Goal: Task Accomplishment & Management: Manage account settings

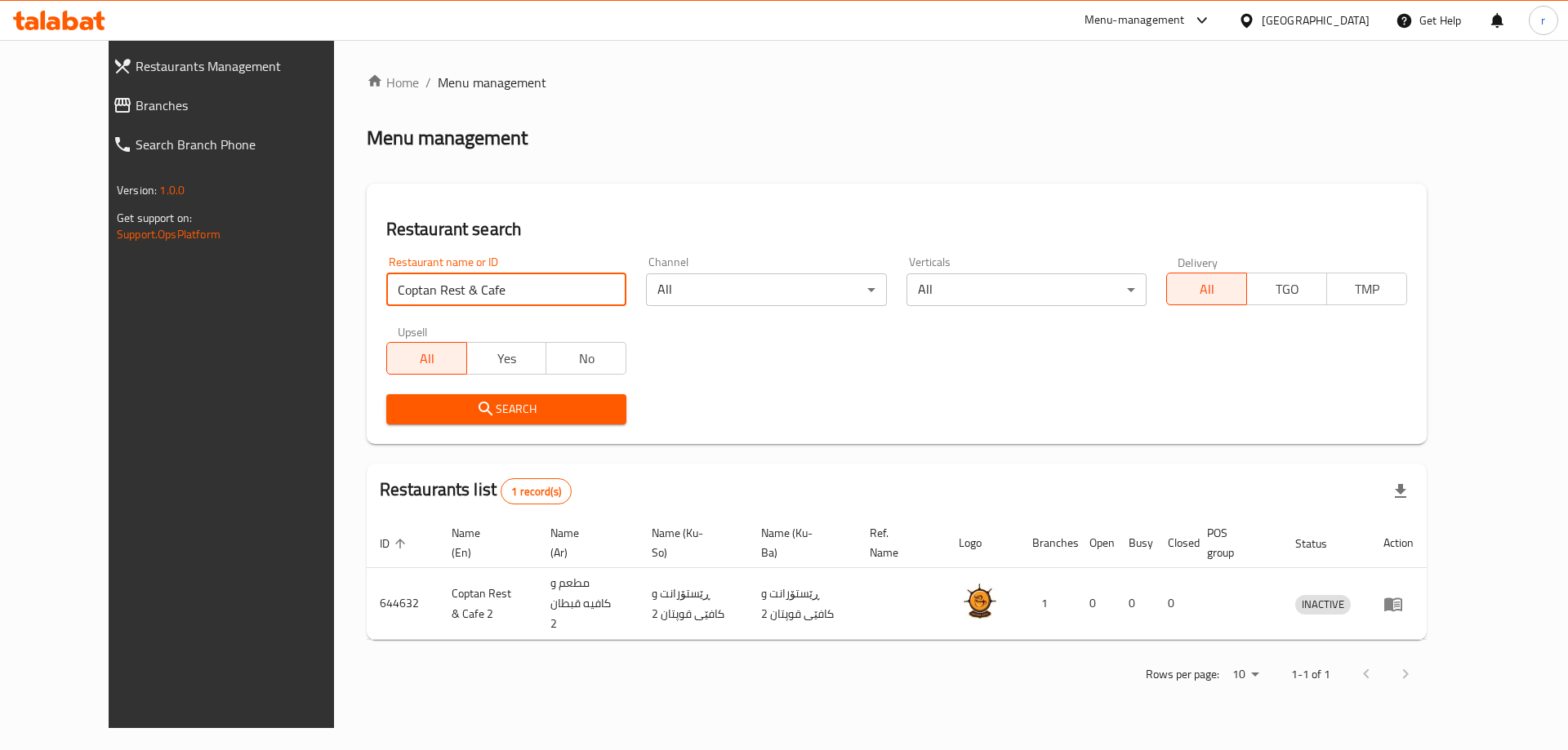
click at [468, 287] on input "Coptan Rest & Cafe" at bounding box center [506, 290] width 241 height 32
paste input "El Amoo"
type input "El Amoo"
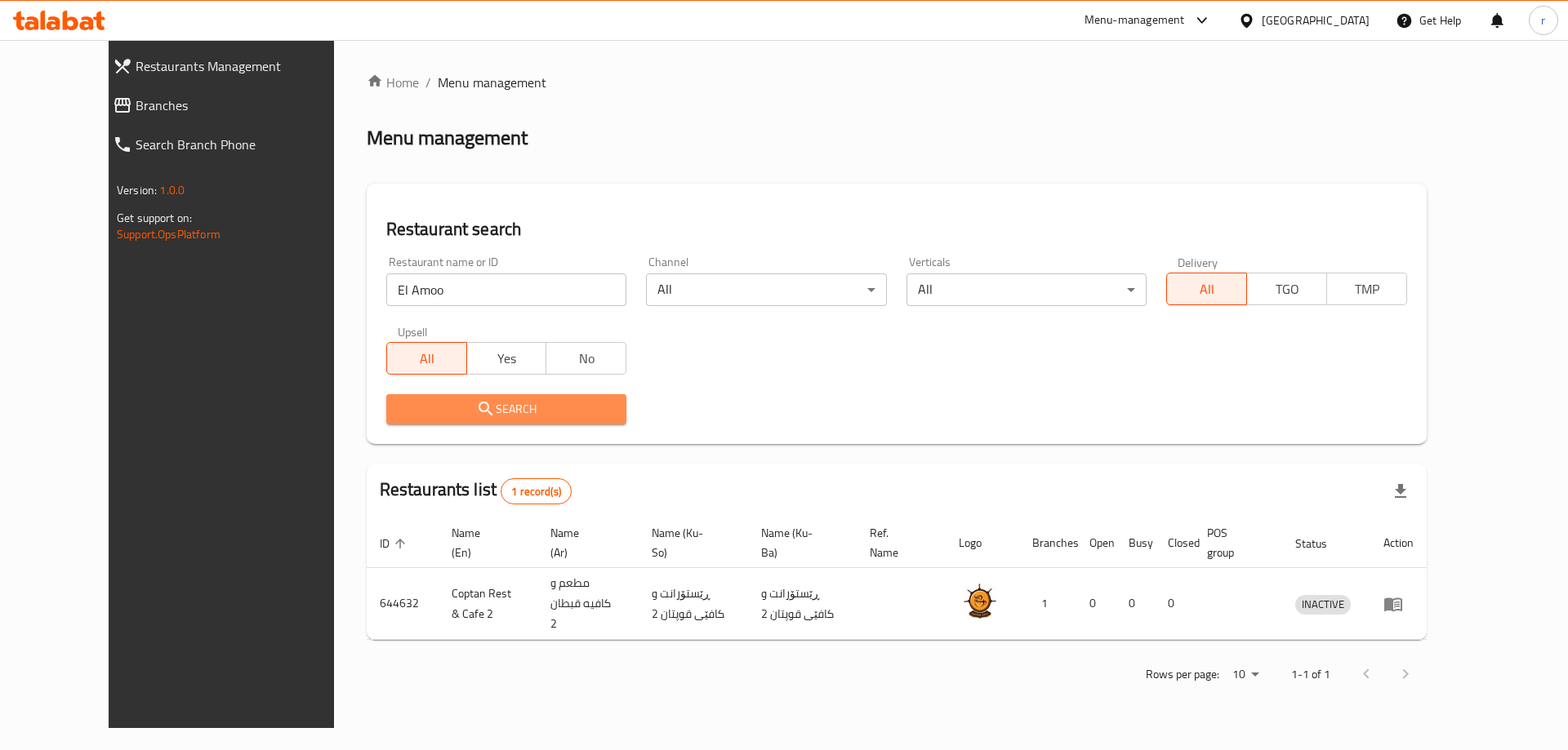
click at [405, 420] on button "Search" at bounding box center [506, 410] width 241 height 30
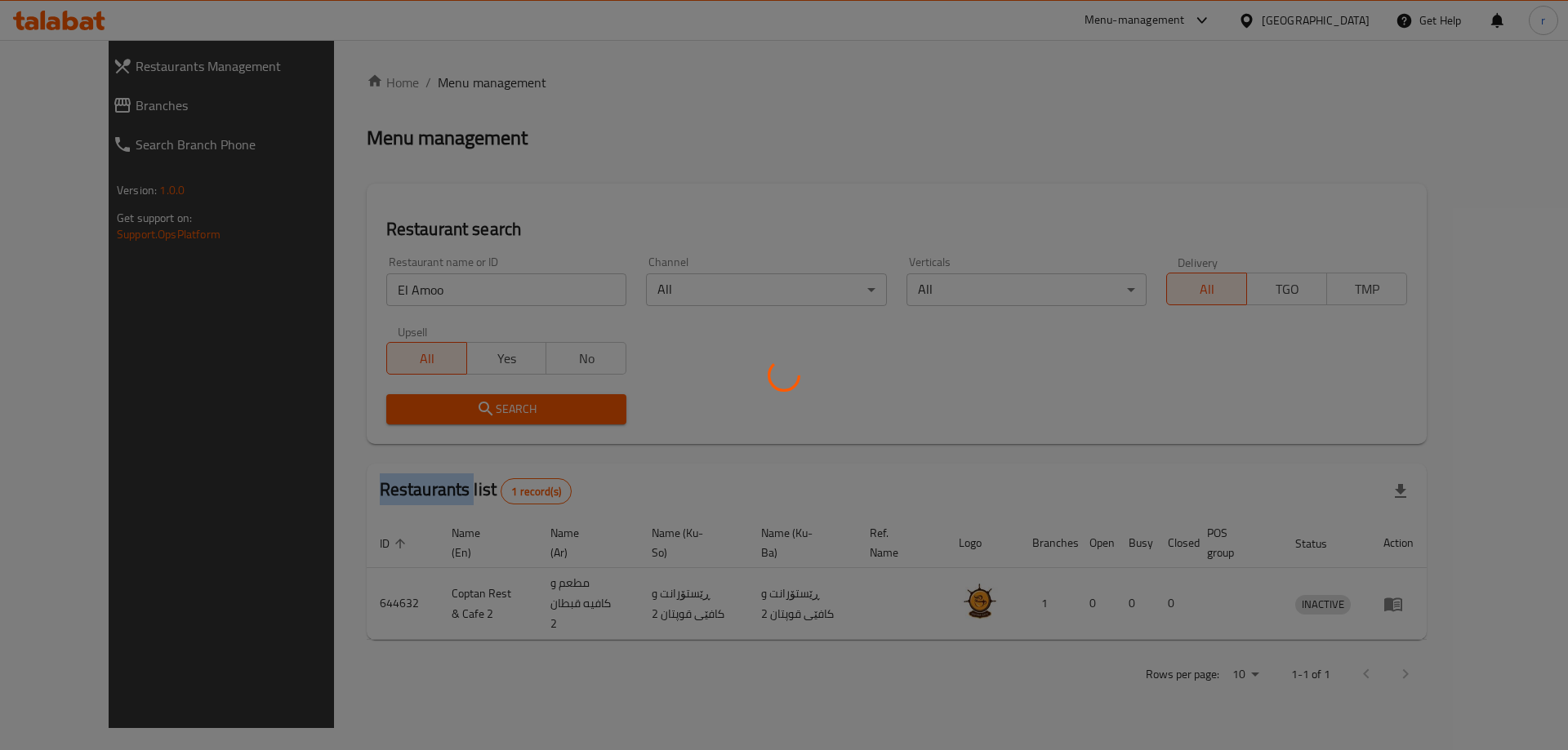
click at [405, 420] on div at bounding box center [784, 375] width 1568 height 750
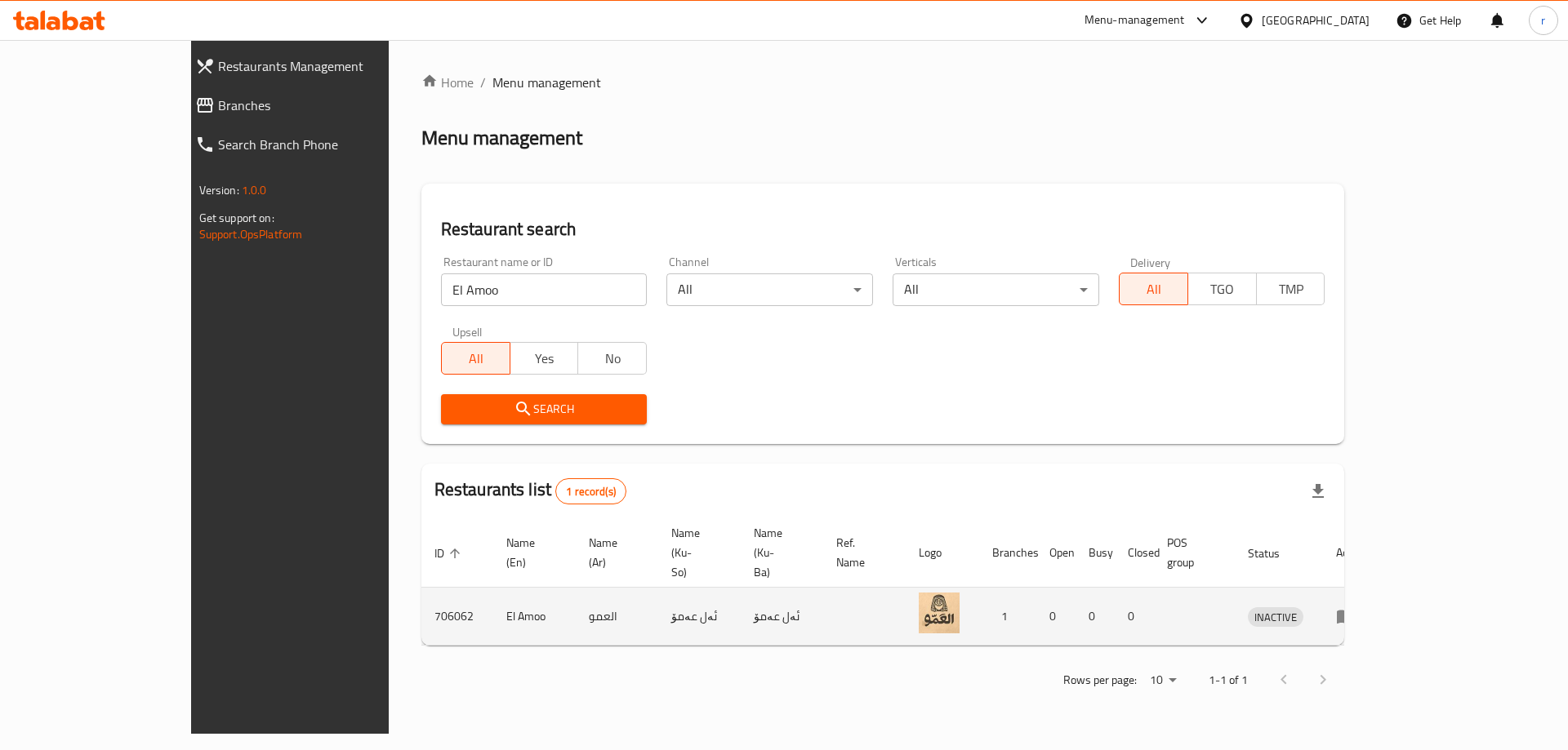
click at [1380, 594] on td "enhanced table" at bounding box center [1351, 617] width 57 height 58
click at [1355, 611] on icon "enhanced table" at bounding box center [1346, 618] width 18 height 14
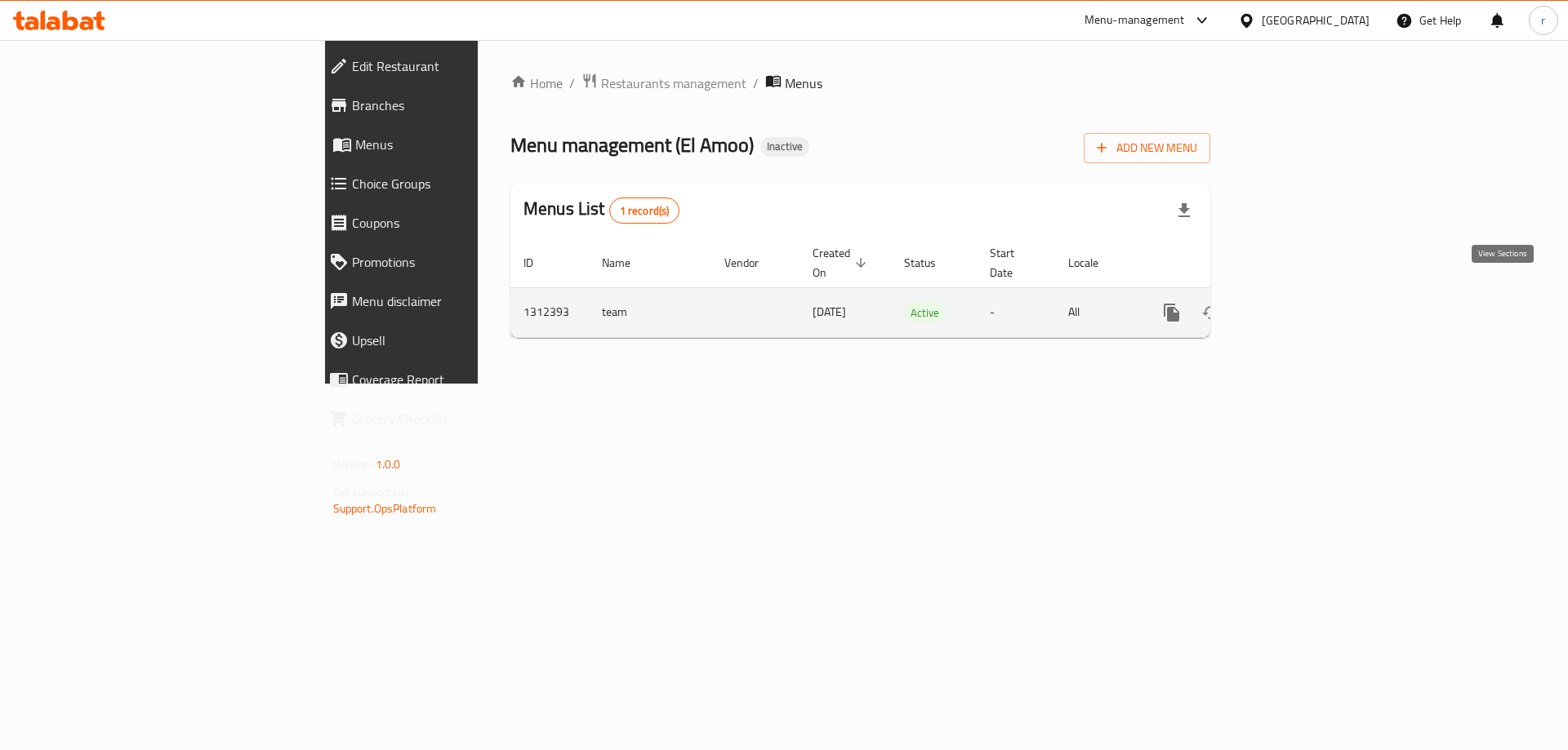
click at [1297, 305] on icon "enhanced table" at bounding box center [1290, 313] width 15 height 15
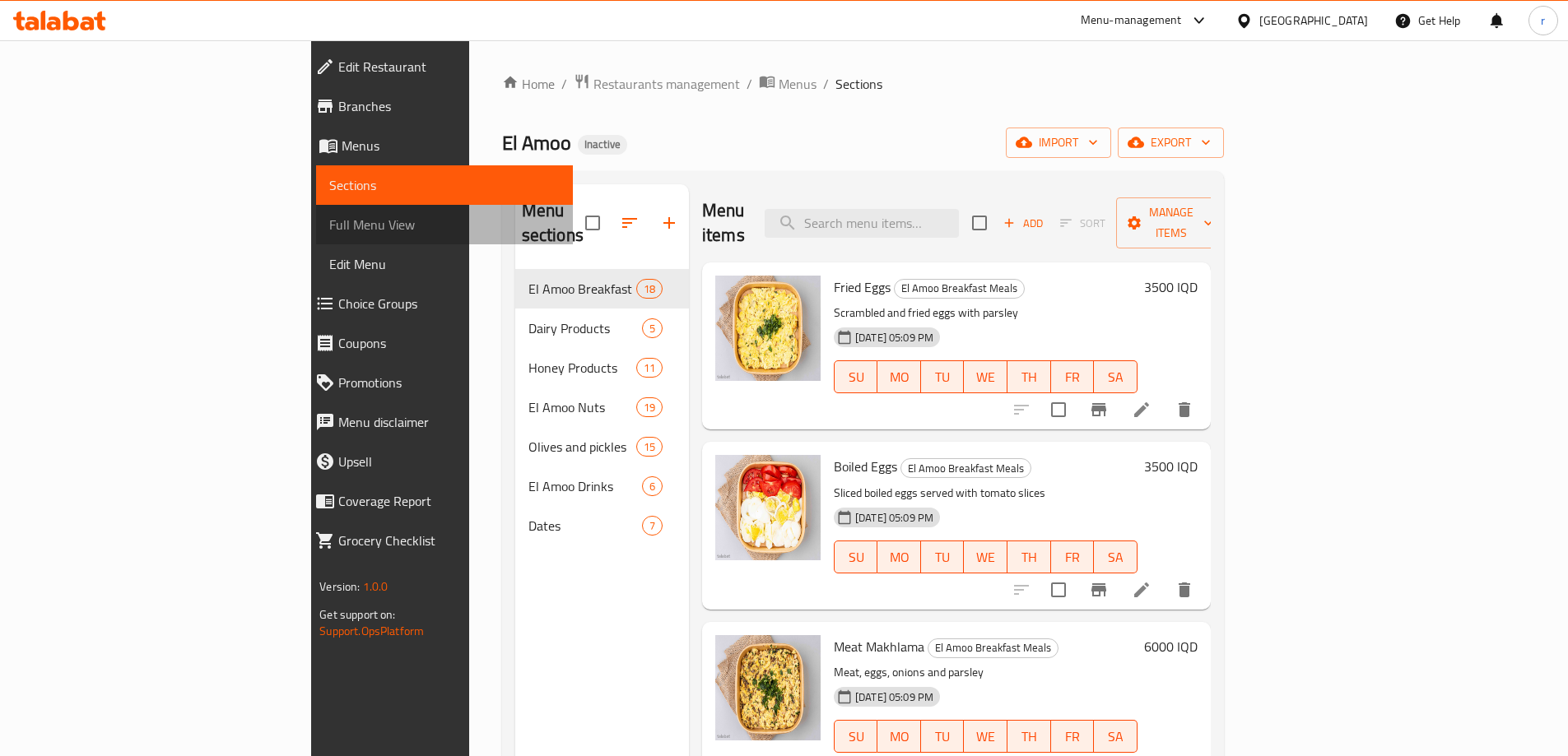
click at [316, 214] on link "Full Menu View" at bounding box center [445, 224] width 257 height 39
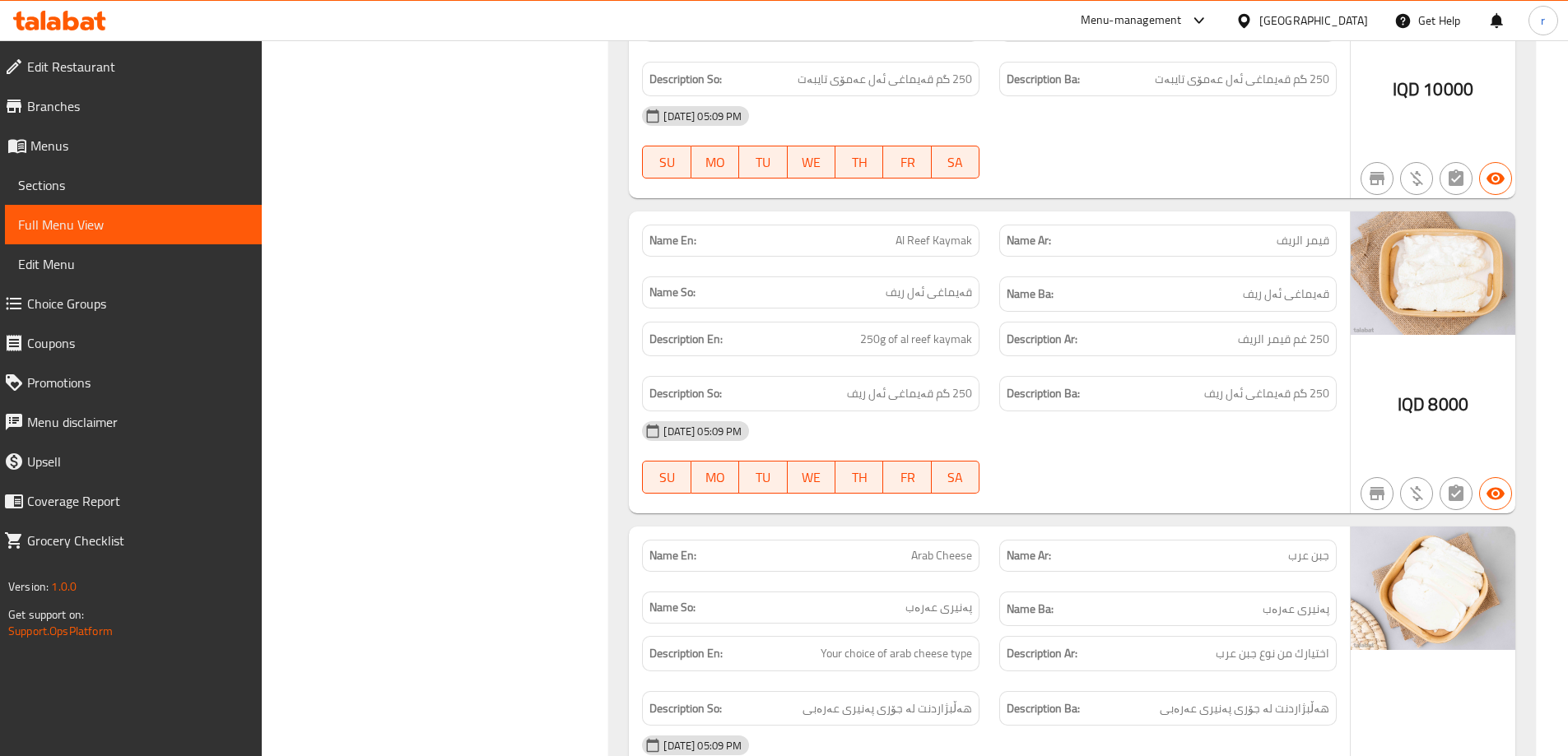
scroll to position [6804, 0]
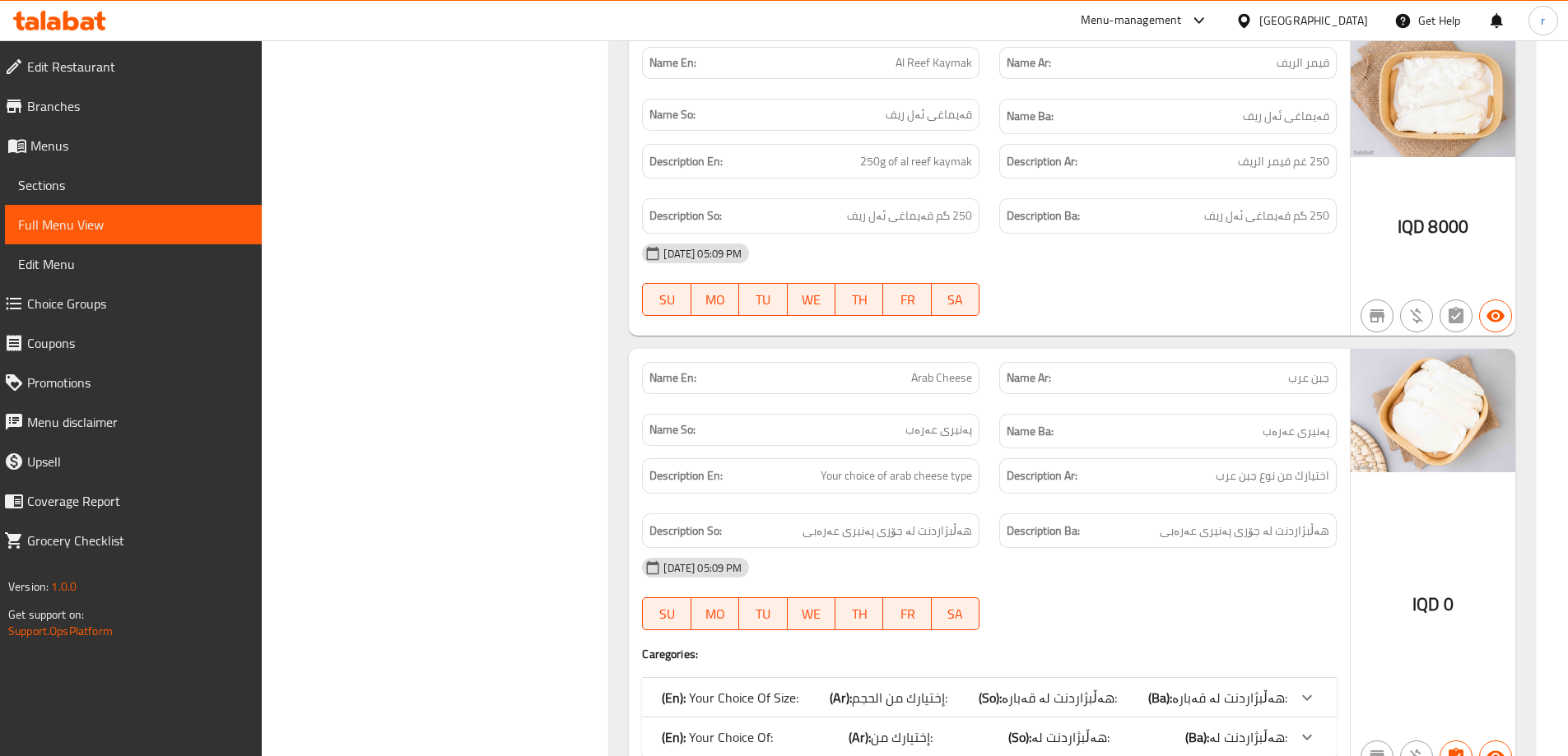
click at [716, 688] on p "(En): Your Choice Of Size:" at bounding box center [730, 698] width 137 height 20
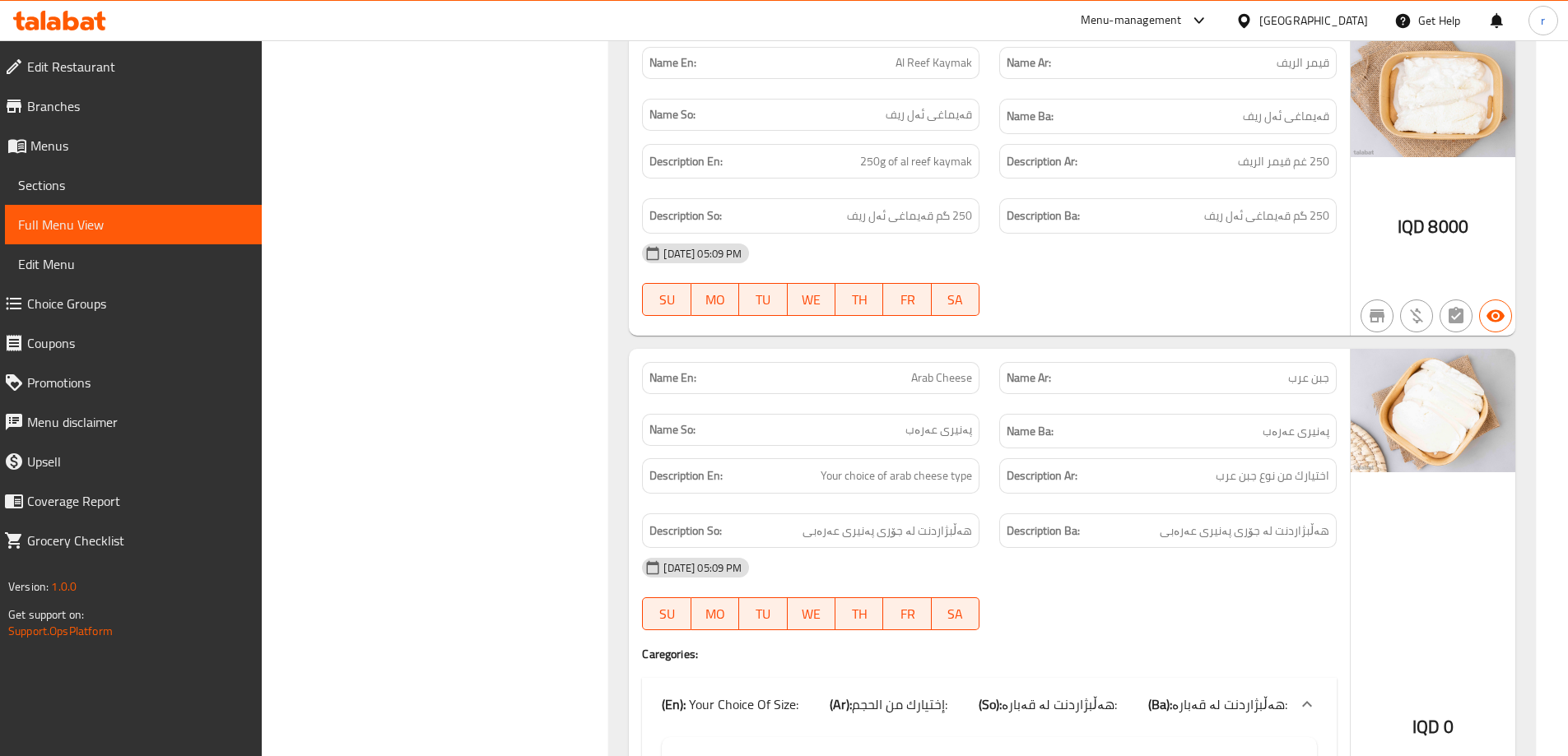
scroll to position [7134, 0]
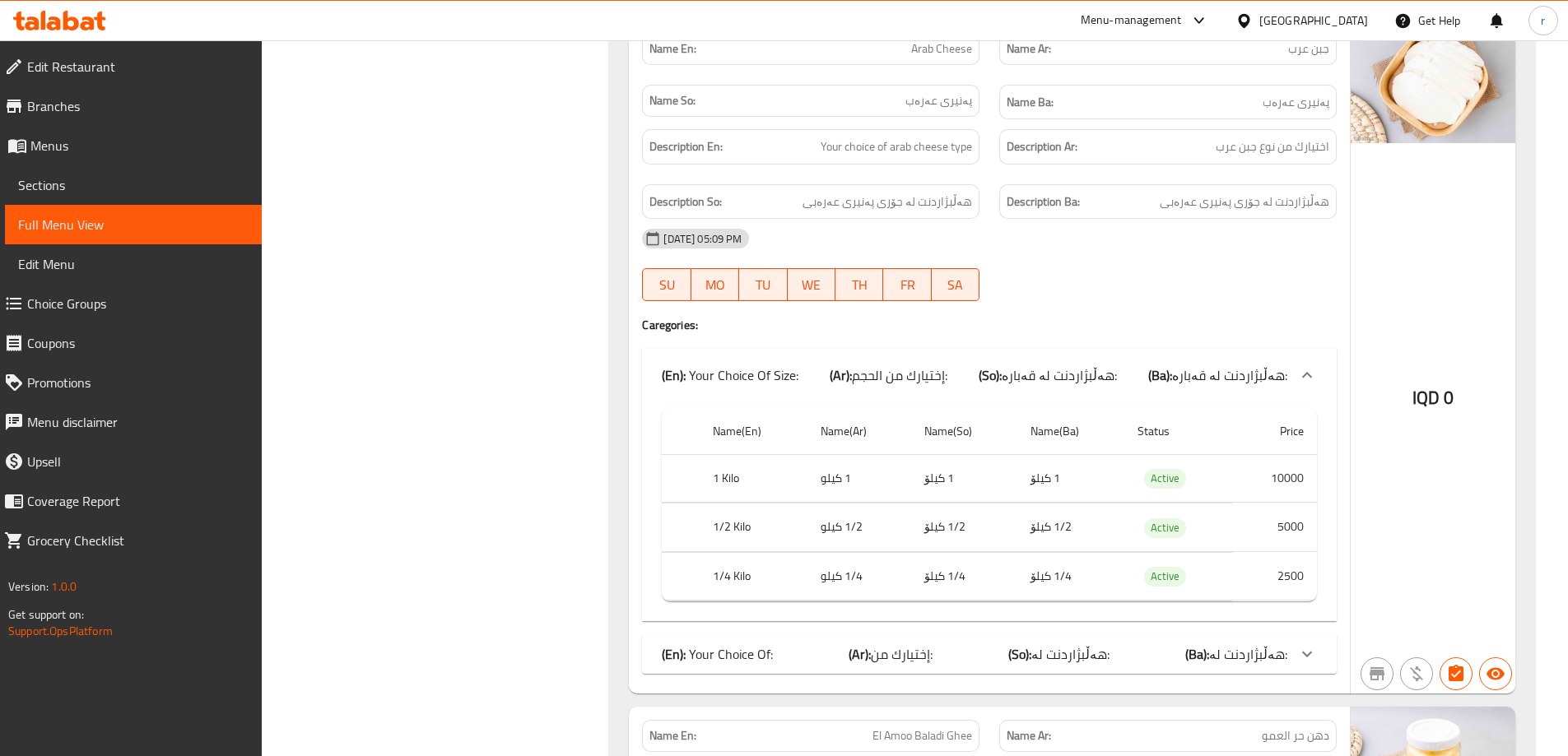
click at [732, 634] on div "(En): Your Choice Of: (Ar): إختيارك من: (So): هەڵبژاردنت لە: (Ba): هەڵبژاردنت ل…" at bounding box center [989, 654] width 695 height 39
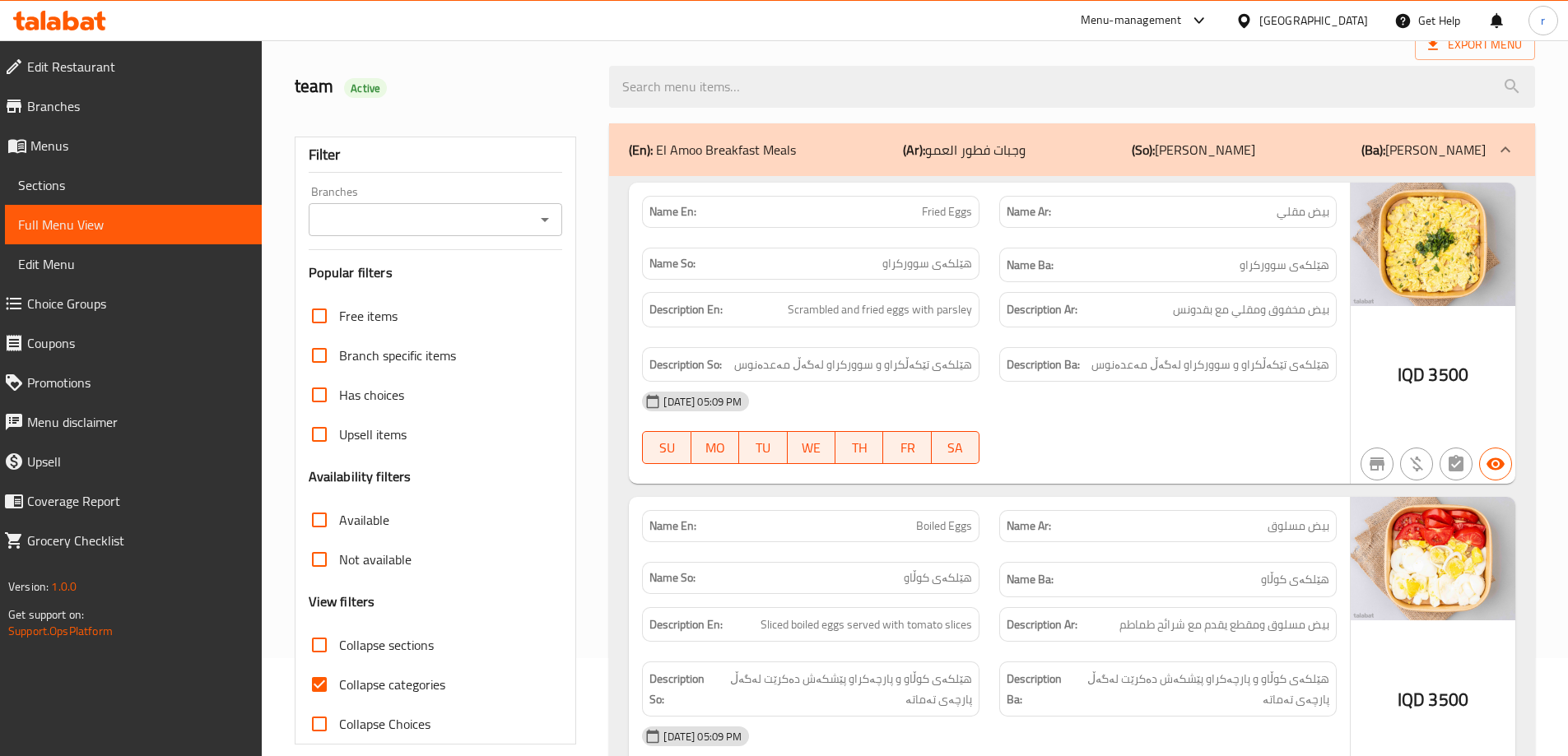
scroll to position [329, 0]
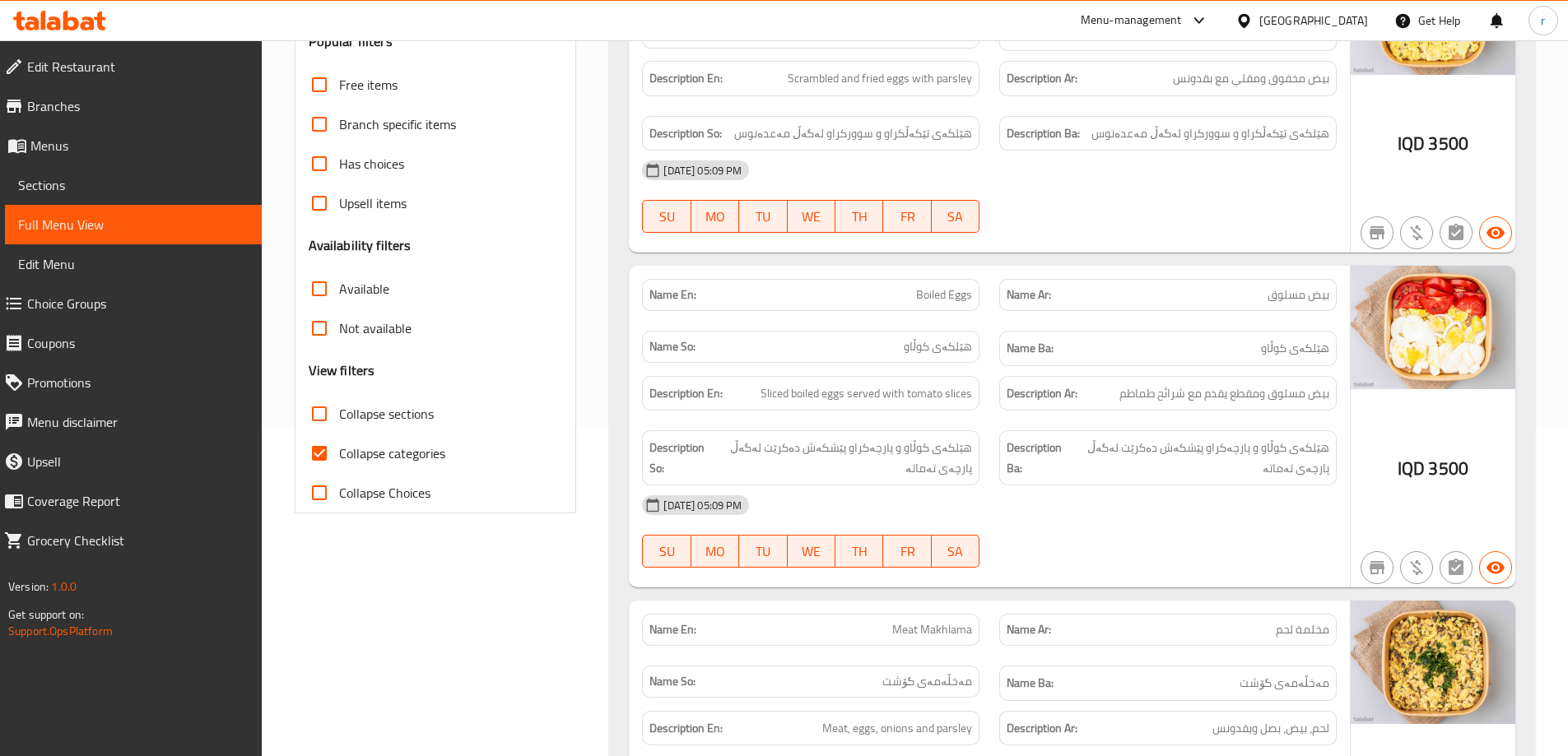
click at [324, 460] on input "Collapse categories" at bounding box center [319, 453] width 39 height 39
checkbox input "false"
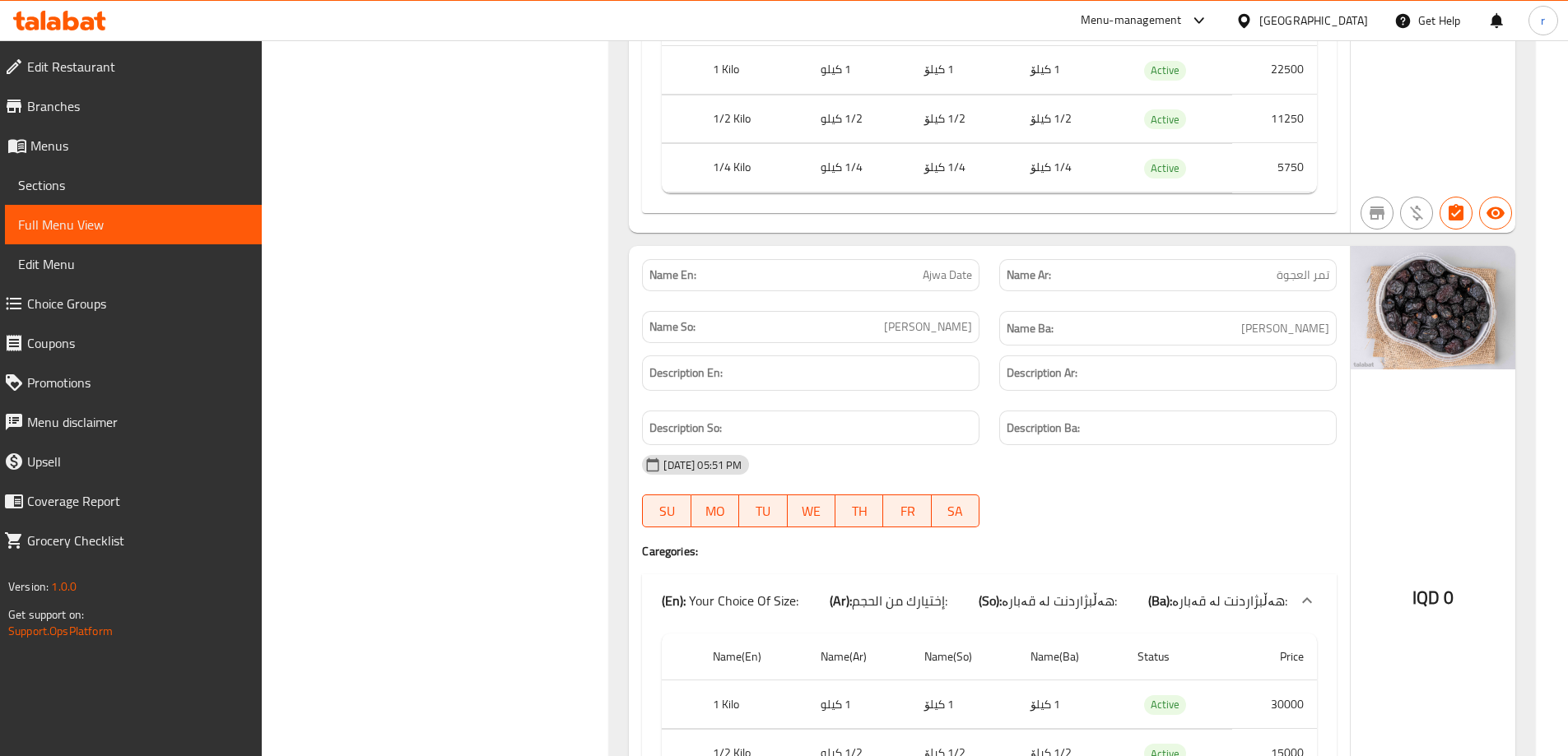
scroll to position [40704, 0]
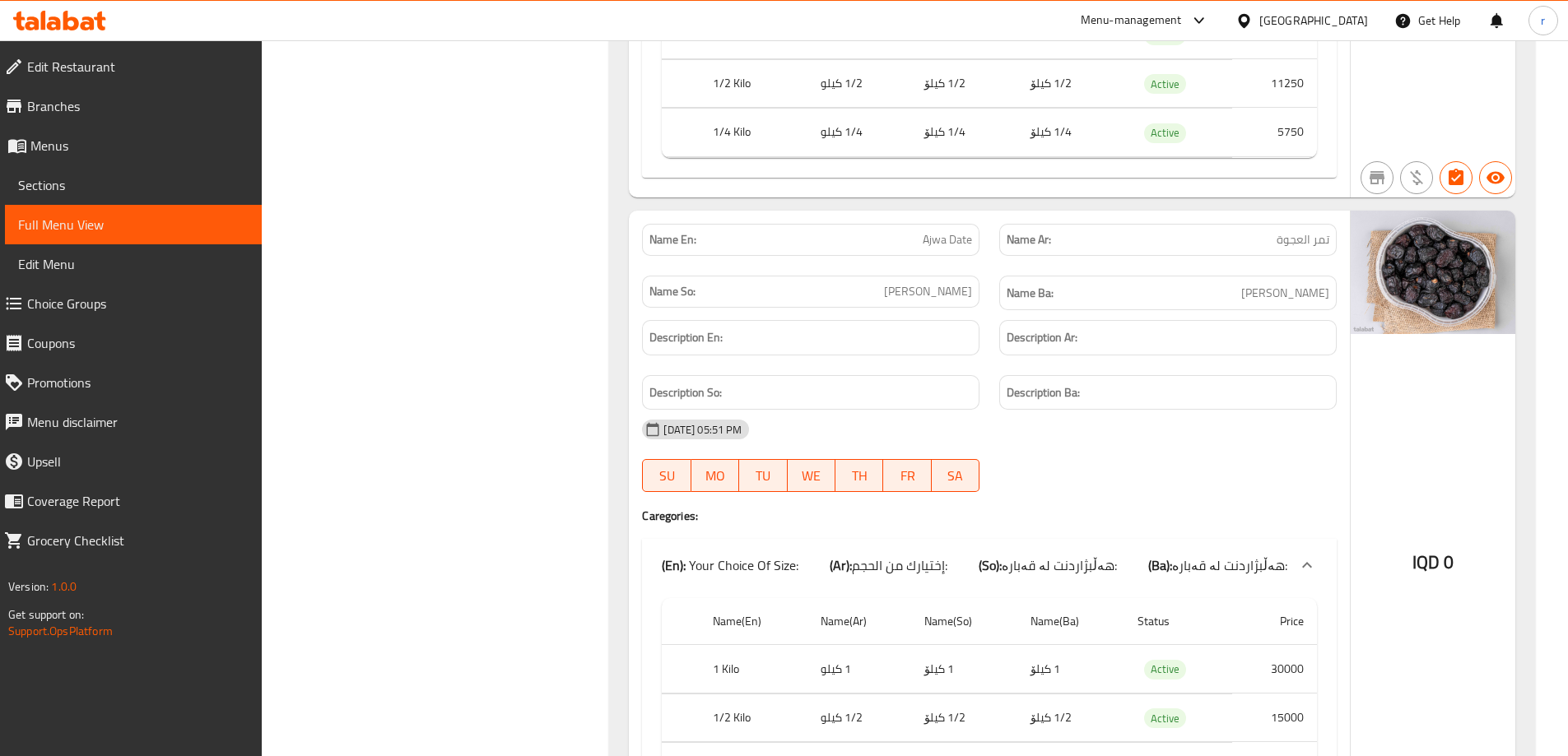
click at [156, 176] on span "Sections" at bounding box center [133, 185] width 231 height 20
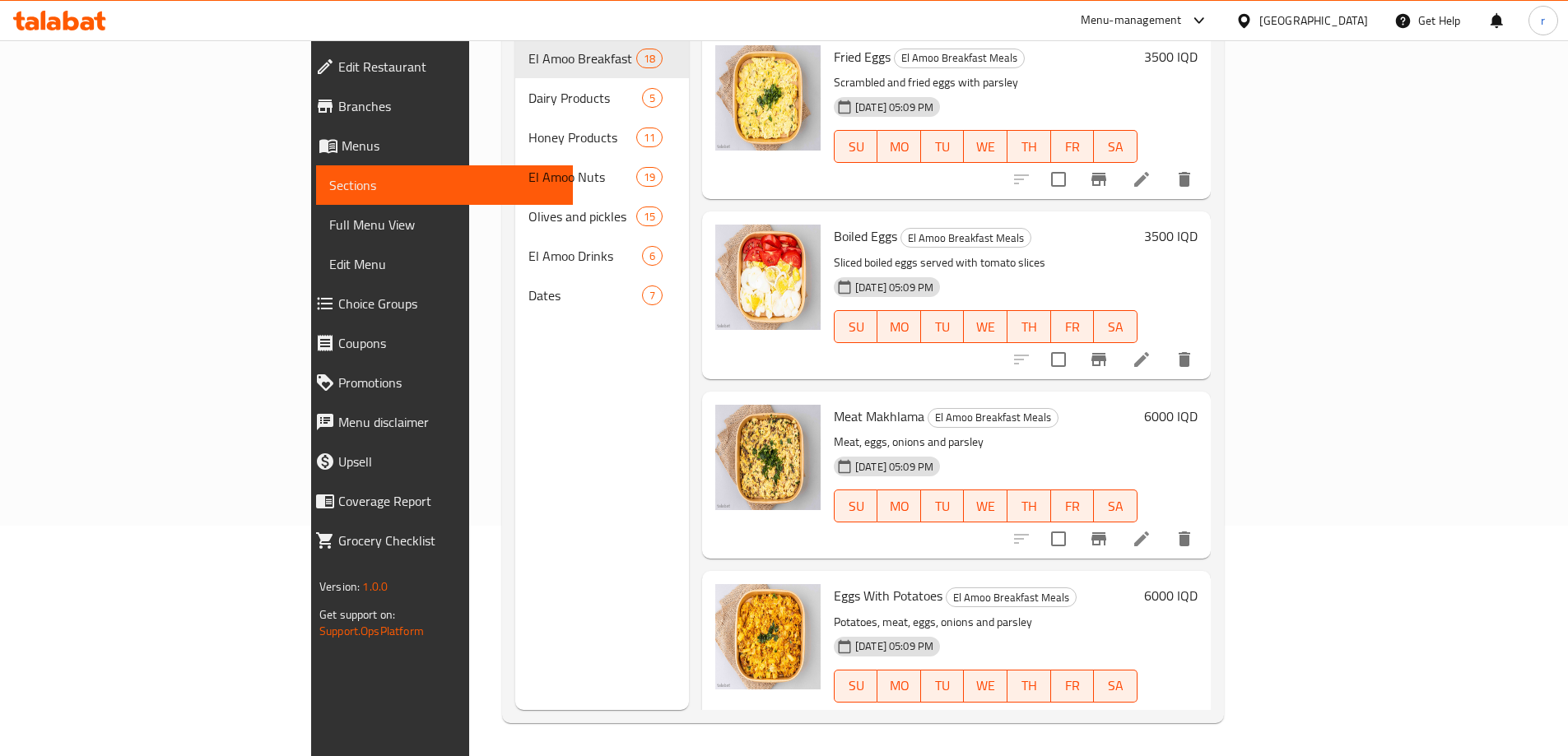
scroll to position [231, 0]
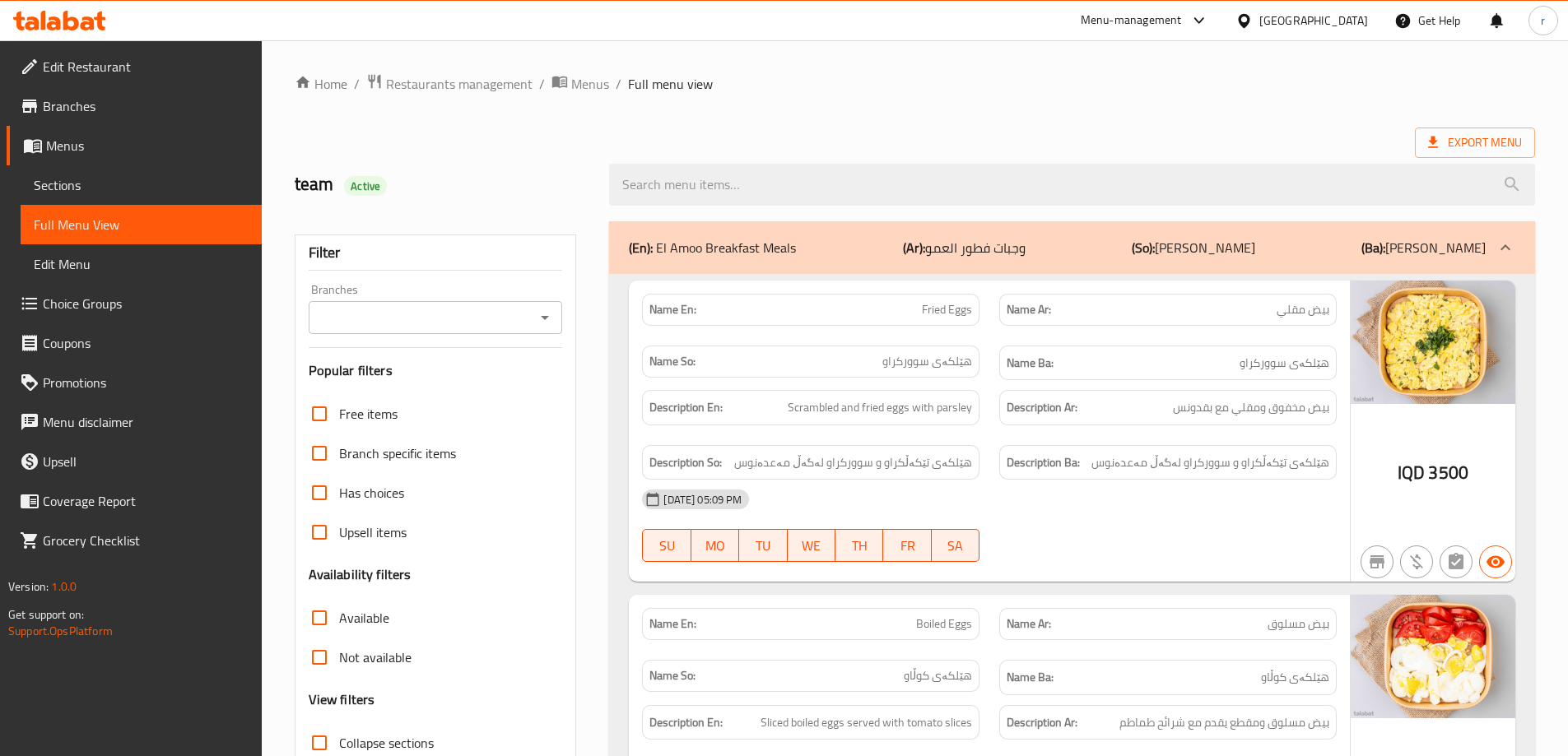
click at [109, 186] on span "Sections" at bounding box center [141, 185] width 215 height 20
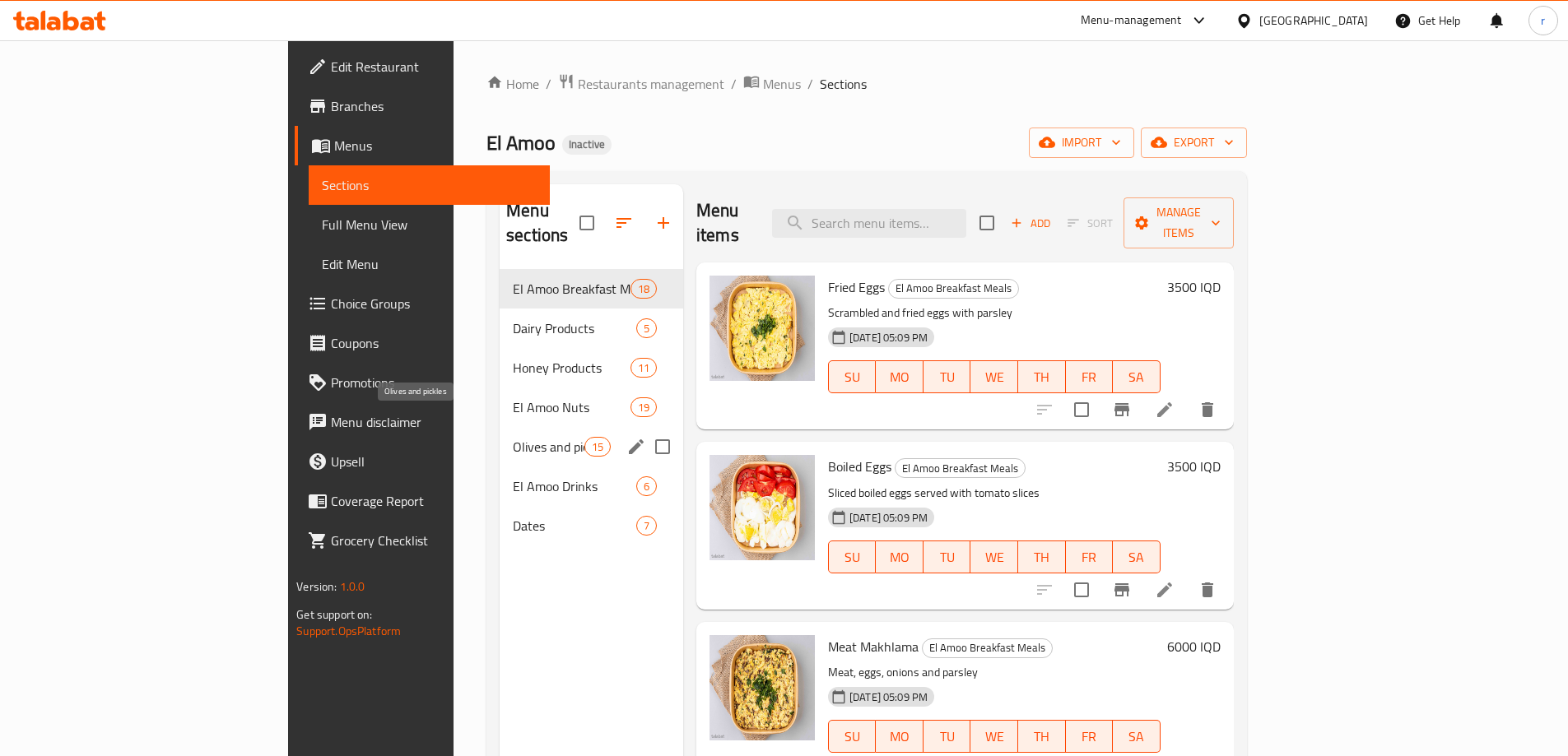
click at [513, 437] on span "Olives and pickles" at bounding box center [548, 447] width 71 height 20
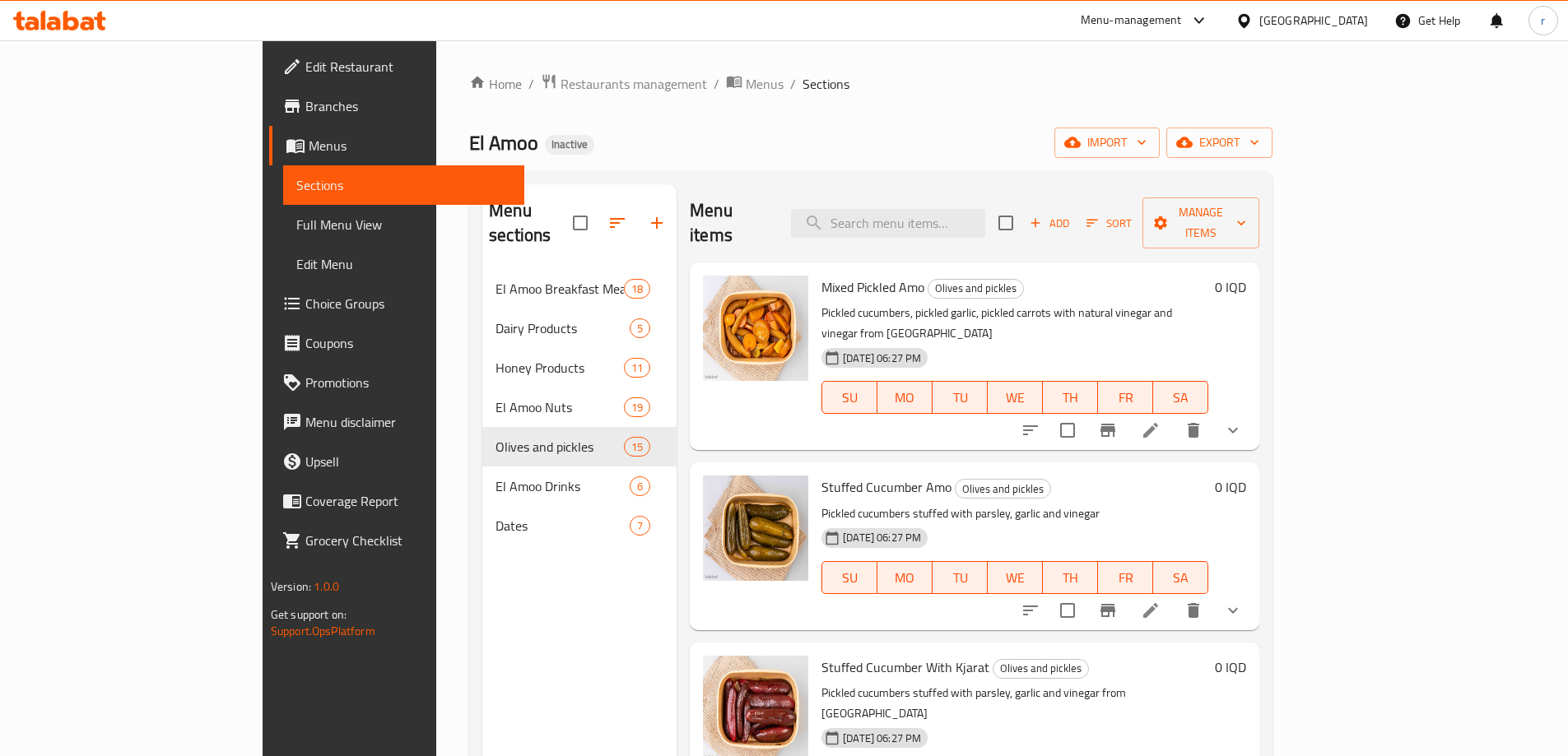
click at [1174, 415] on li at bounding box center [1150, 430] width 46 height 29
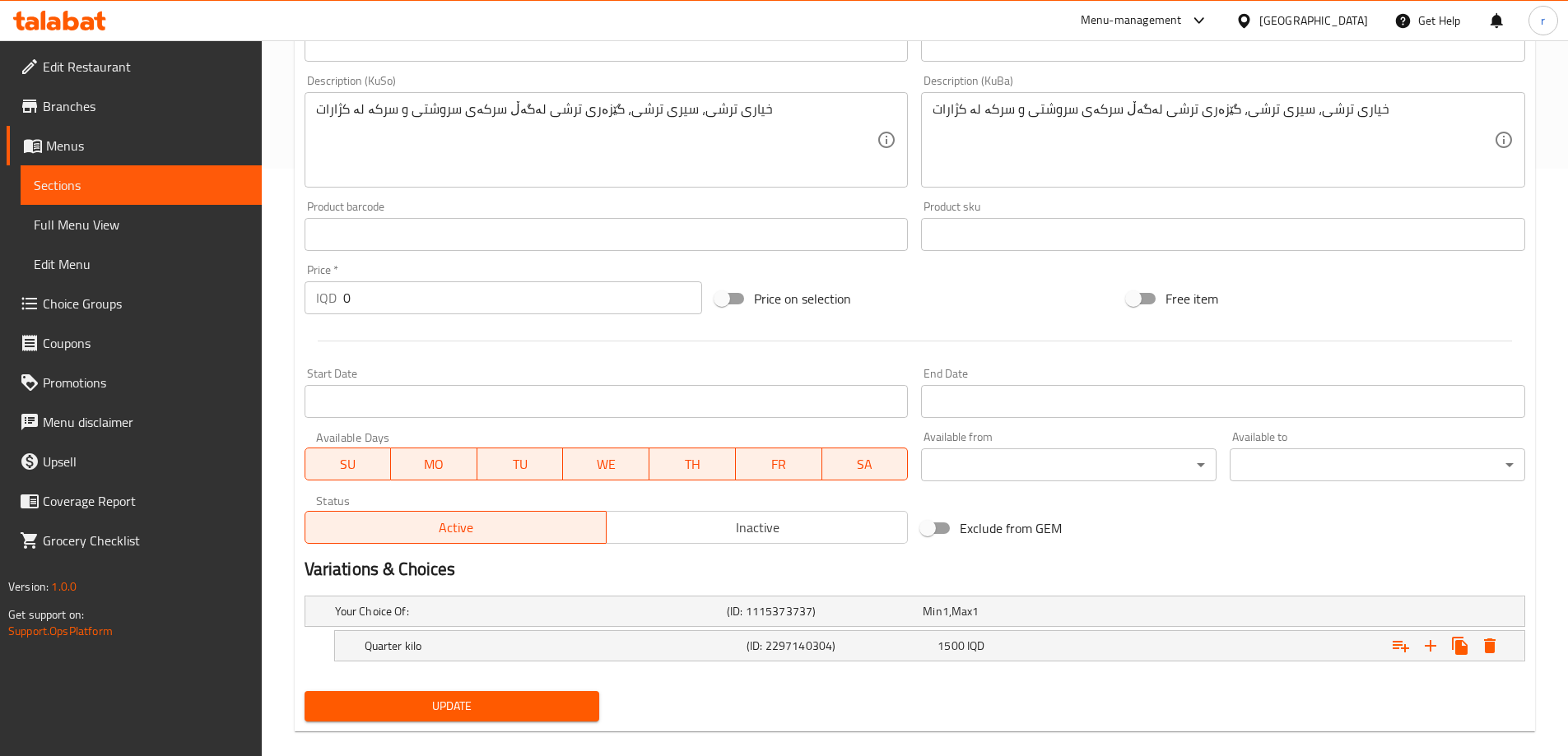
scroll to position [609, 0]
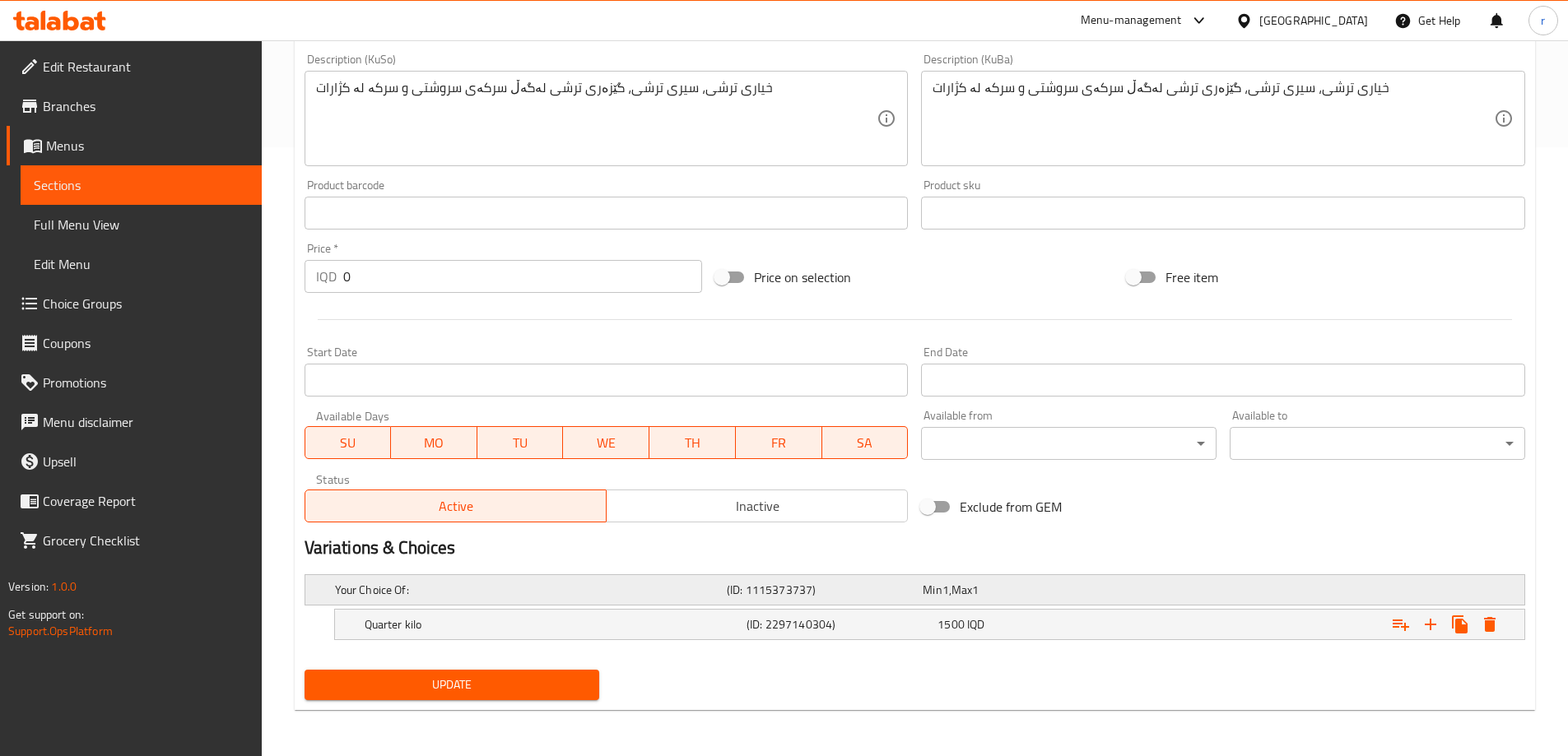
click at [928, 587] on span "Min" at bounding box center [932, 591] width 19 height 22
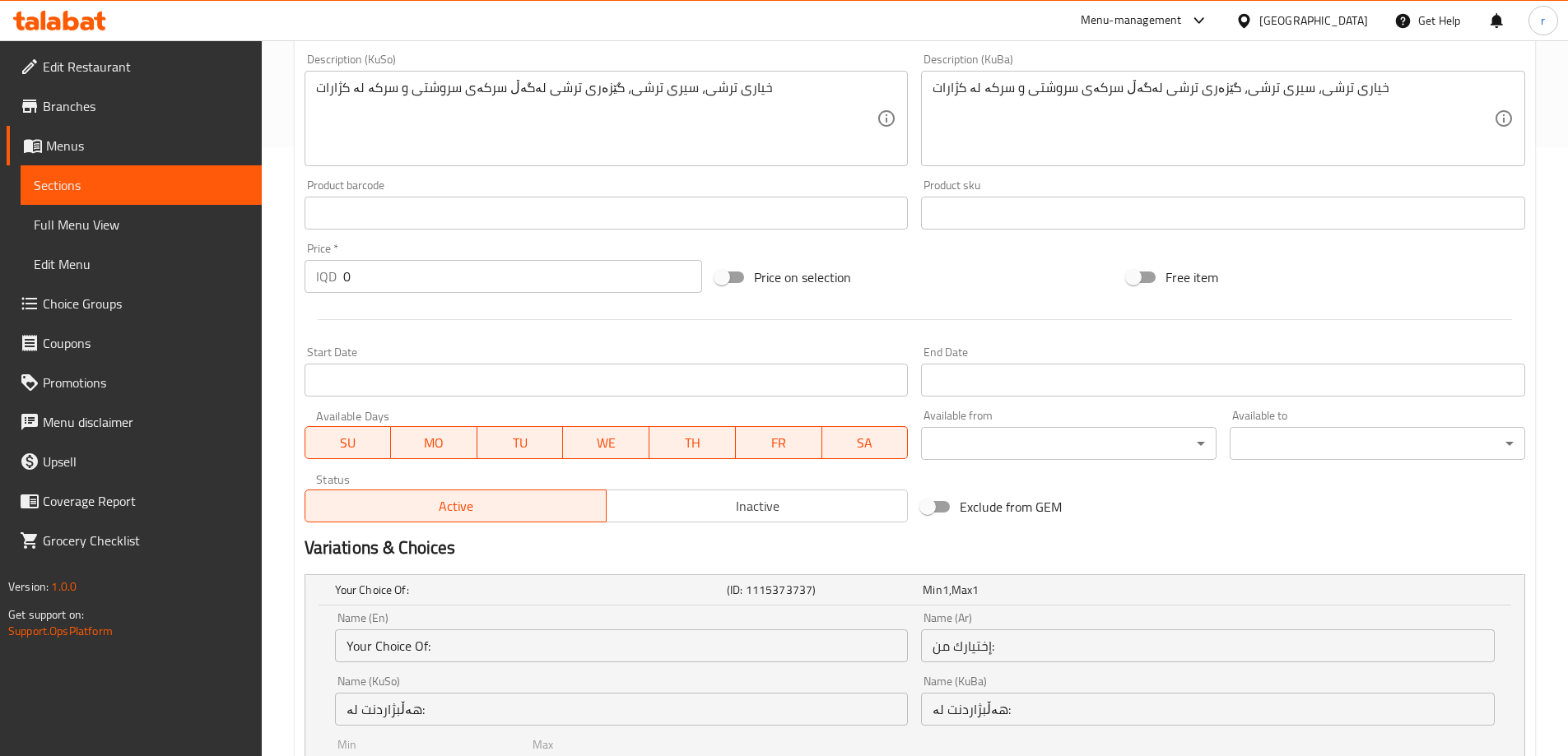
scroll to position [806, 0]
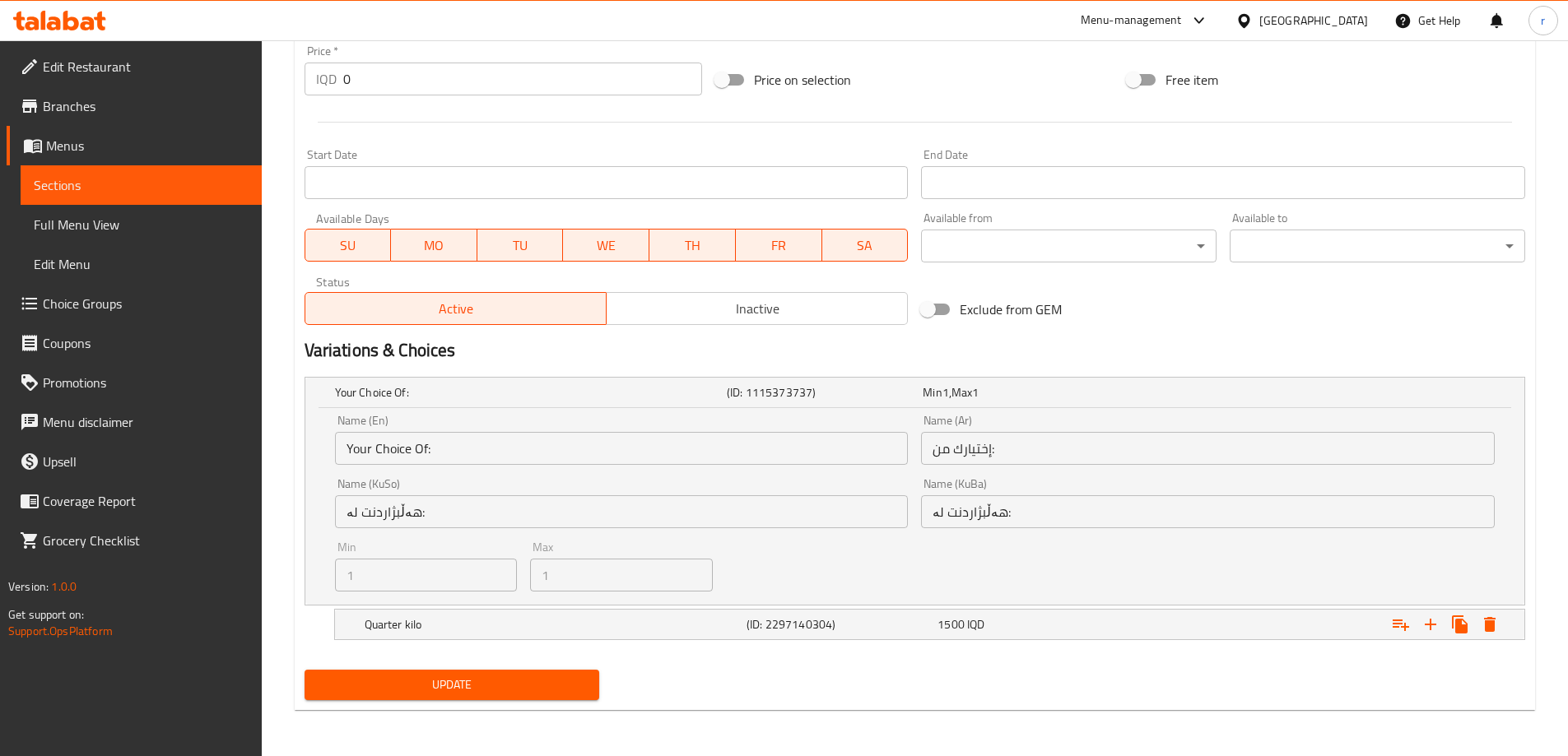
click at [822, 450] on input "Your Choice Of:" at bounding box center [622, 448] width 574 height 33
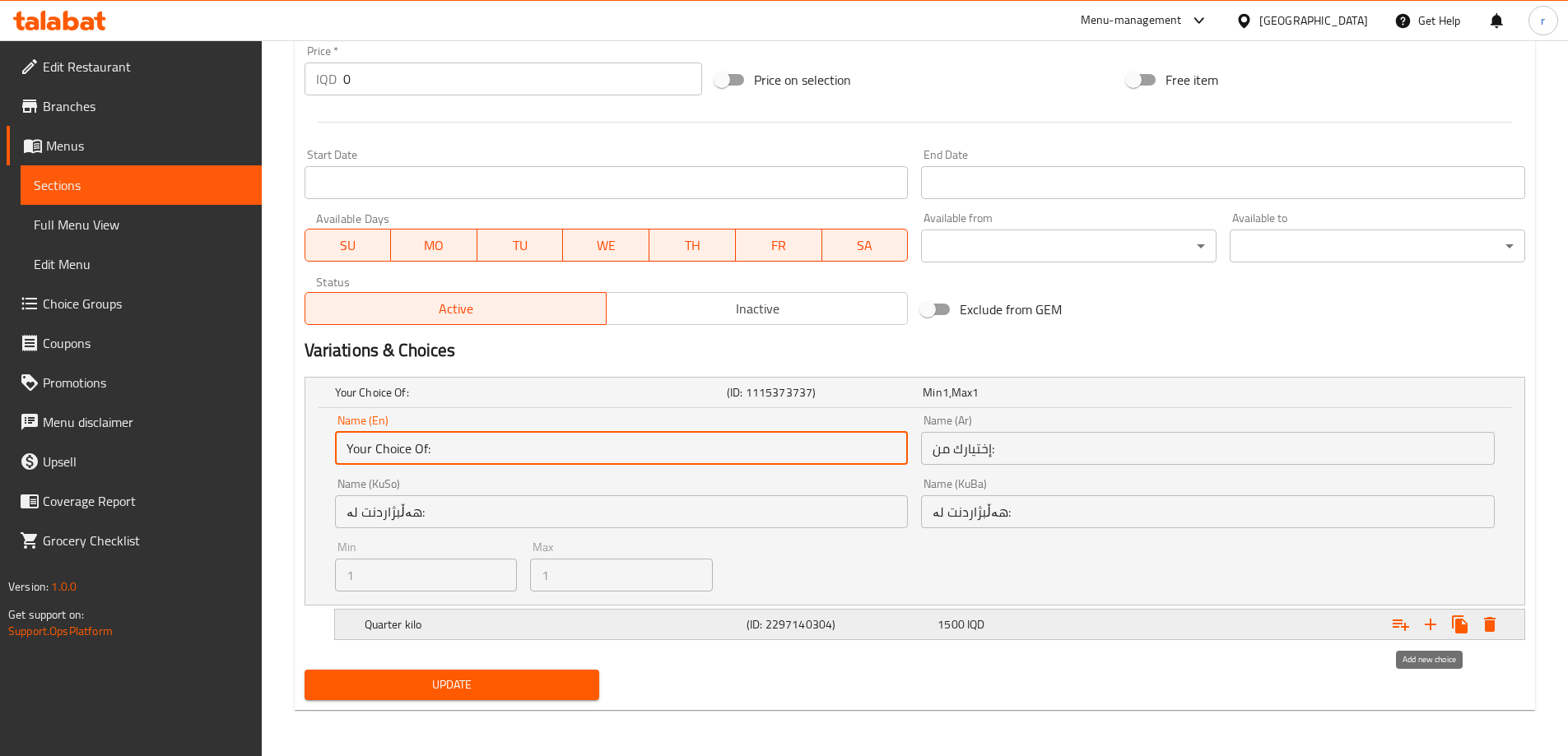
click at [1435, 632] on icon "Expand" at bounding box center [1430, 625] width 20 height 20
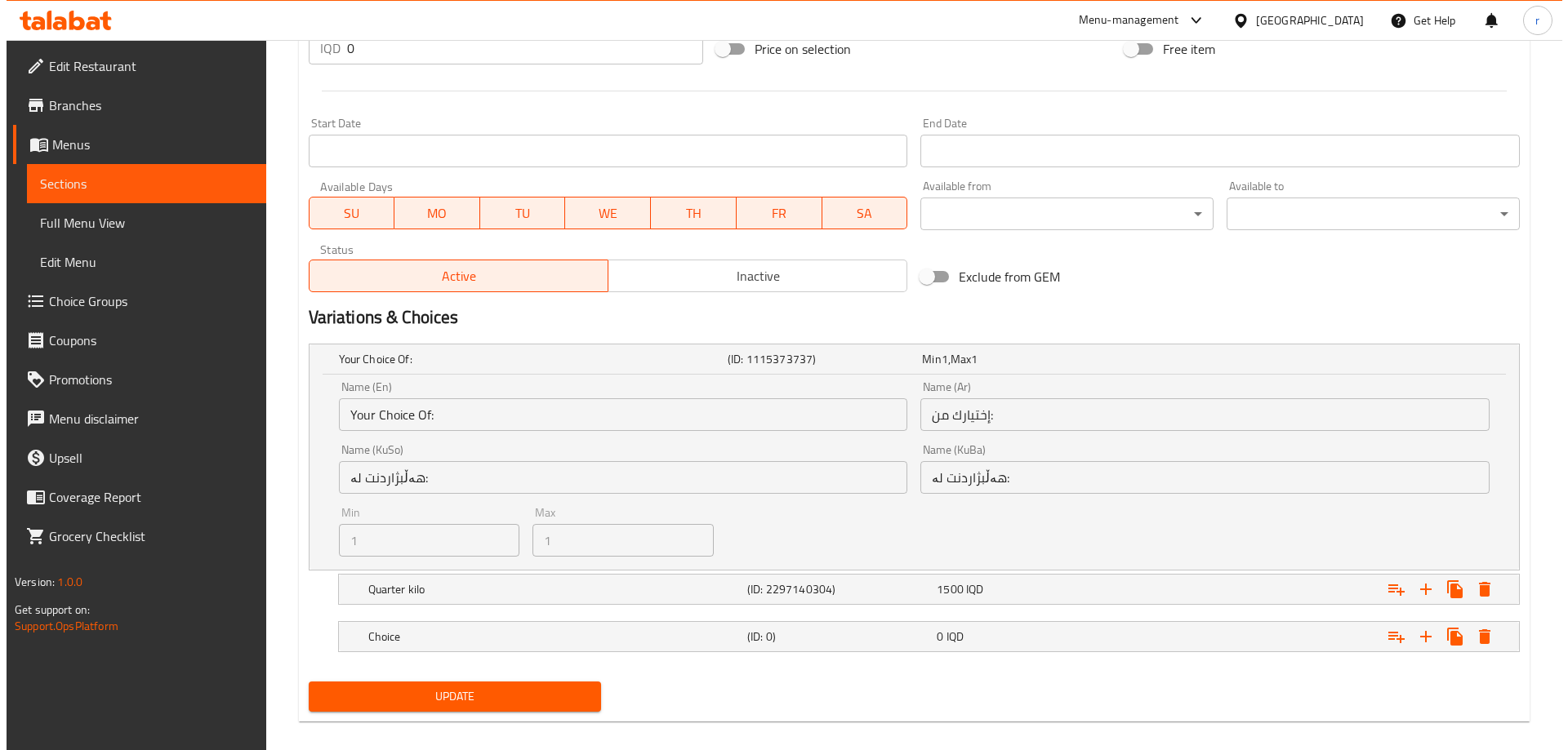
scroll to position [847, 0]
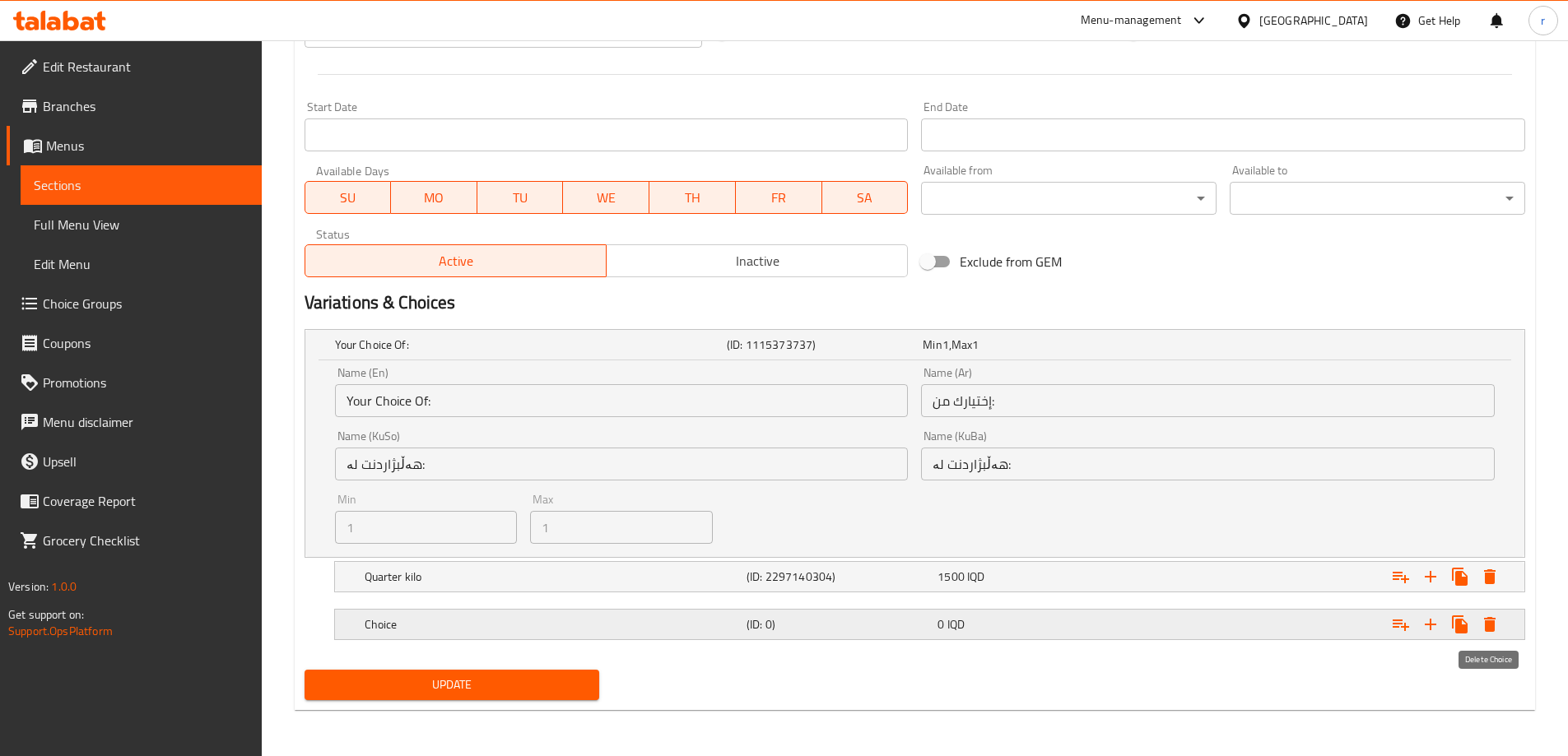
click at [1492, 630] on icon "Expand" at bounding box center [1490, 625] width 12 height 15
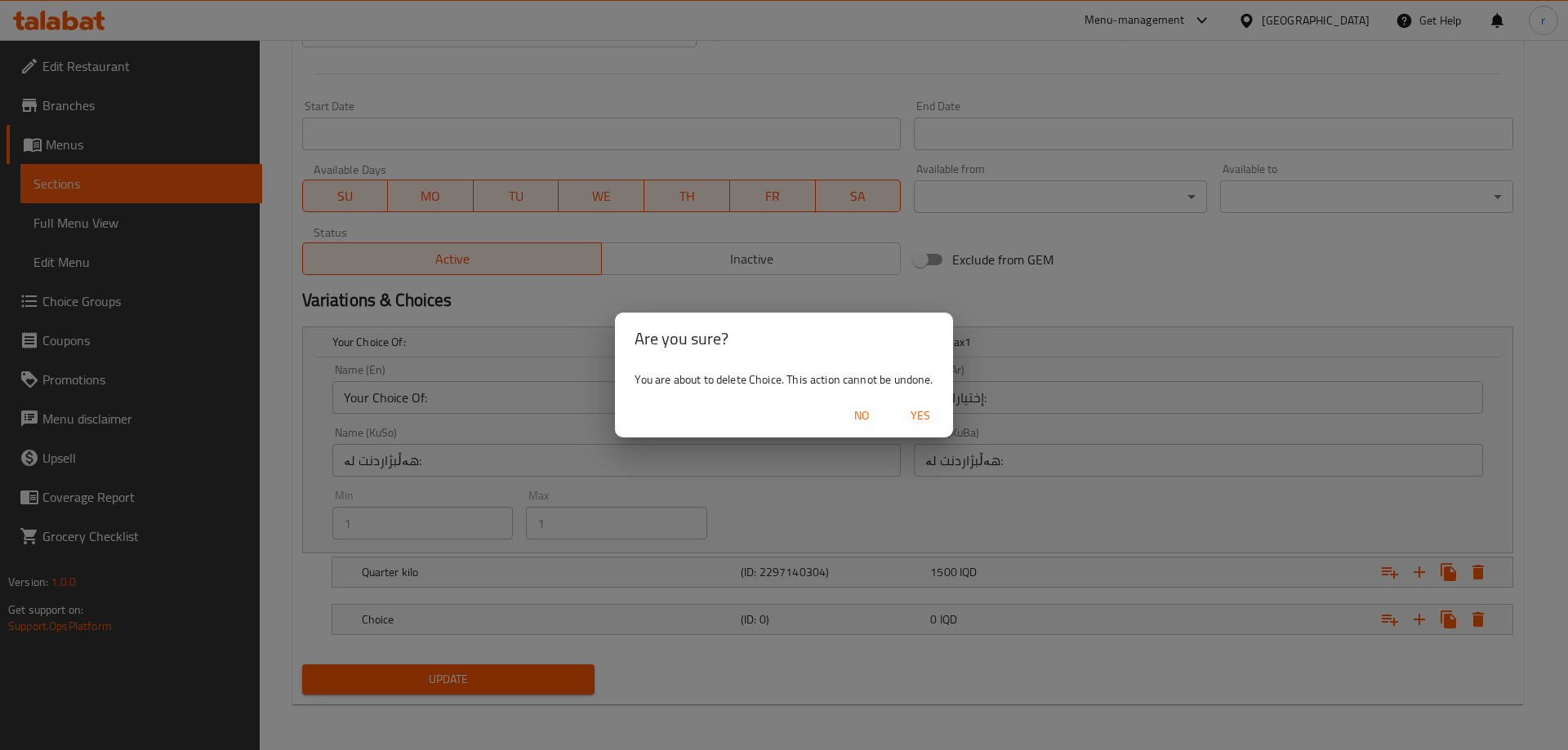
click at [929, 417] on span "Yes" at bounding box center [920, 416] width 39 height 21
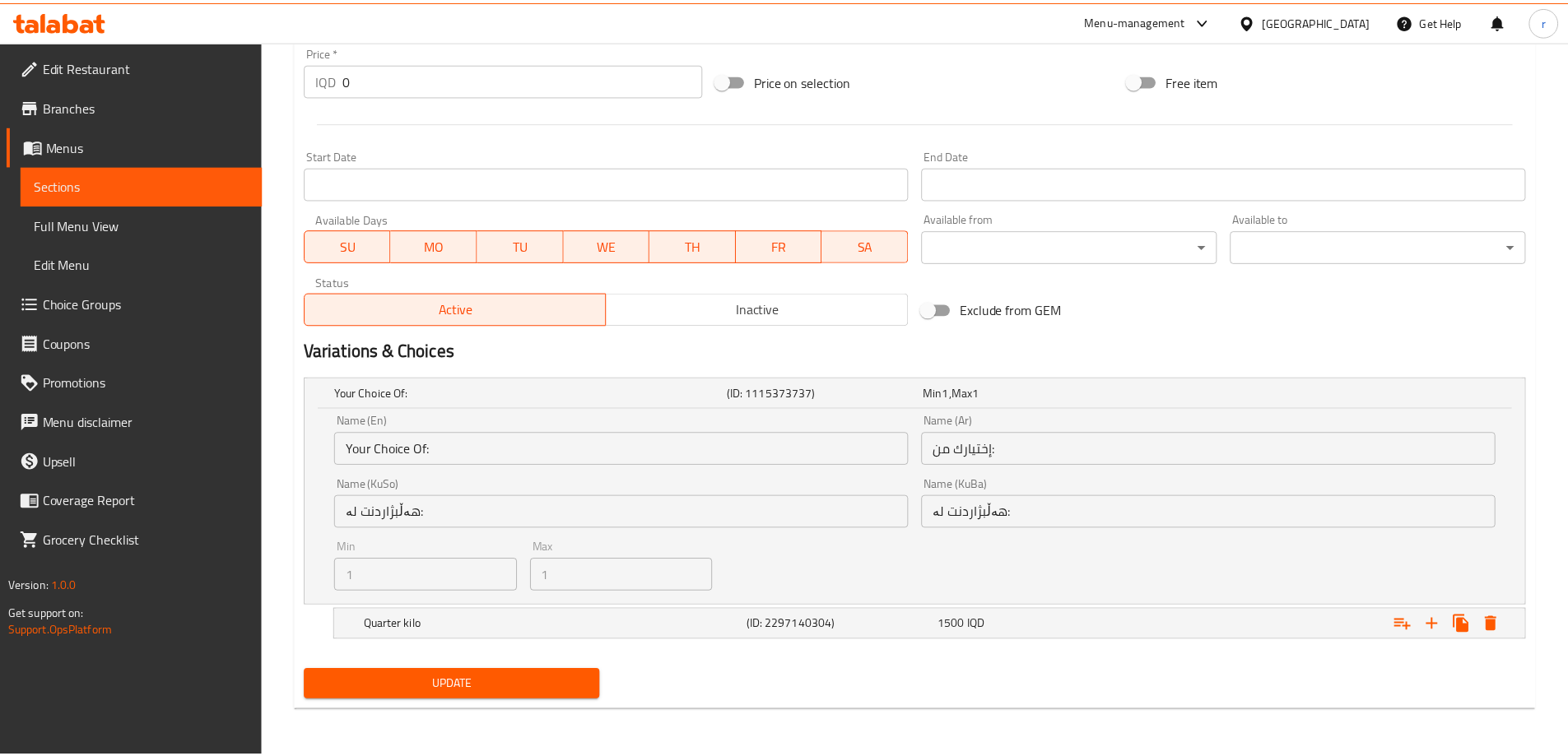
scroll to position [806, 0]
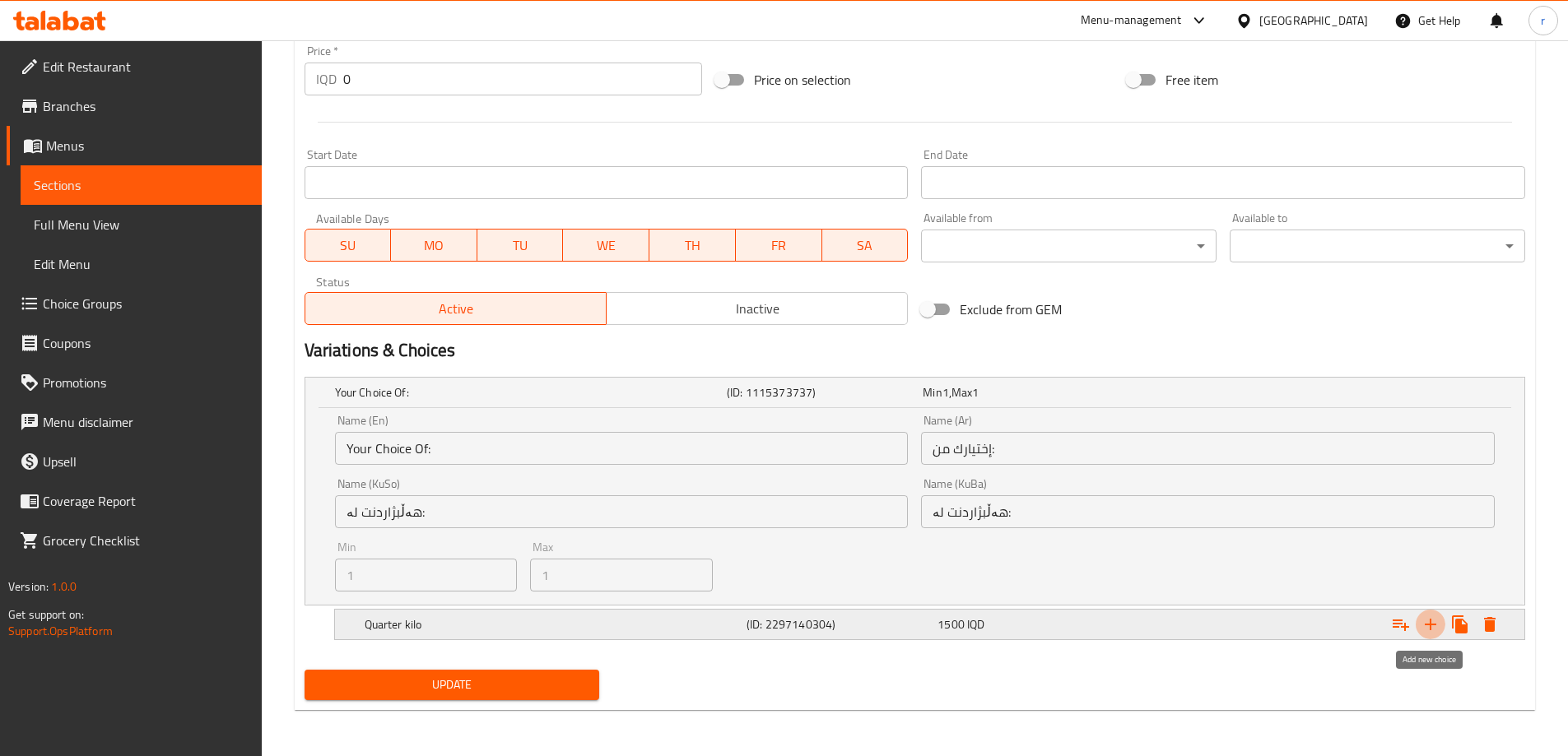
click at [1431, 623] on icon "Expand" at bounding box center [1430, 625] width 12 height 12
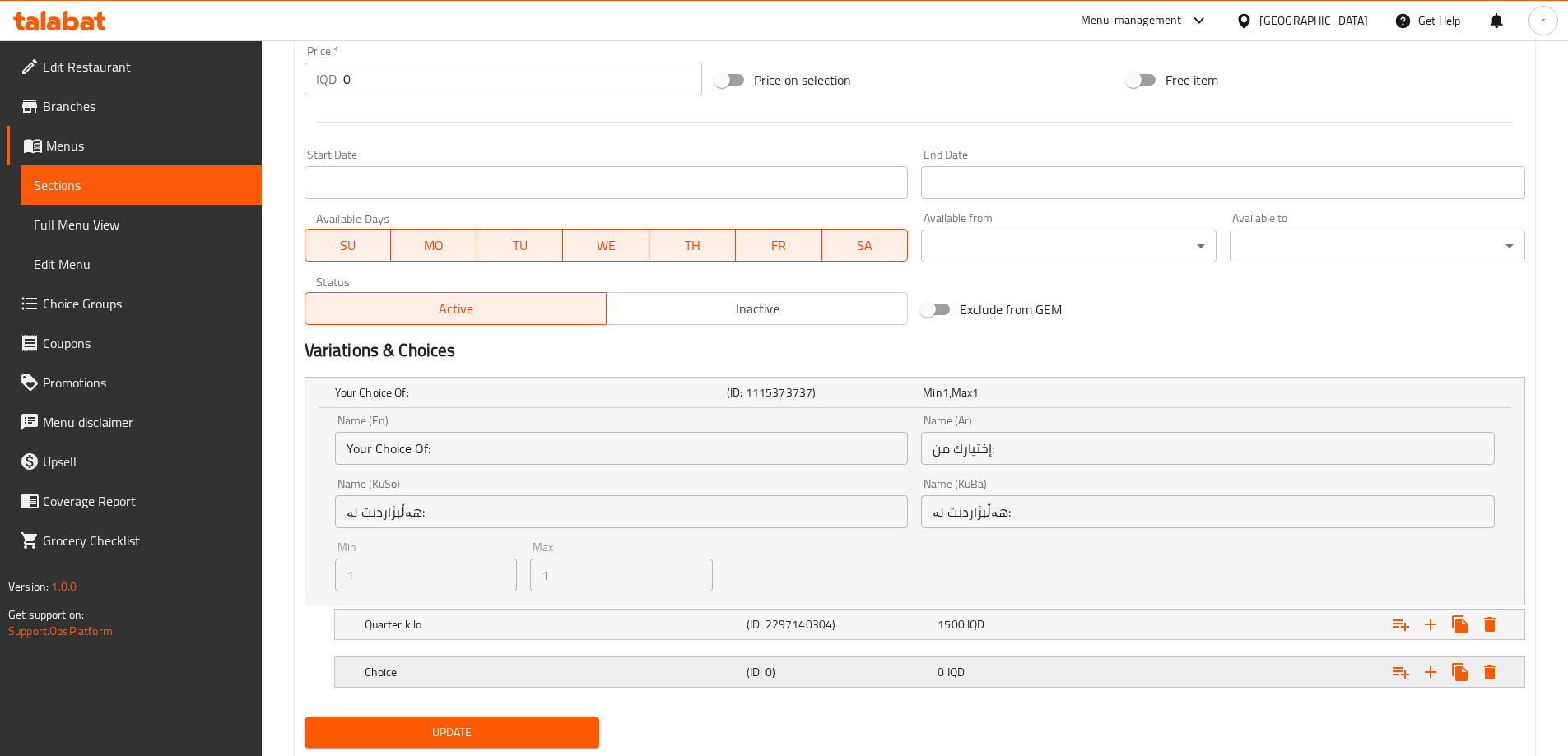
click at [1185, 669] on div "Expand" at bounding box center [1315, 672] width 382 height 36
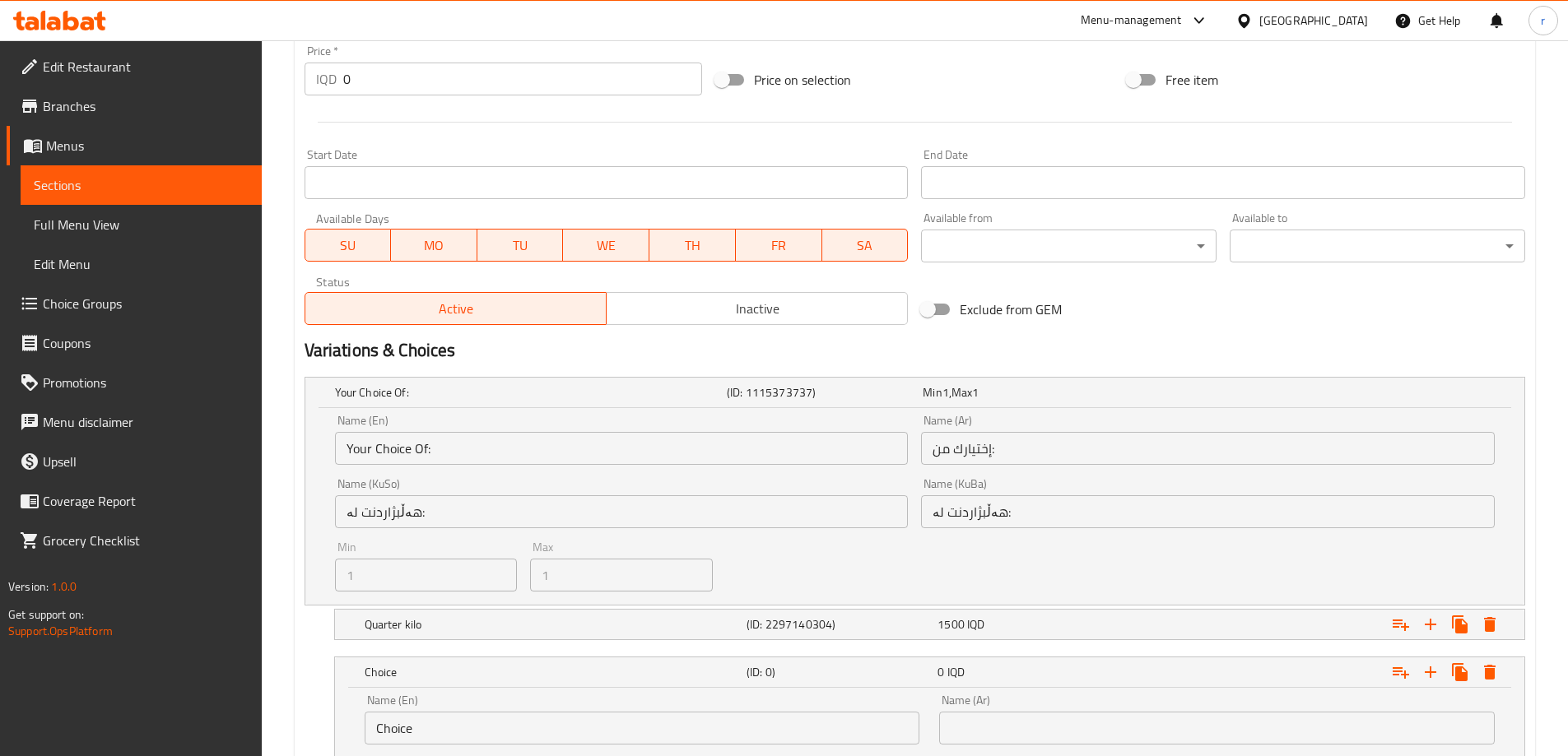
scroll to position [1065, 0]
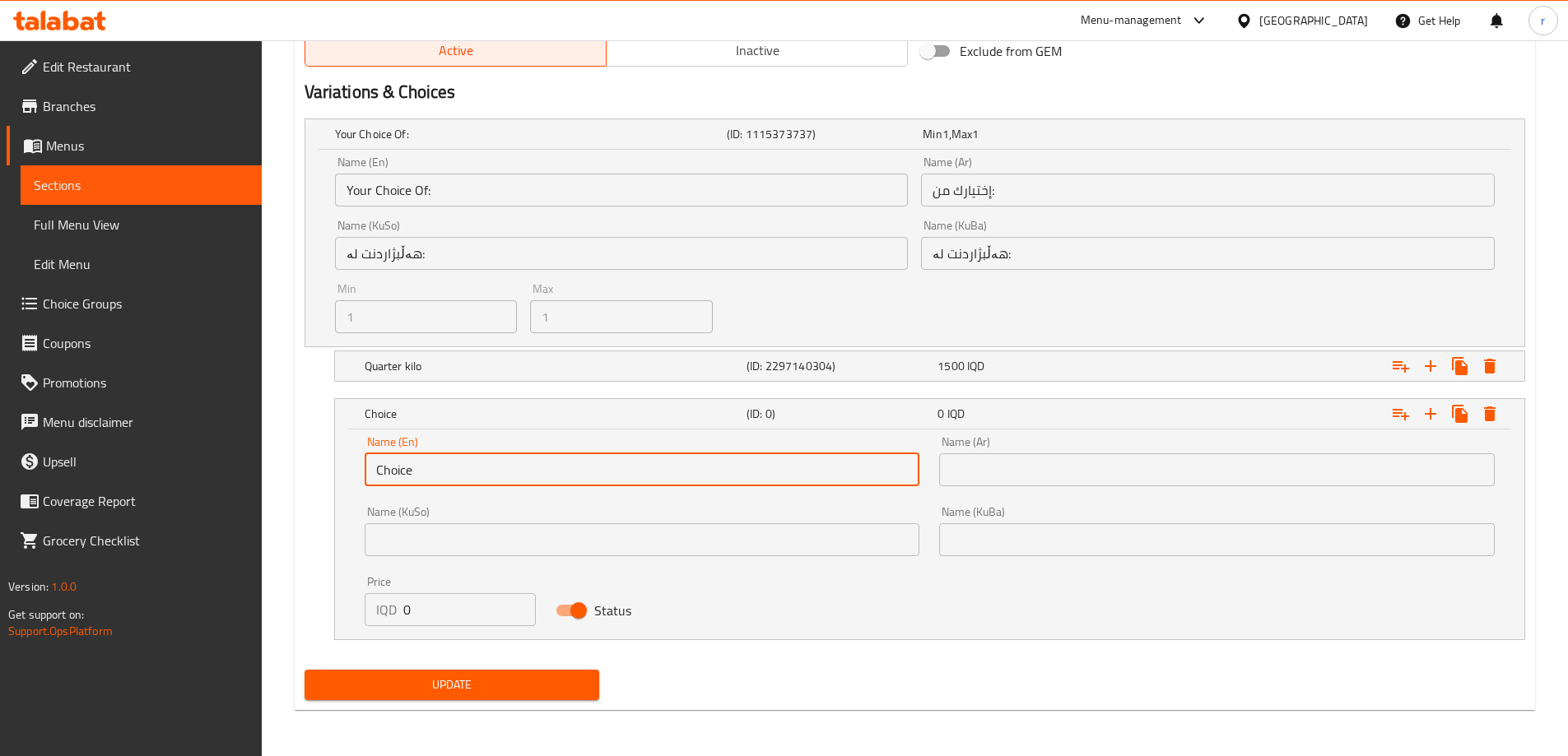
drag, startPoint x: 421, startPoint y: 480, endPoint x: 310, endPoint y: 480, distance: 111.0
click at [310, 480] on div "Choice (ID: 0) 0 IQD Name (En) Choice Name (En) Name (Ar) Name (Ar) Name (KuSo)…" at bounding box center [914, 519] width 1221 height 242
type input "Half Kilo"
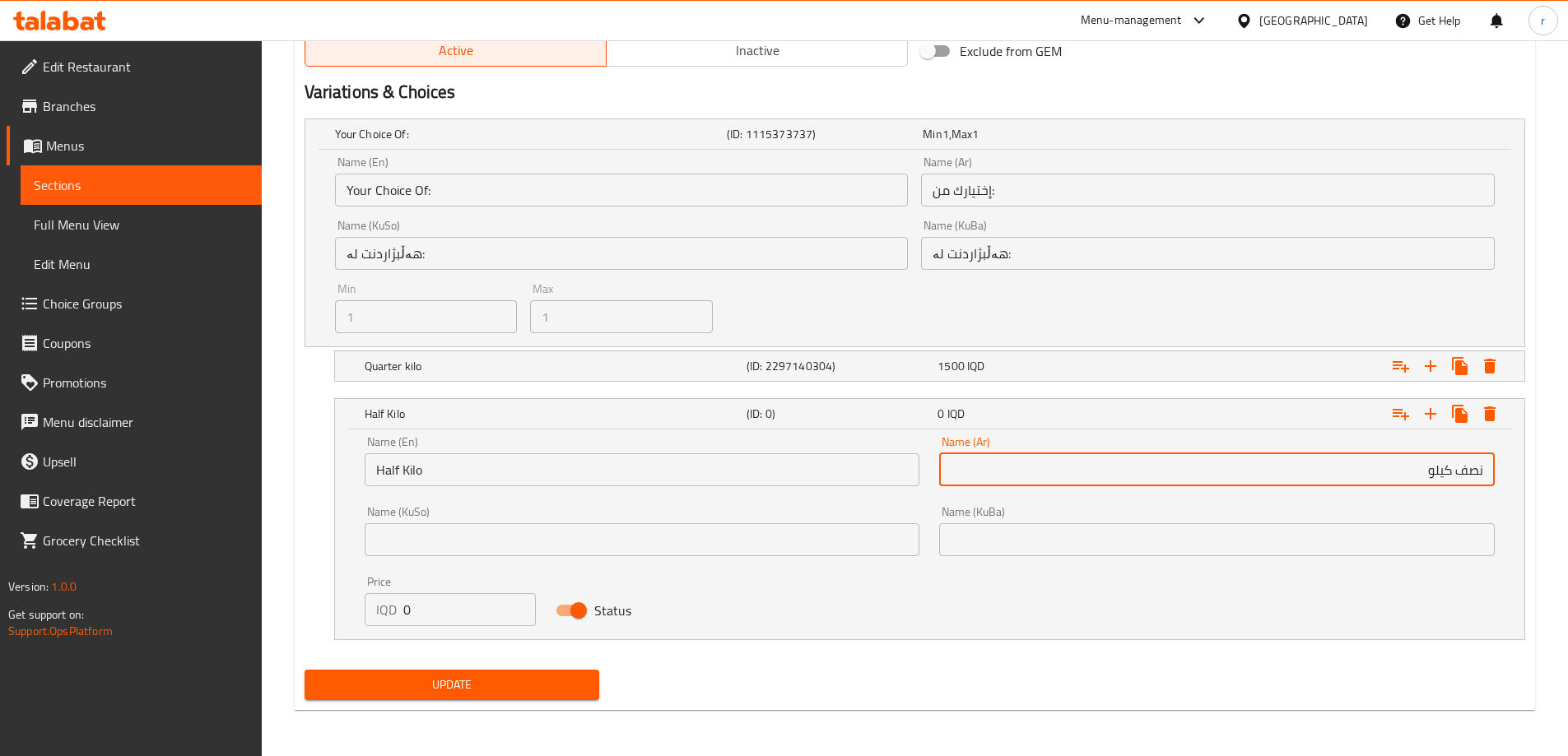
type input "نصف كيلو"
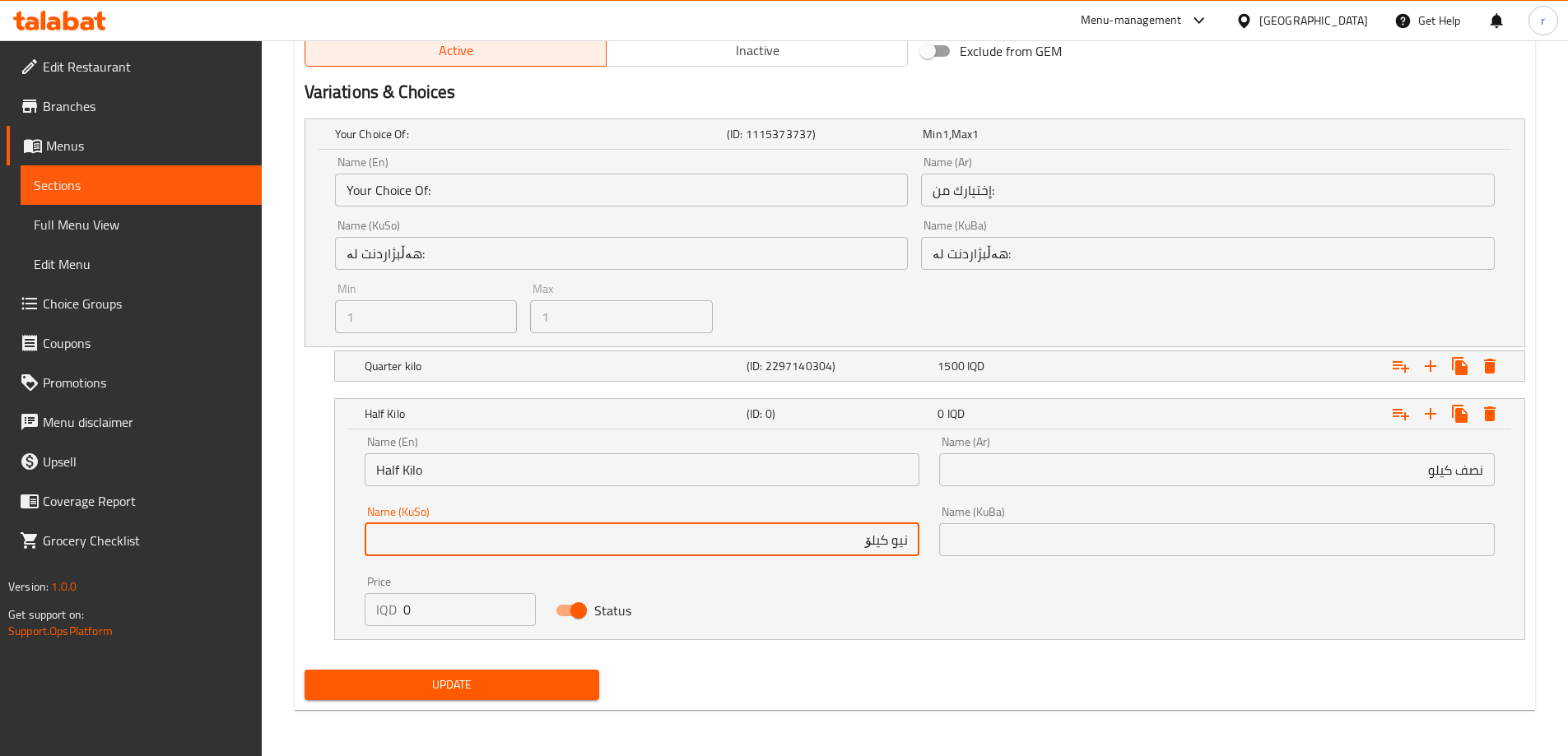
type input "نیو کیلۆ"
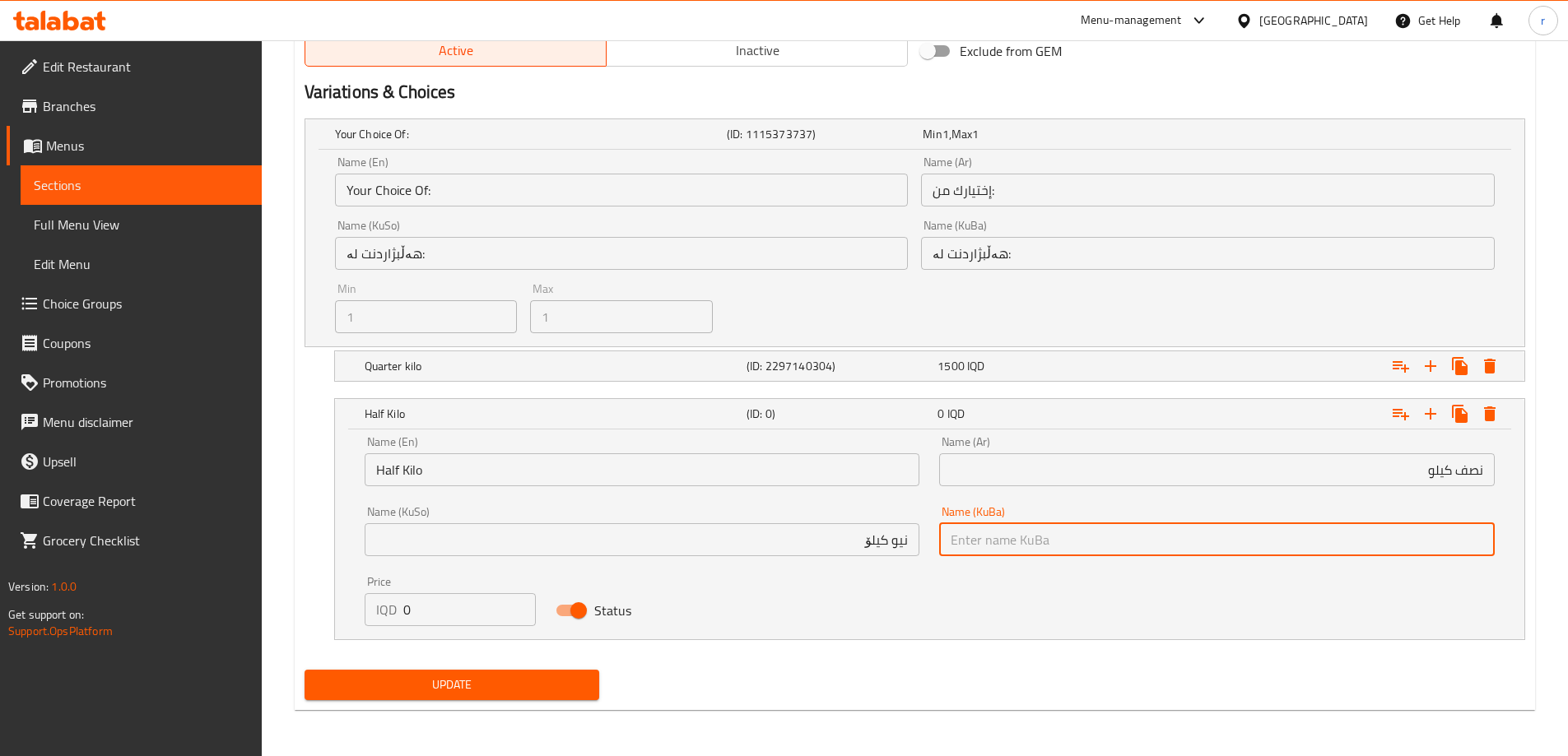
paste input "نیو کیلۆ"
type input "نیو کیلۆ"
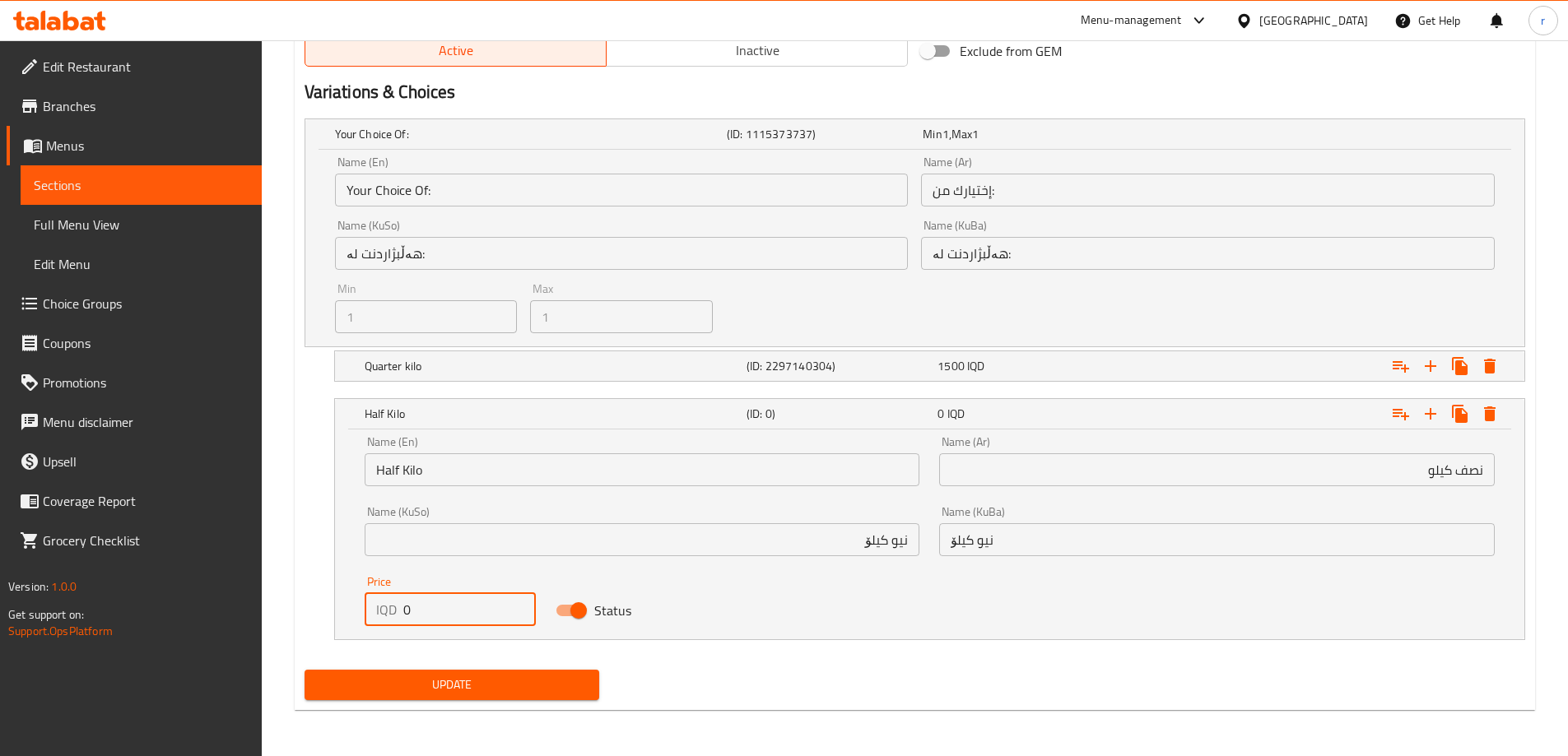
drag, startPoint x: 422, startPoint y: 606, endPoint x: 386, endPoint y: 607, distance: 36.0
click at [391, 607] on div "IQD 0 Price" at bounding box center [451, 609] width 172 height 33
type input "3000"
click at [1425, 413] on icon "Expand" at bounding box center [1430, 414] width 12 height 12
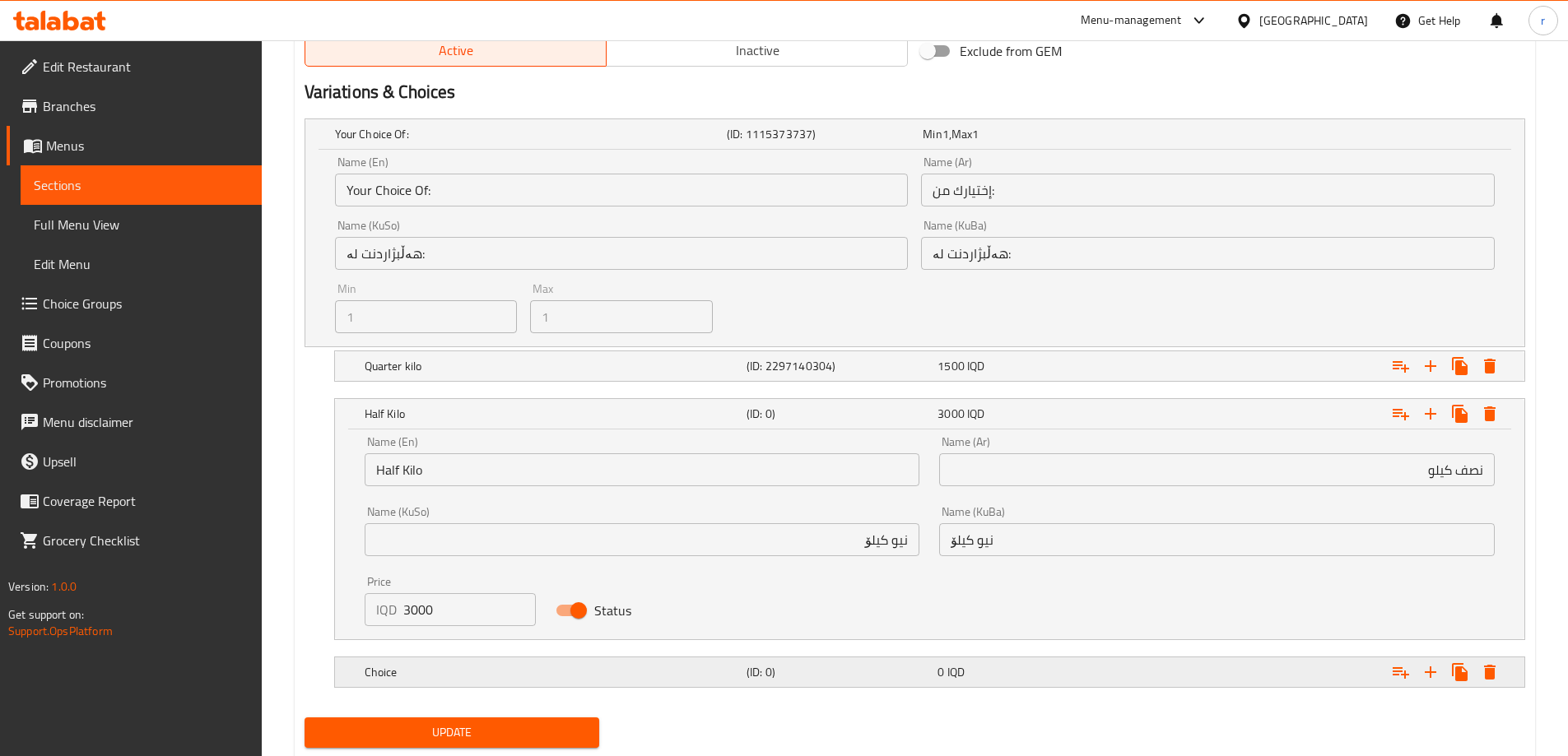
click at [734, 665] on h5 "Choice" at bounding box center [552, 673] width 375 height 17
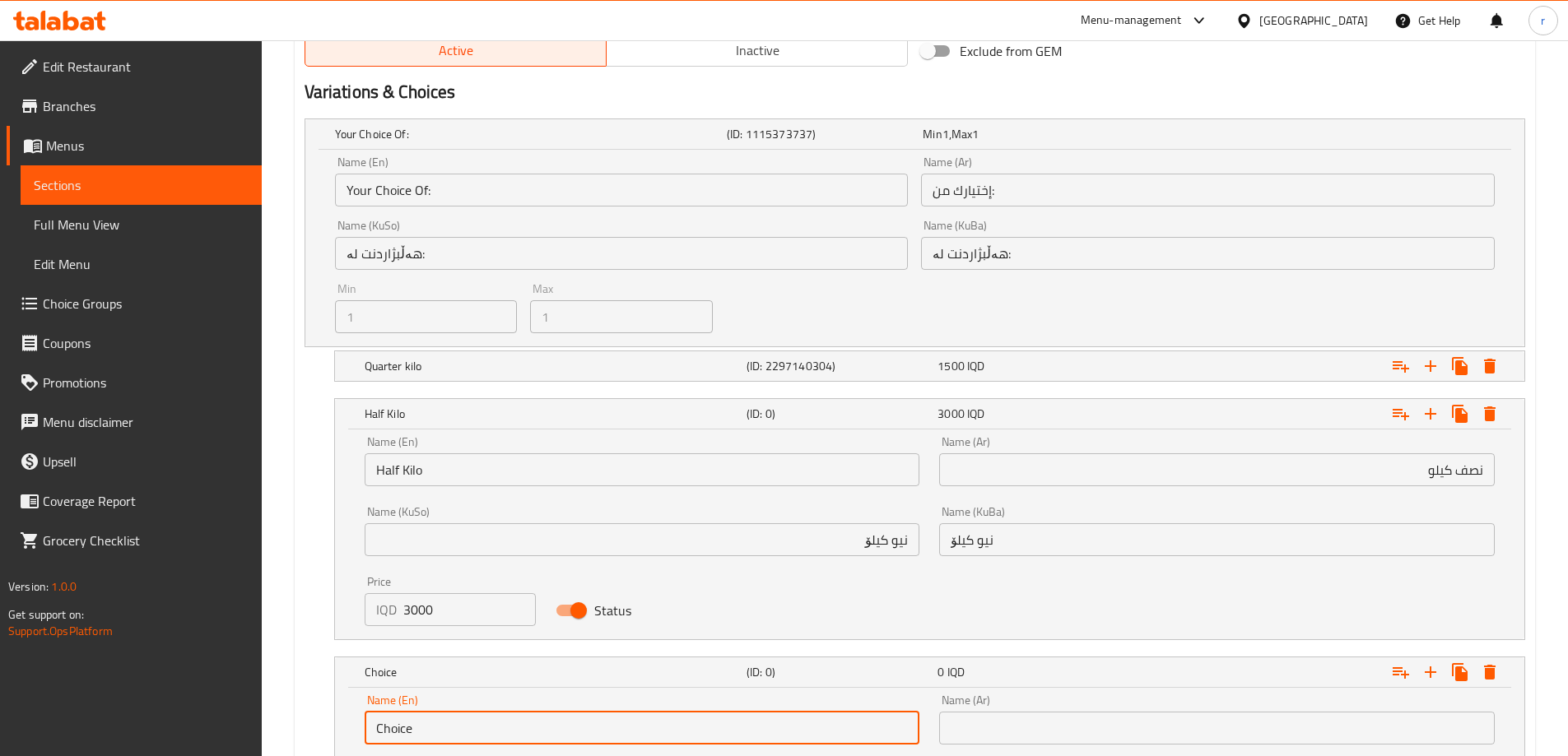
drag, startPoint x: 541, startPoint y: 725, endPoint x: 310, endPoint y: 694, distance: 233.1
type input "Kilo"
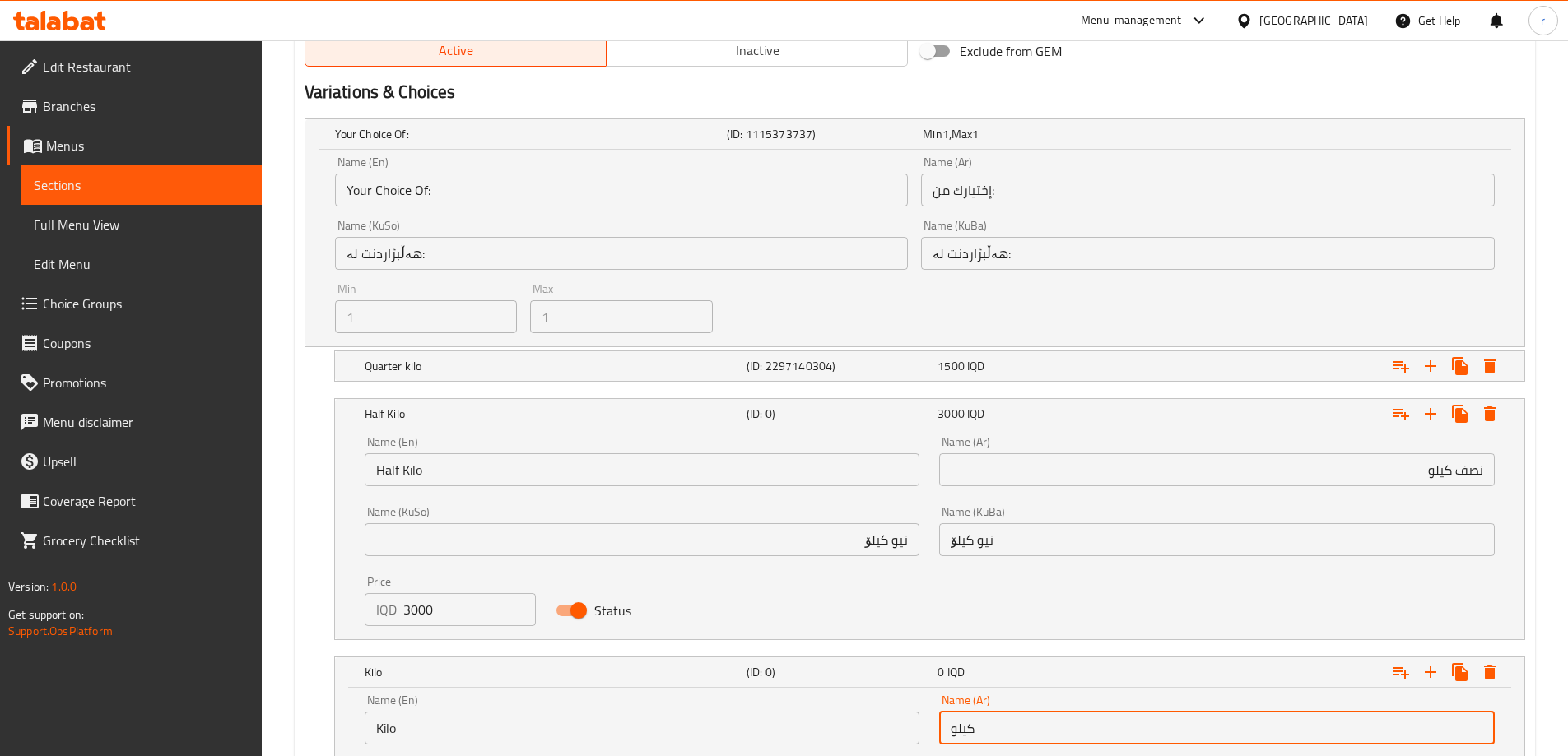
type input "كيلو"
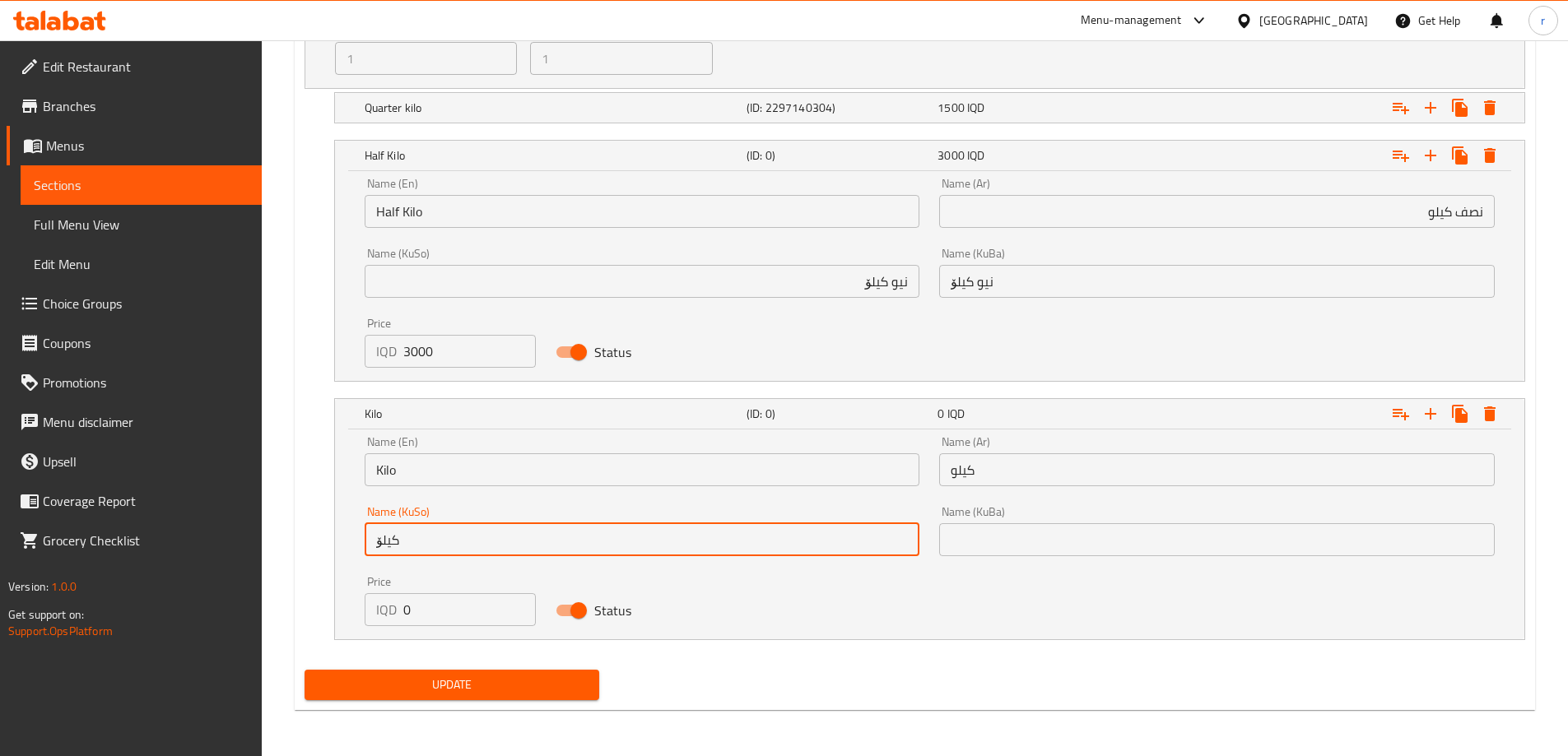
type input "کیلۆ"
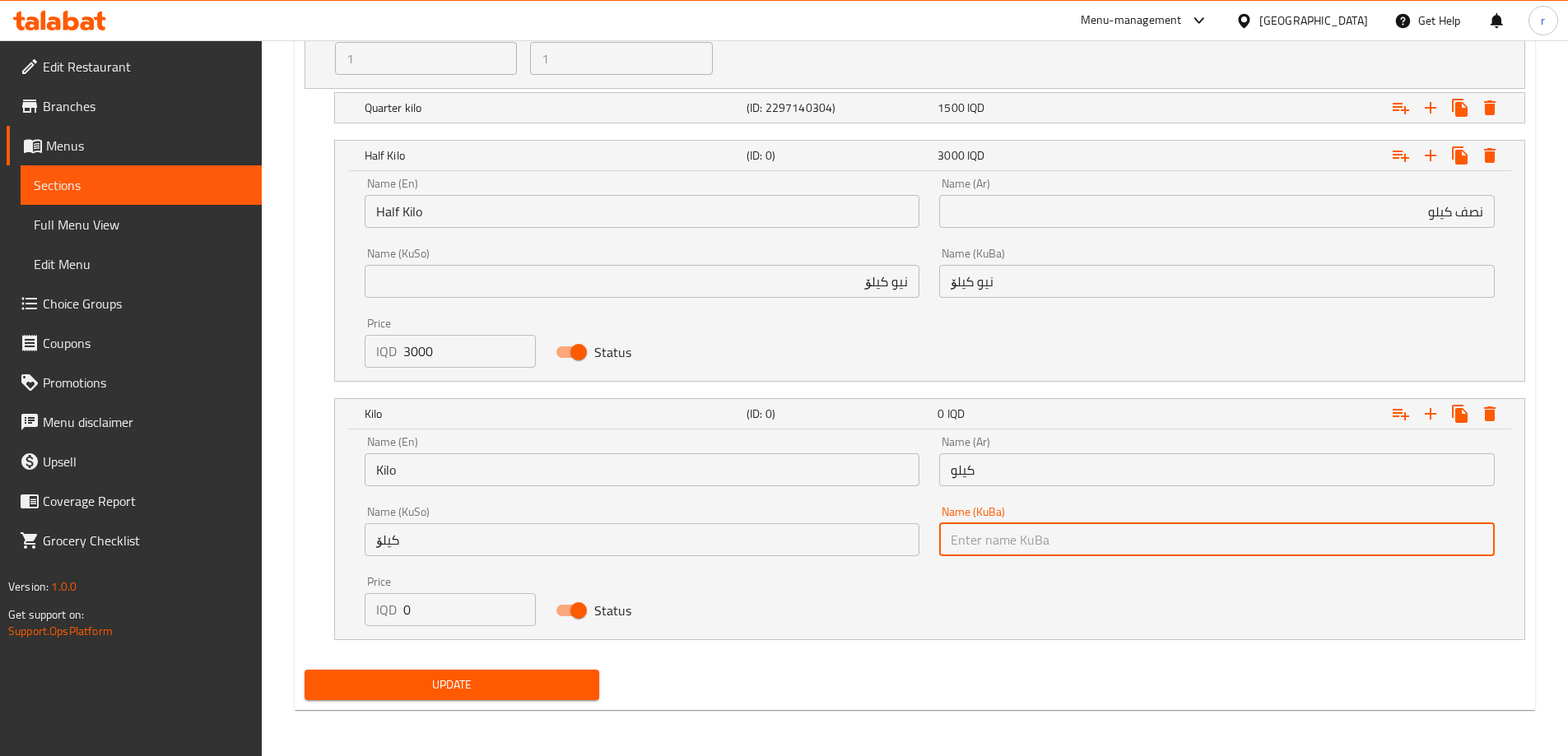
paste input "کیلۆ"
type input "کیلۆ"
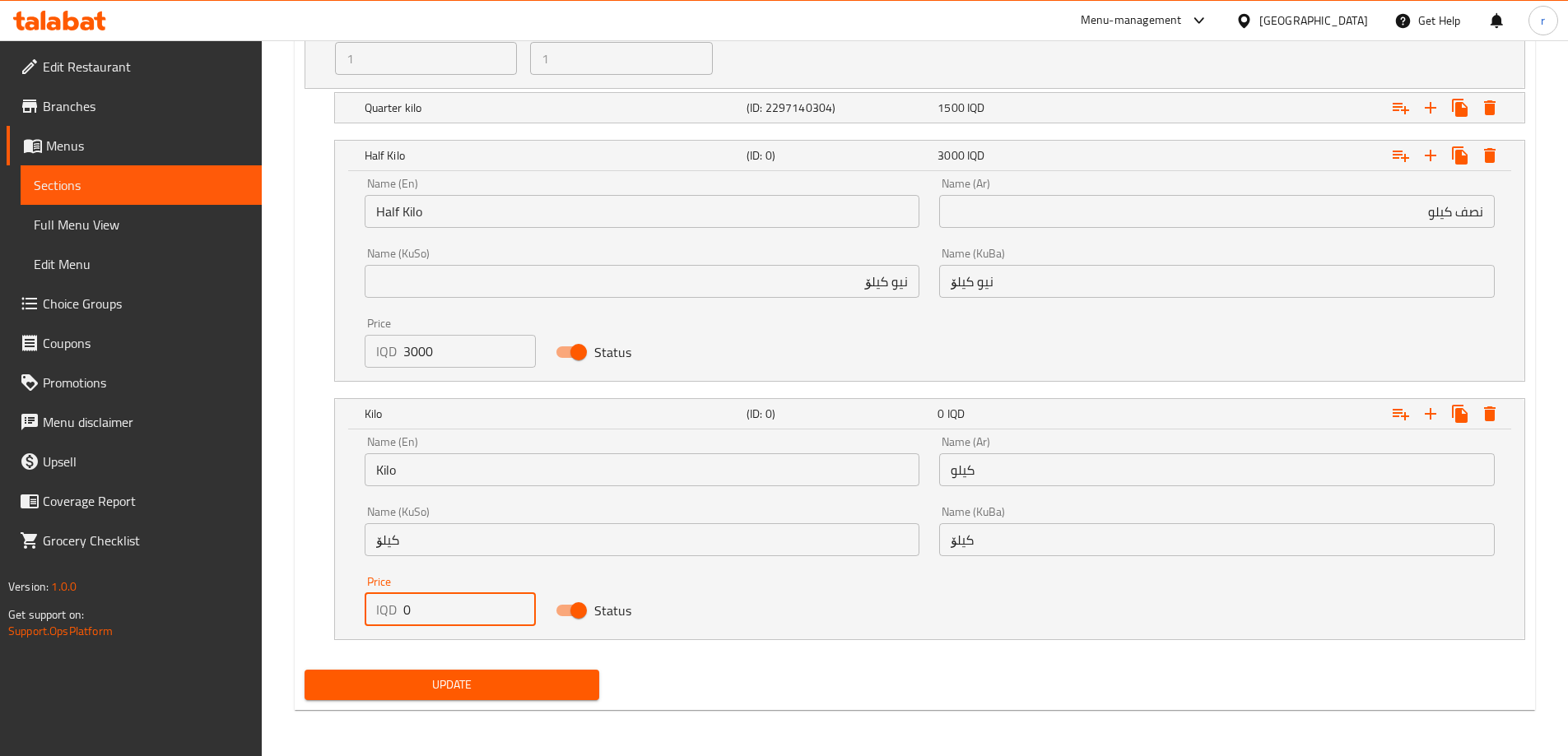
drag, startPoint x: 423, startPoint y: 610, endPoint x: 369, endPoint y: 602, distance: 54.6
click at [373, 604] on div "IQD 0 Price" at bounding box center [451, 609] width 172 height 33
type input "6000"
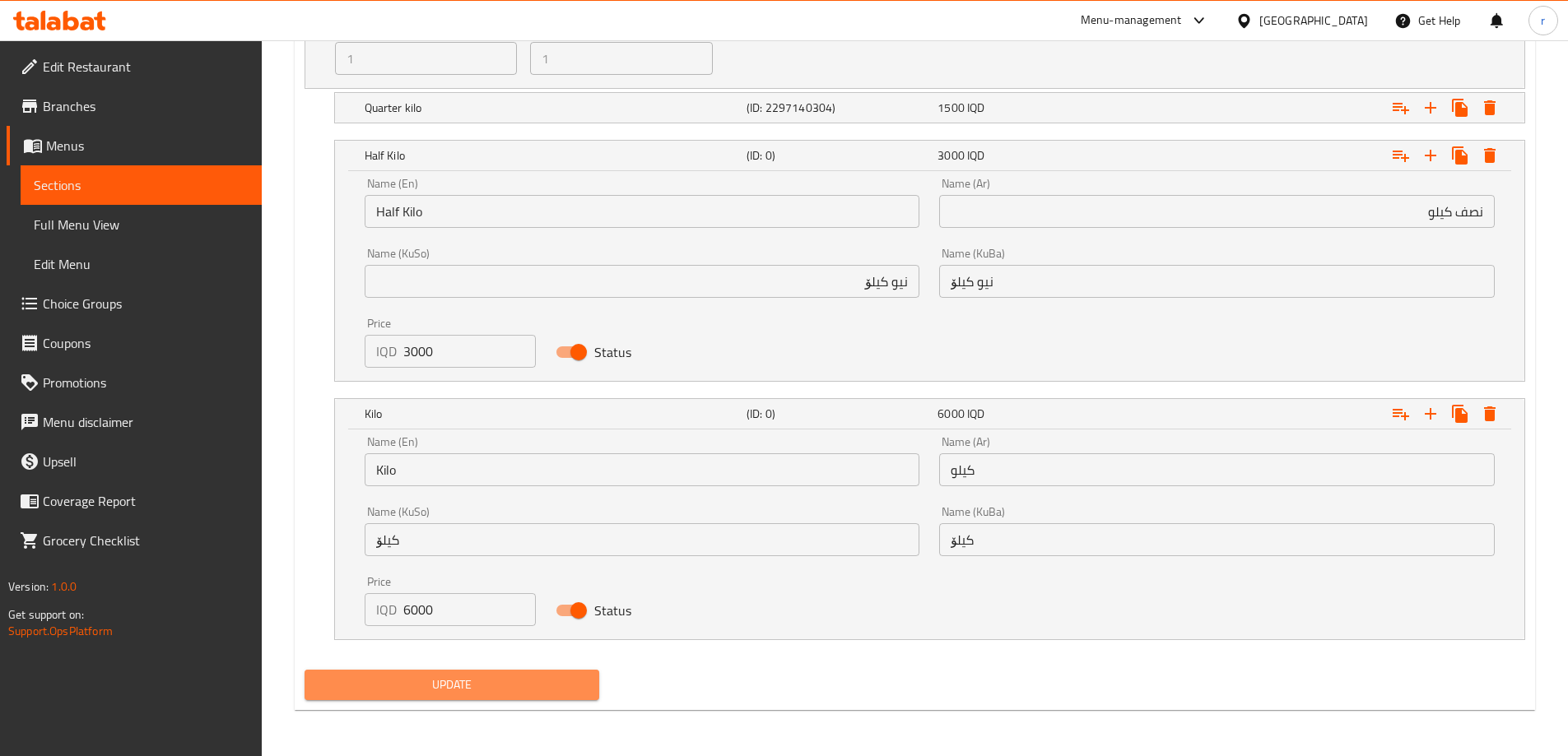
click at [437, 686] on span "Update" at bounding box center [452, 685] width 269 height 21
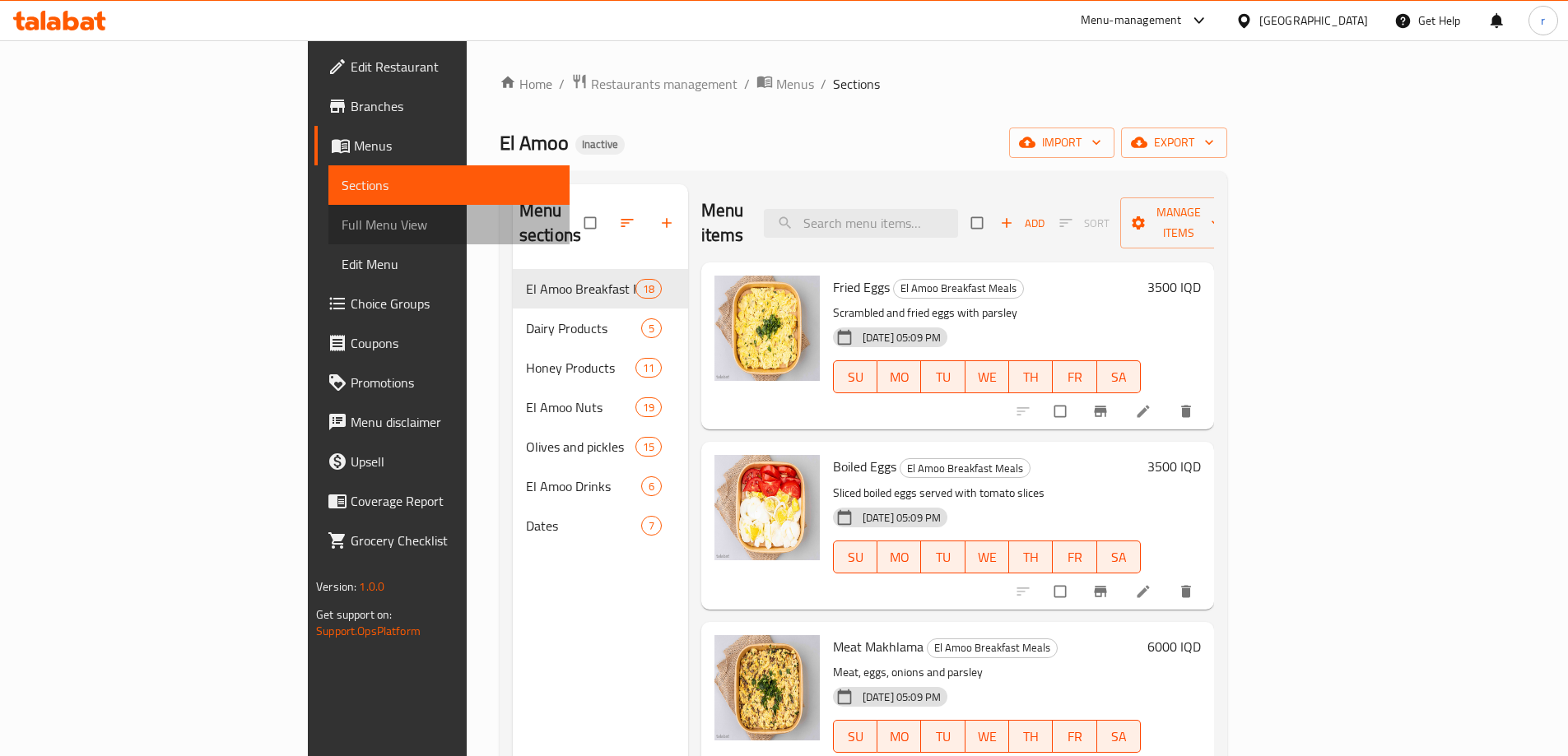
click at [341, 215] on span "Full Menu View" at bounding box center [449, 225] width 215 height 20
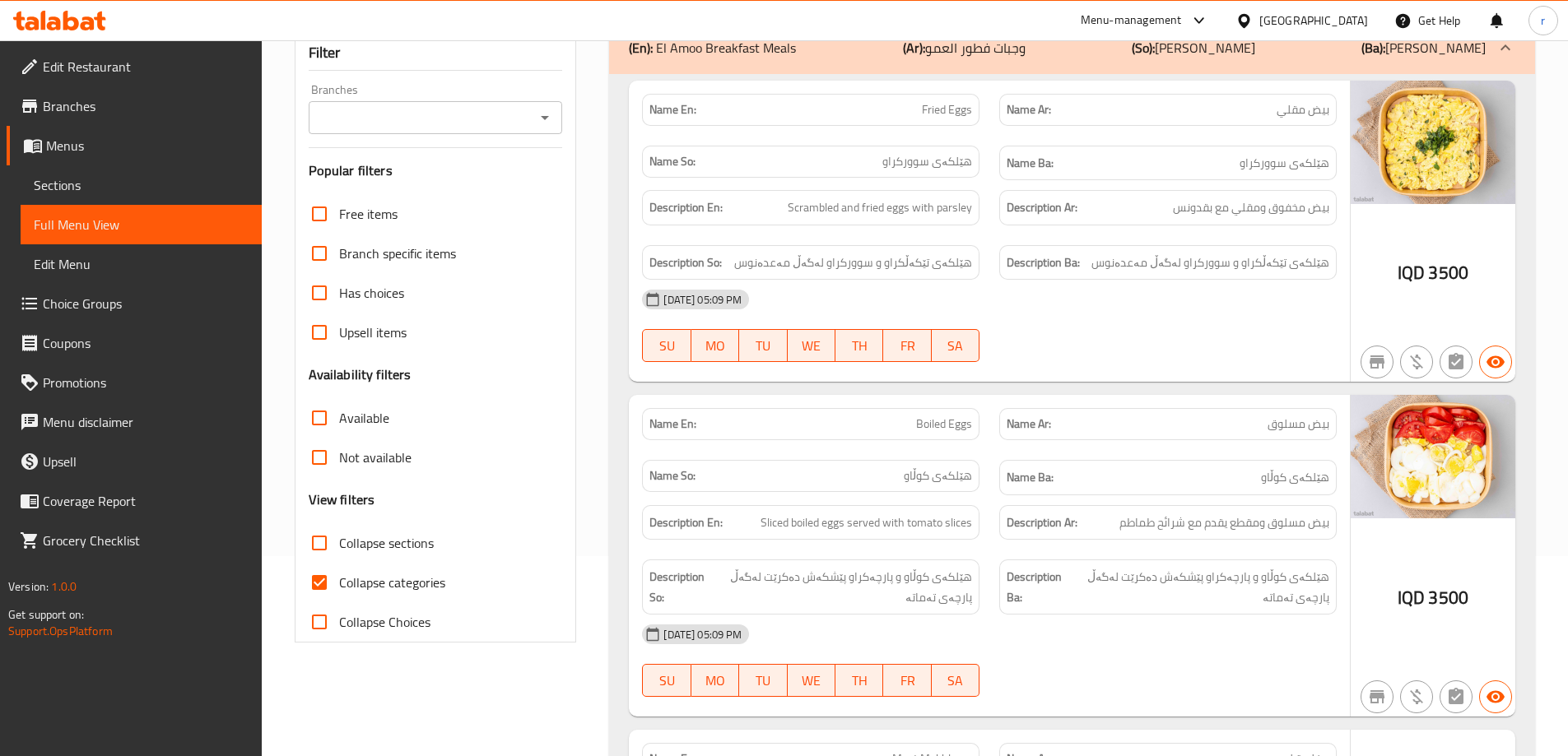
scroll to position [220, 0]
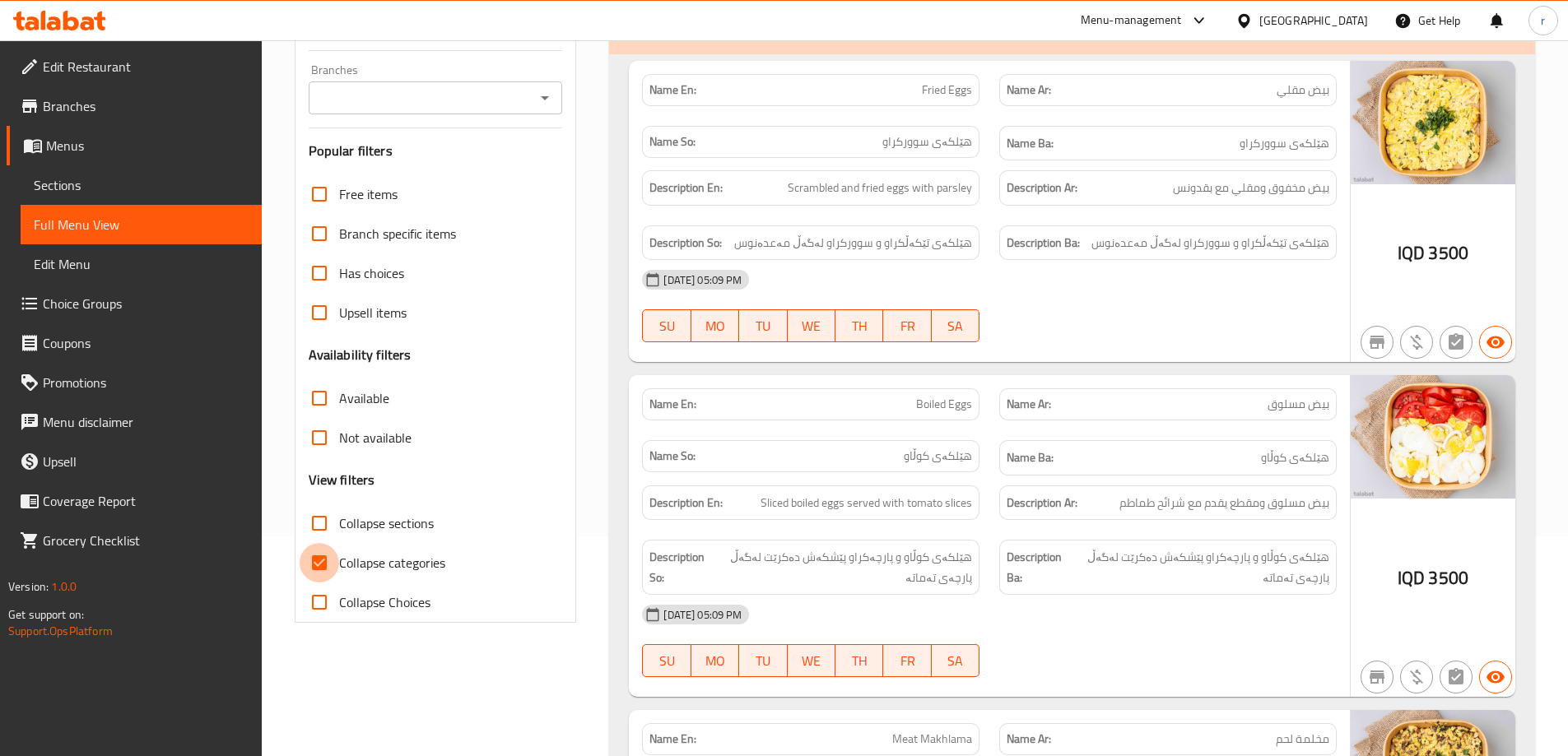
click at [326, 555] on input "Collapse categories" at bounding box center [319, 562] width 39 height 39
checkbox input "false"
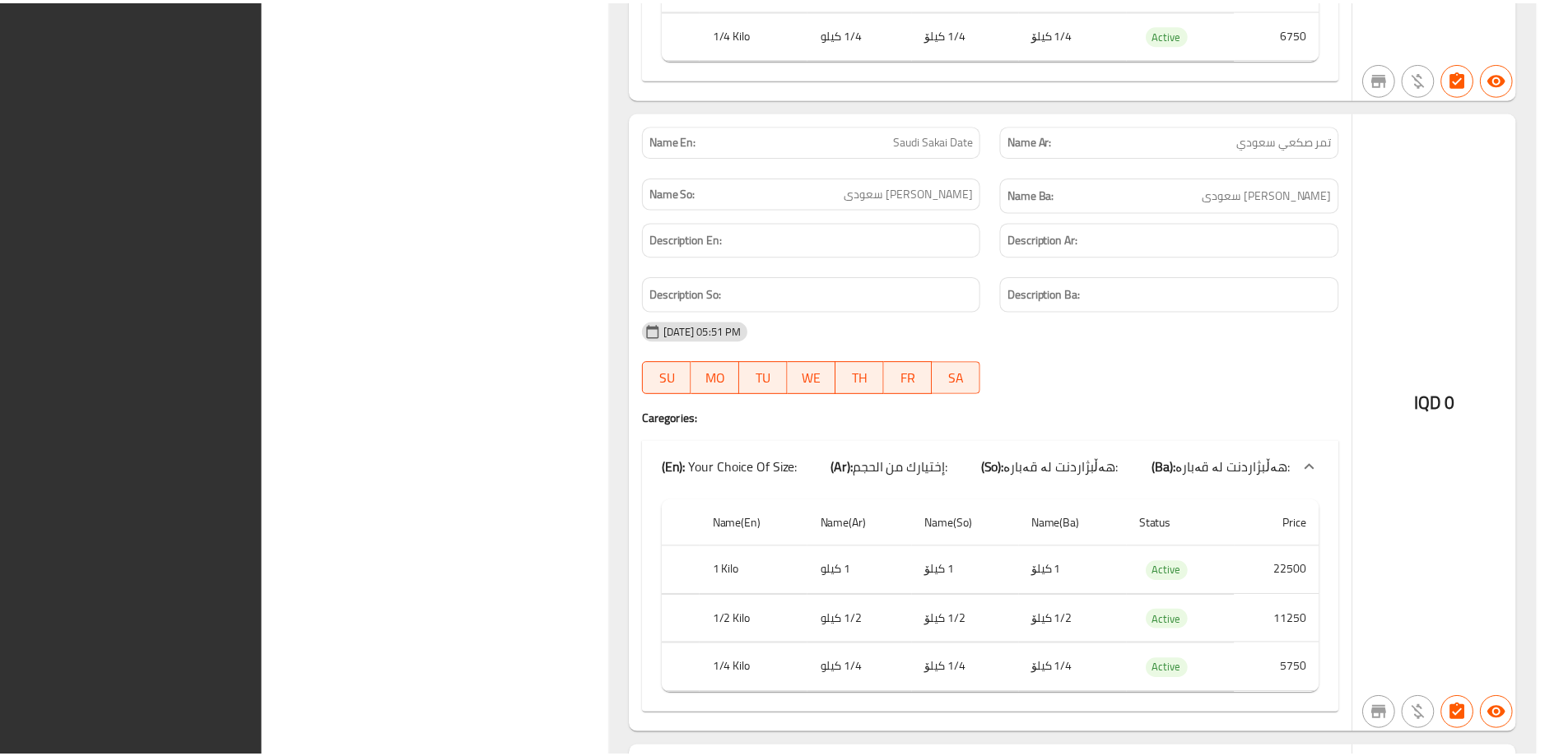
scroll to position [40762, 0]
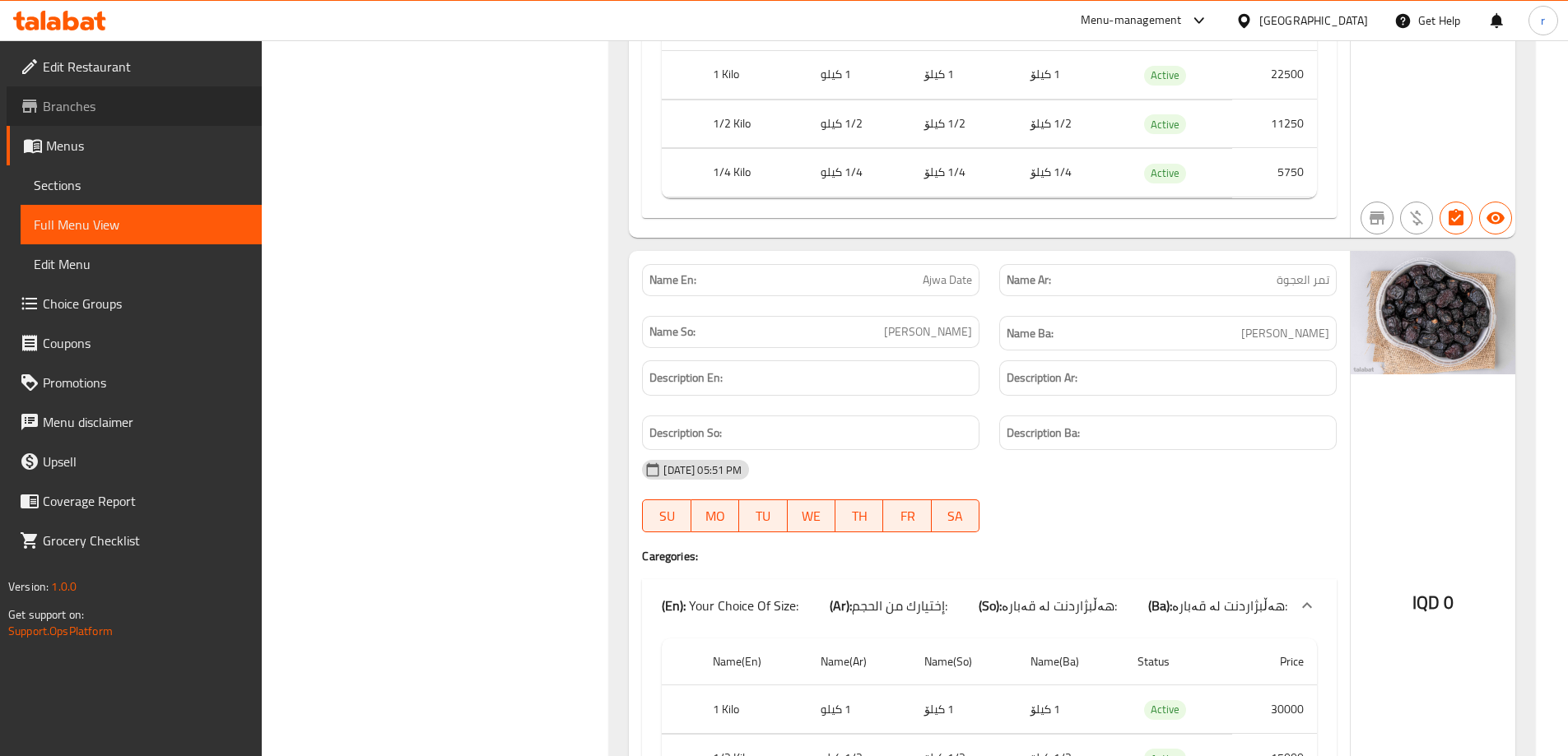
click at [159, 105] on span "Branches" at bounding box center [145, 107] width 206 height 20
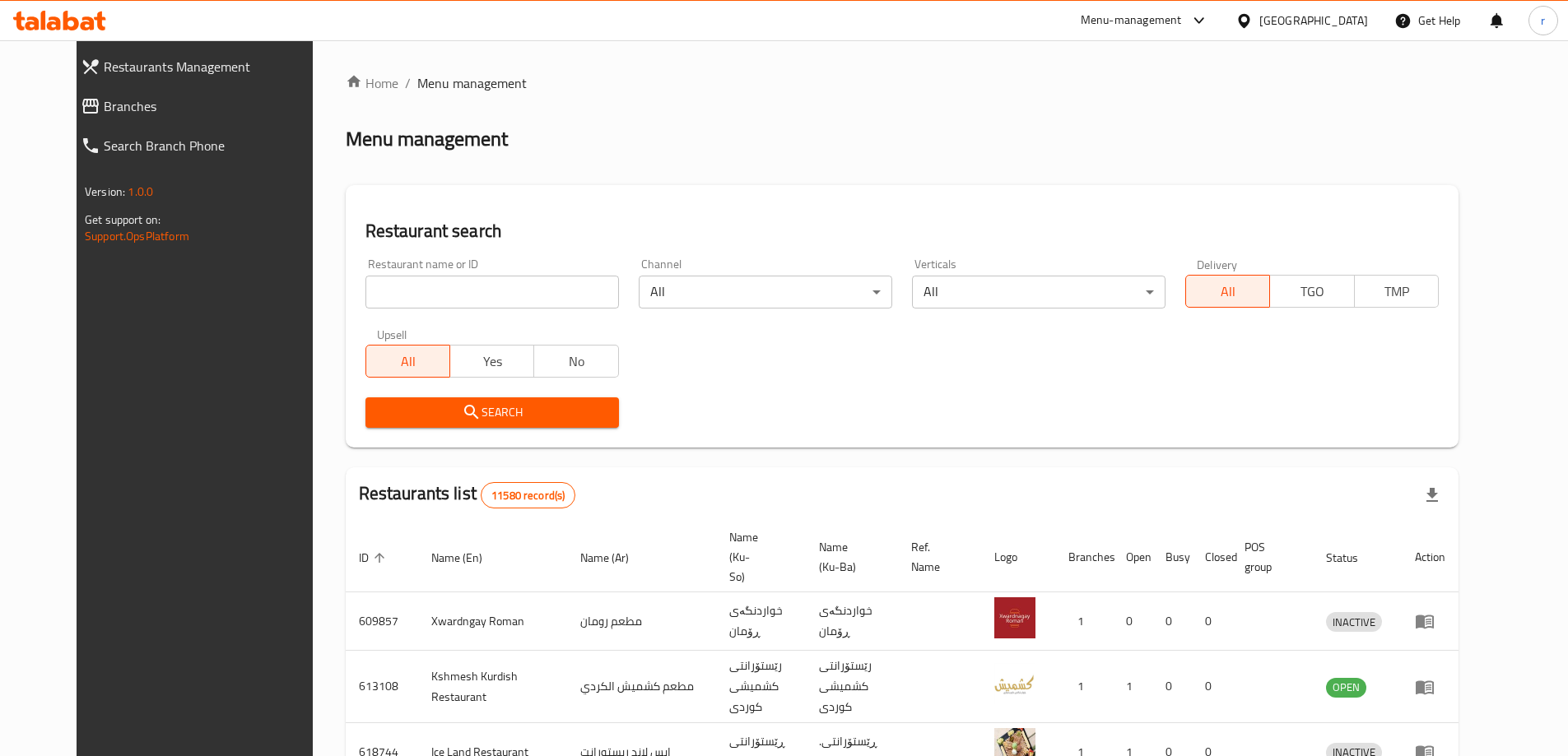
drag, startPoint x: 0, startPoint y: 0, endPoint x: 378, endPoint y: 307, distance: 487.0
click at [439, 291] on input "search" at bounding box center [492, 292] width 253 height 33
paste input "Laban W [GEOGRAPHIC_DATA]"
type input "Laban W [GEOGRAPHIC_DATA]"
click at [378, 409] on span "Search" at bounding box center [492, 413] width 227 height 21
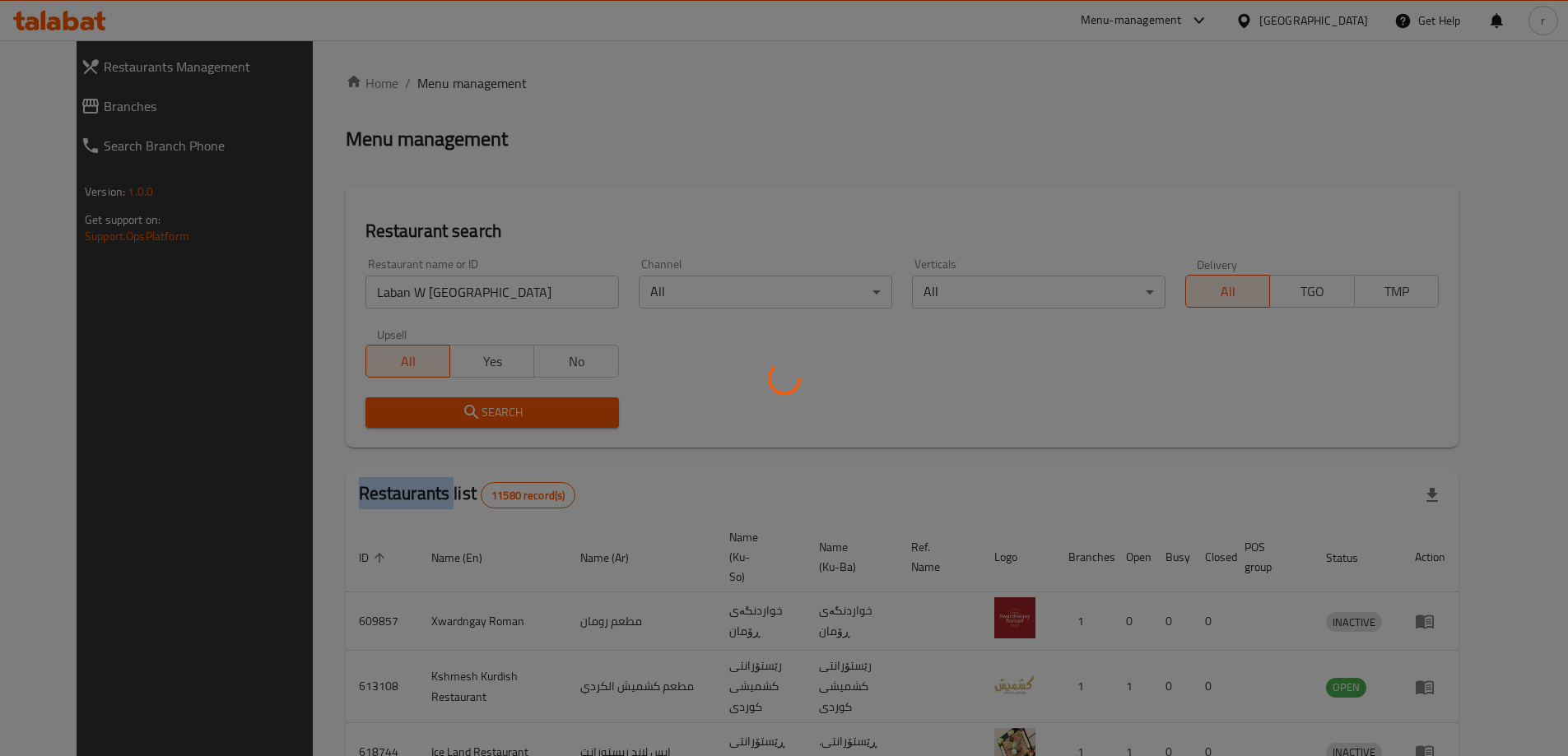
click at [366, 409] on div at bounding box center [784, 378] width 1568 height 756
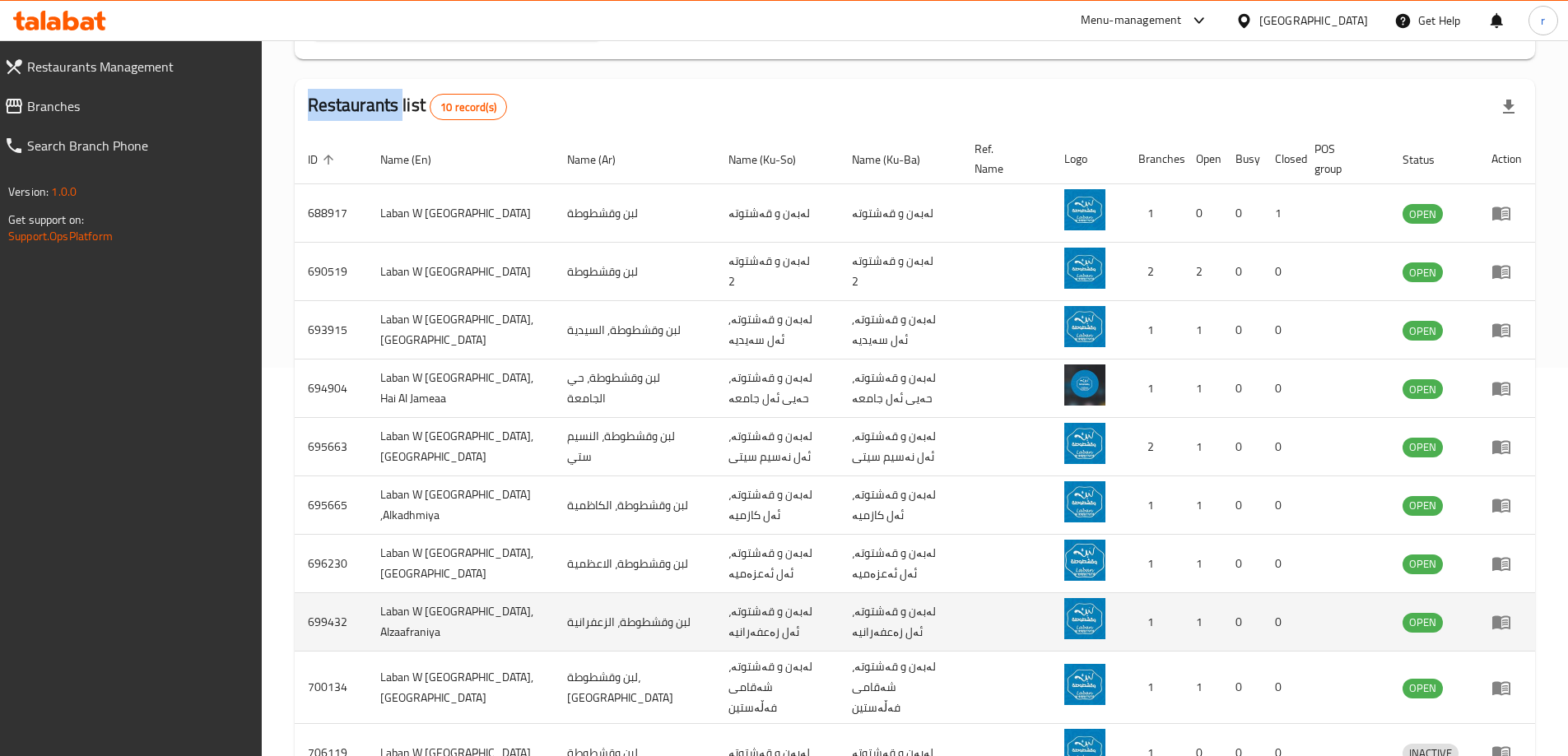
scroll to position [490, 0]
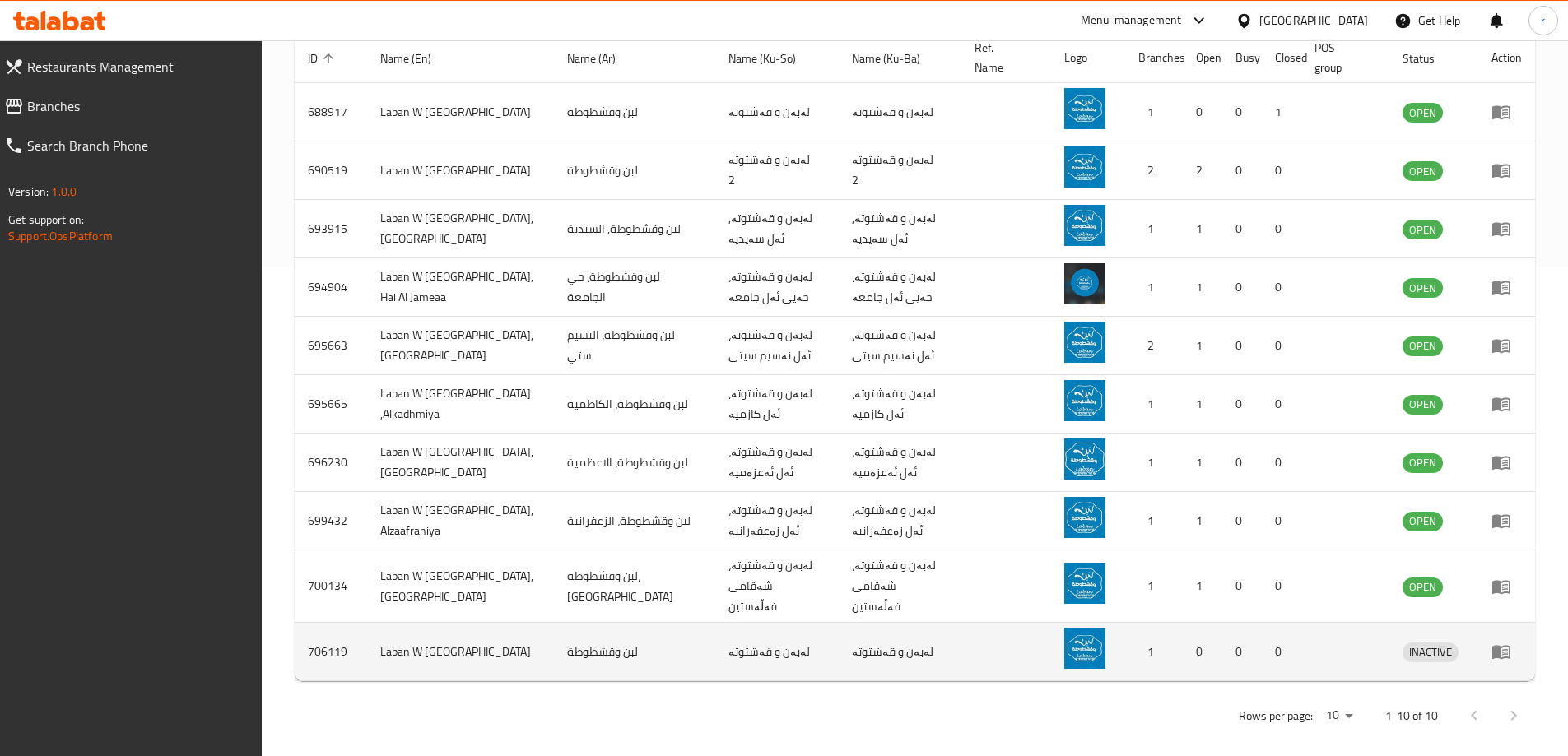
click at [1488, 635] on td "enhanced table" at bounding box center [1507, 653] width 57 height 59
click at [1491, 642] on icon "enhanced table" at bounding box center [1501, 652] width 20 height 20
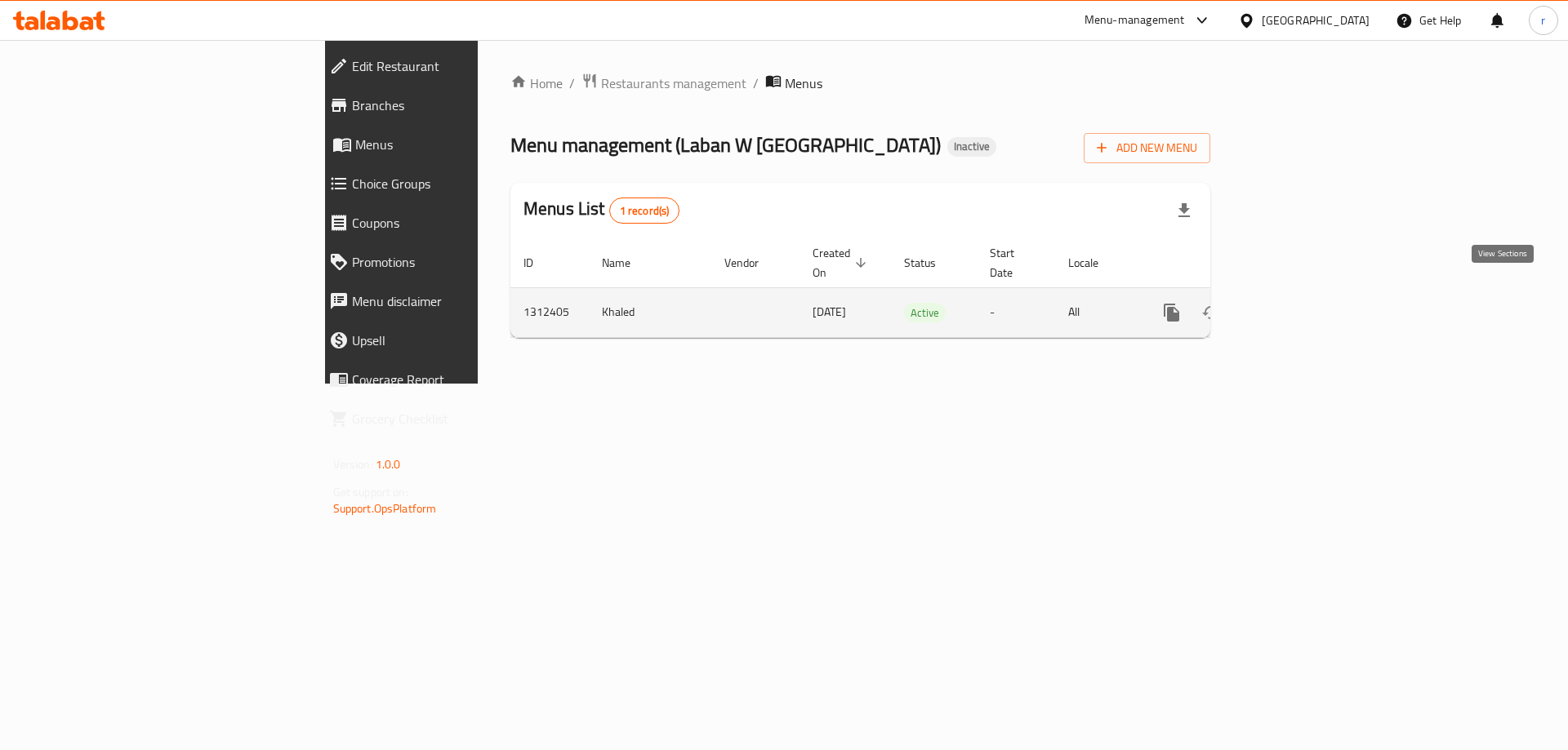
click at [1300, 303] on icon "enhanced table" at bounding box center [1290, 313] width 20 height 20
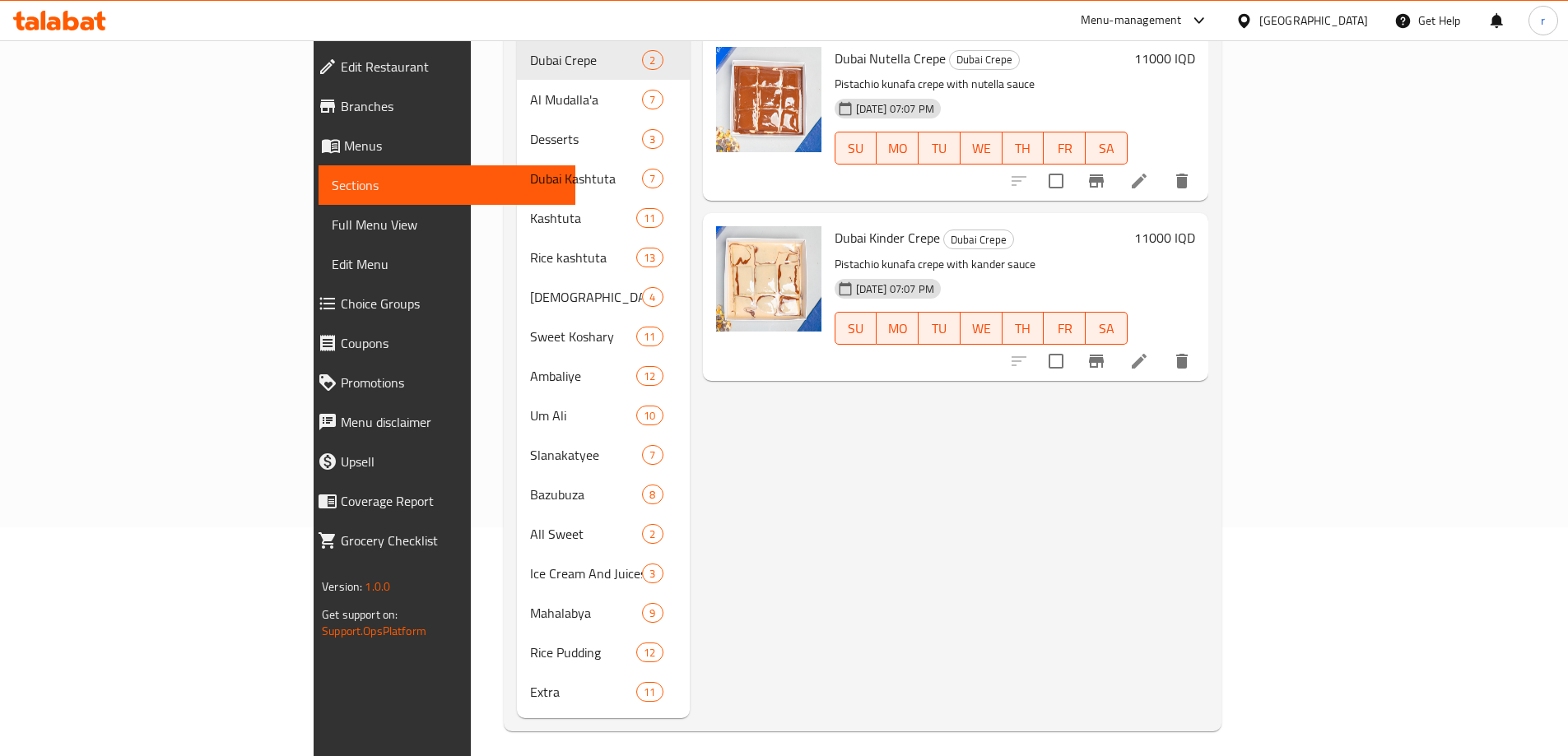
scroll to position [231, 0]
click at [341, 109] on span "Branches" at bounding box center [451, 107] width 221 height 20
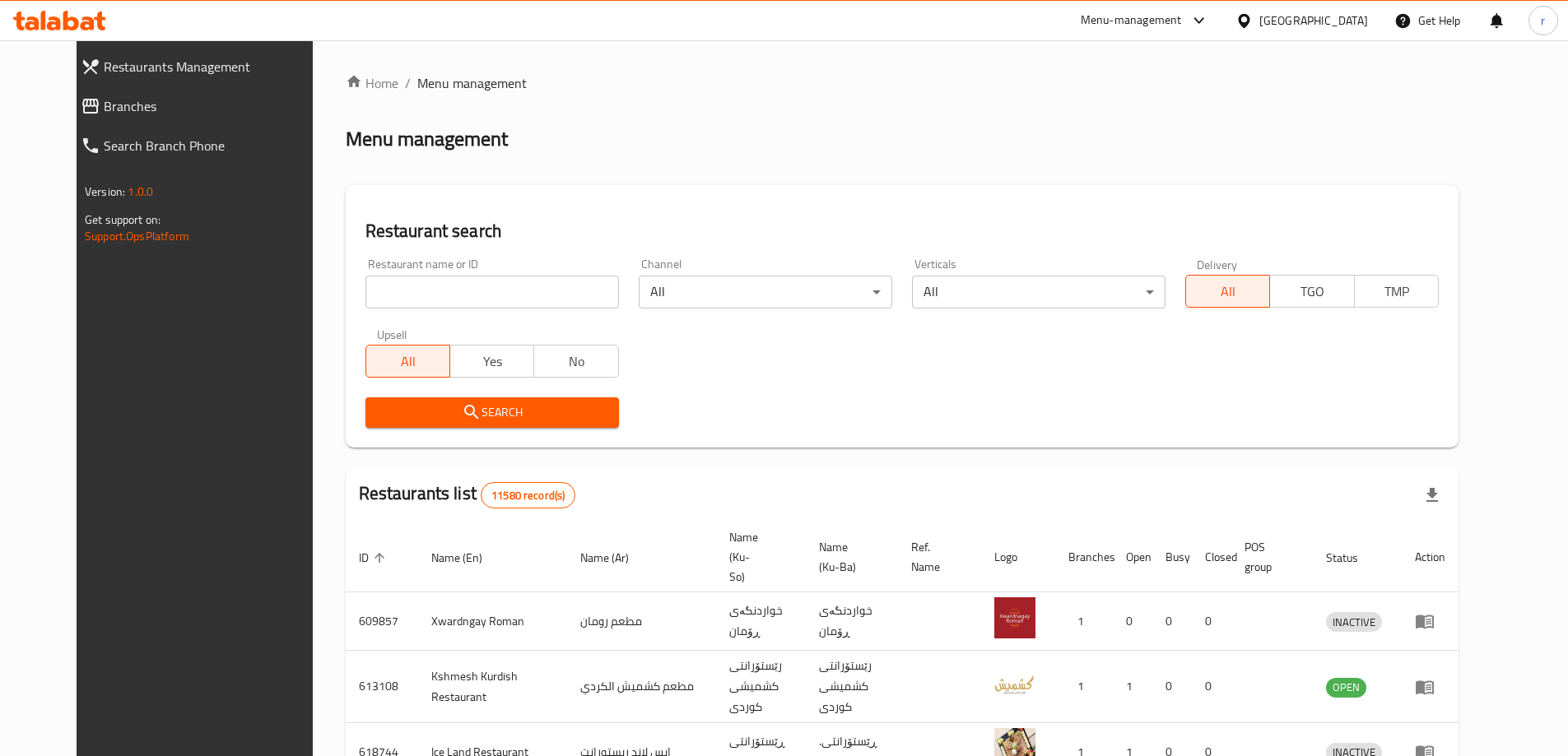
drag, startPoint x: 0, startPoint y: 0, endPoint x: 142, endPoint y: 107, distance: 177.8
click at [142, 107] on span "Branches" at bounding box center [215, 107] width 221 height 20
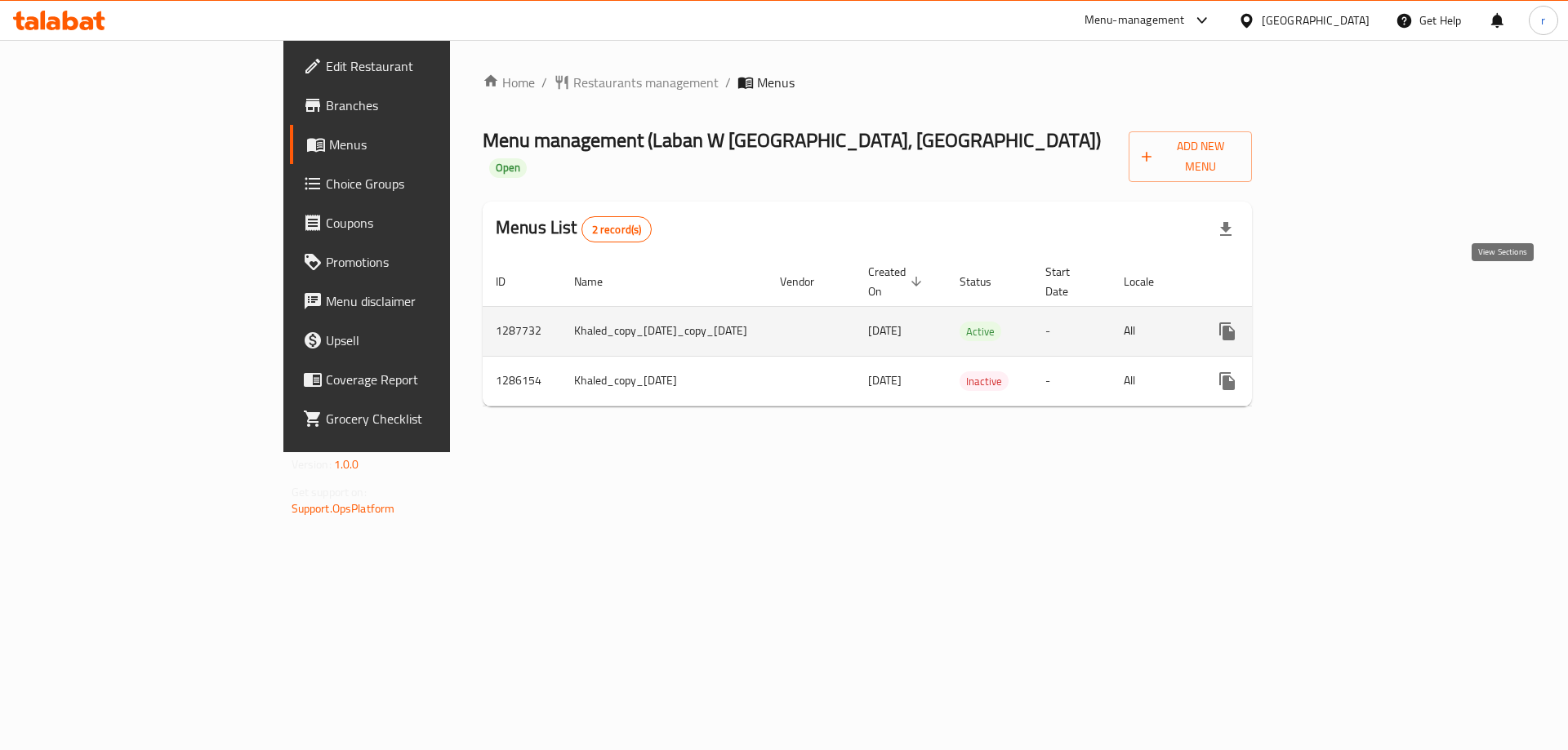
click at [1355, 321] on icon "enhanced table" at bounding box center [1346, 331] width 20 height 20
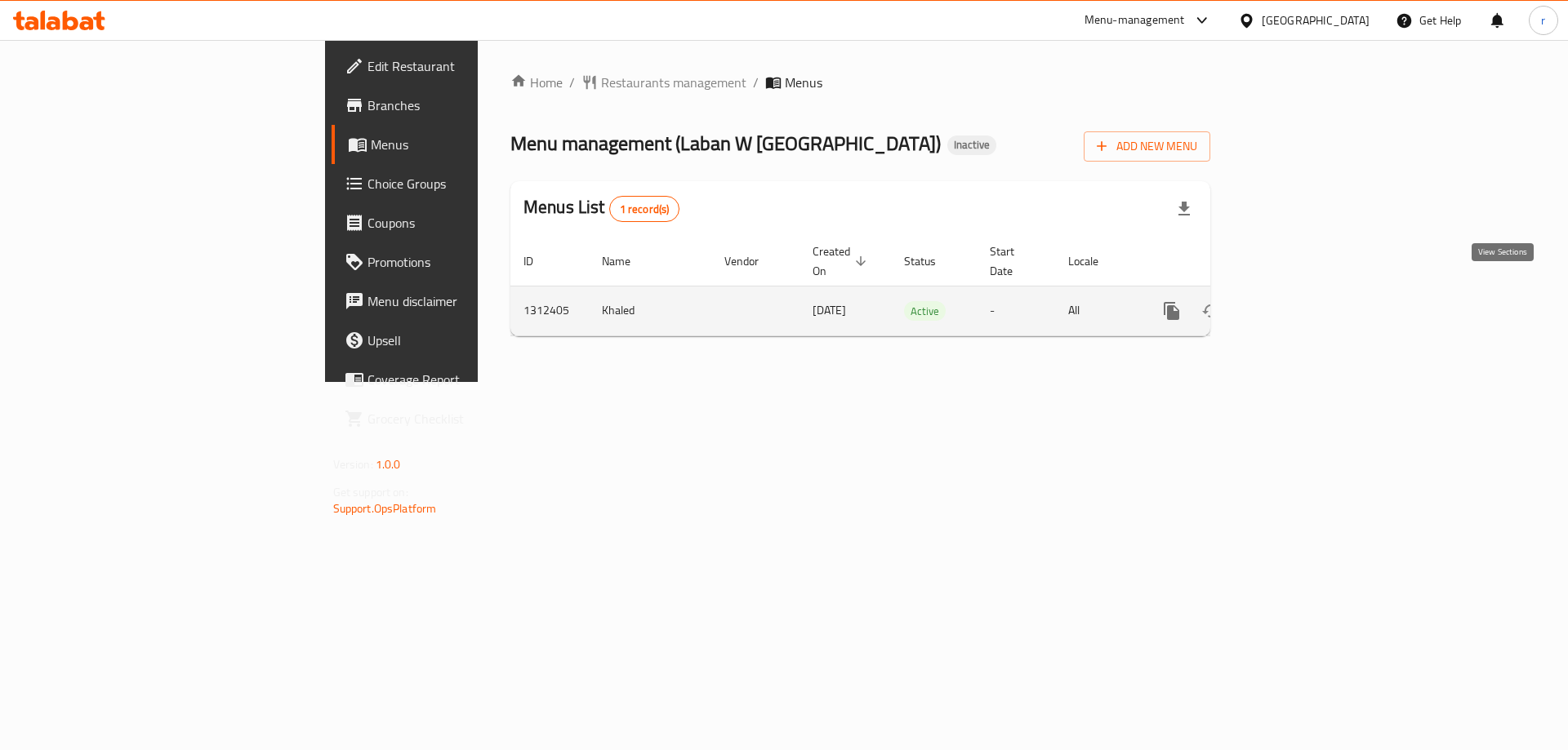
click at [1297, 304] on icon "enhanced table" at bounding box center [1290, 311] width 15 height 15
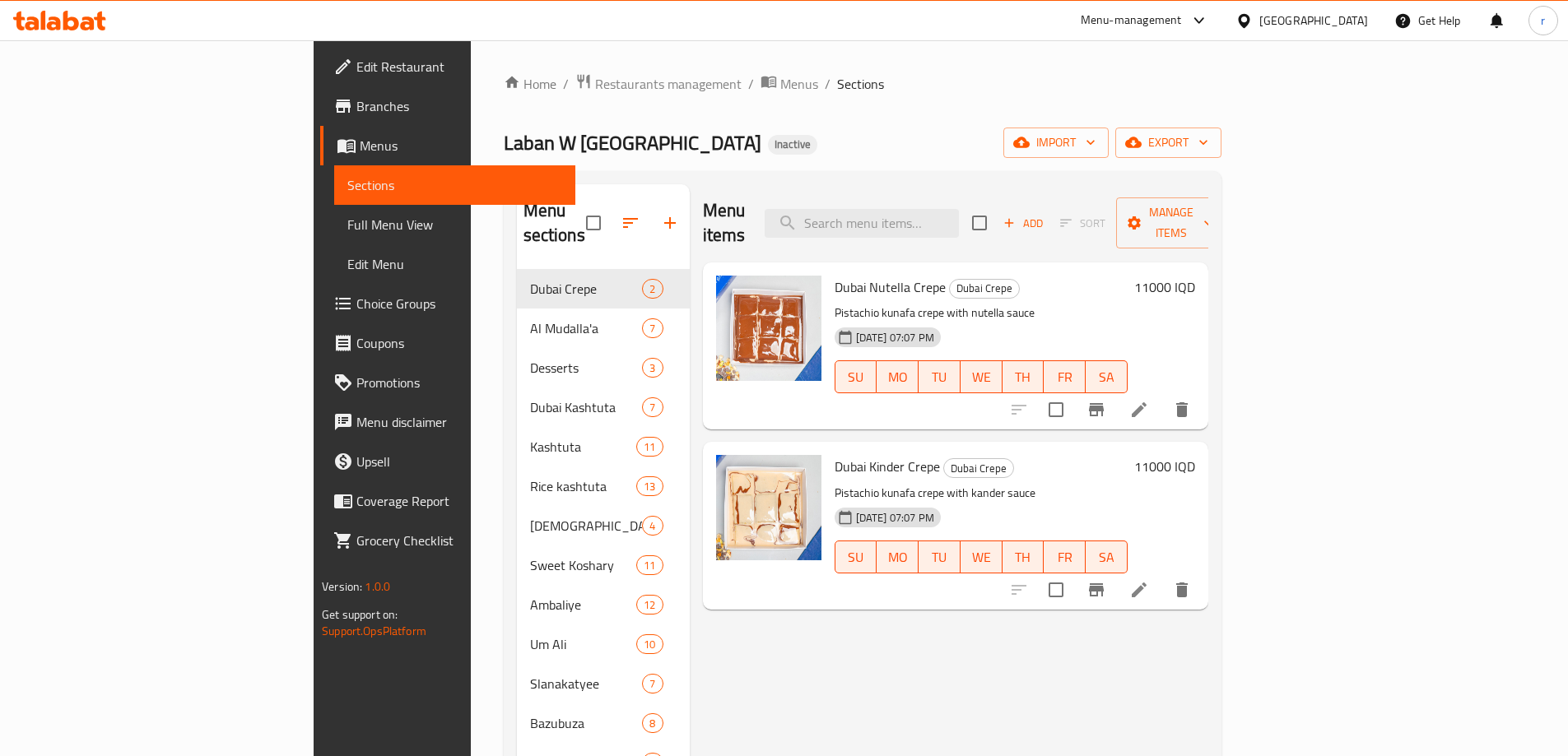
click at [347, 234] on span "Full Menu View" at bounding box center [455, 225] width 215 height 20
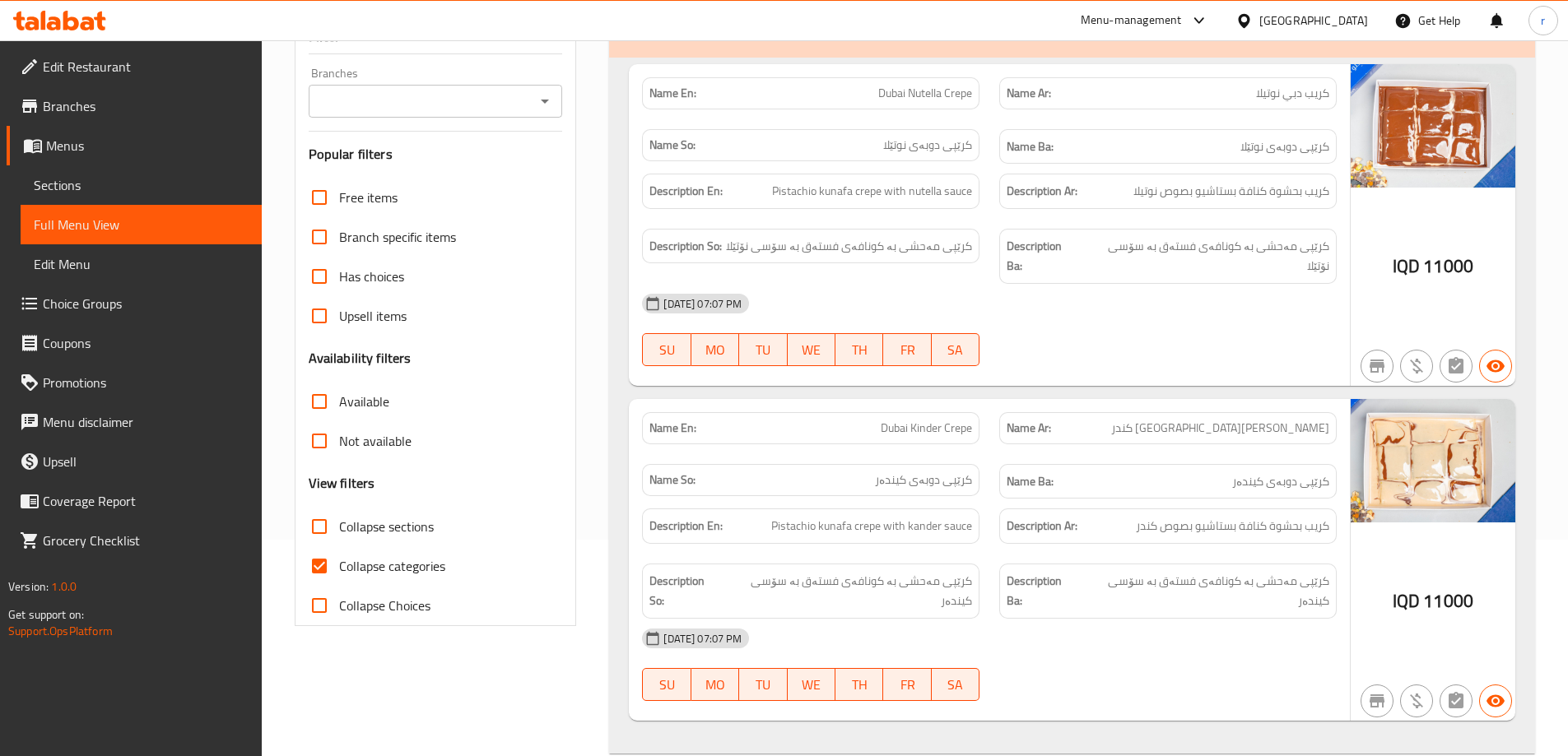
scroll to position [220, 0]
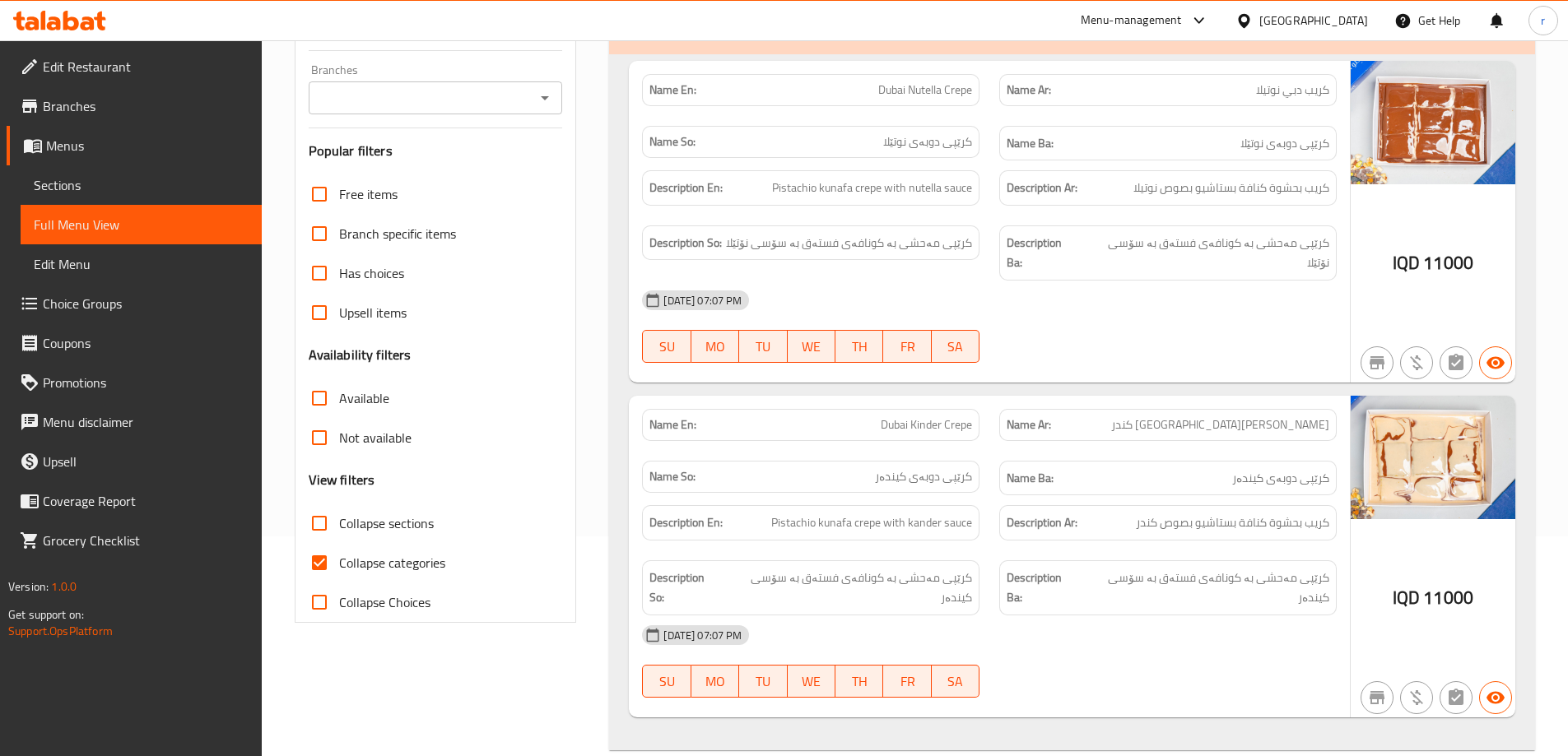
click at [324, 576] on input "Collapse categories" at bounding box center [319, 562] width 39 height 39
checkbox input "false"
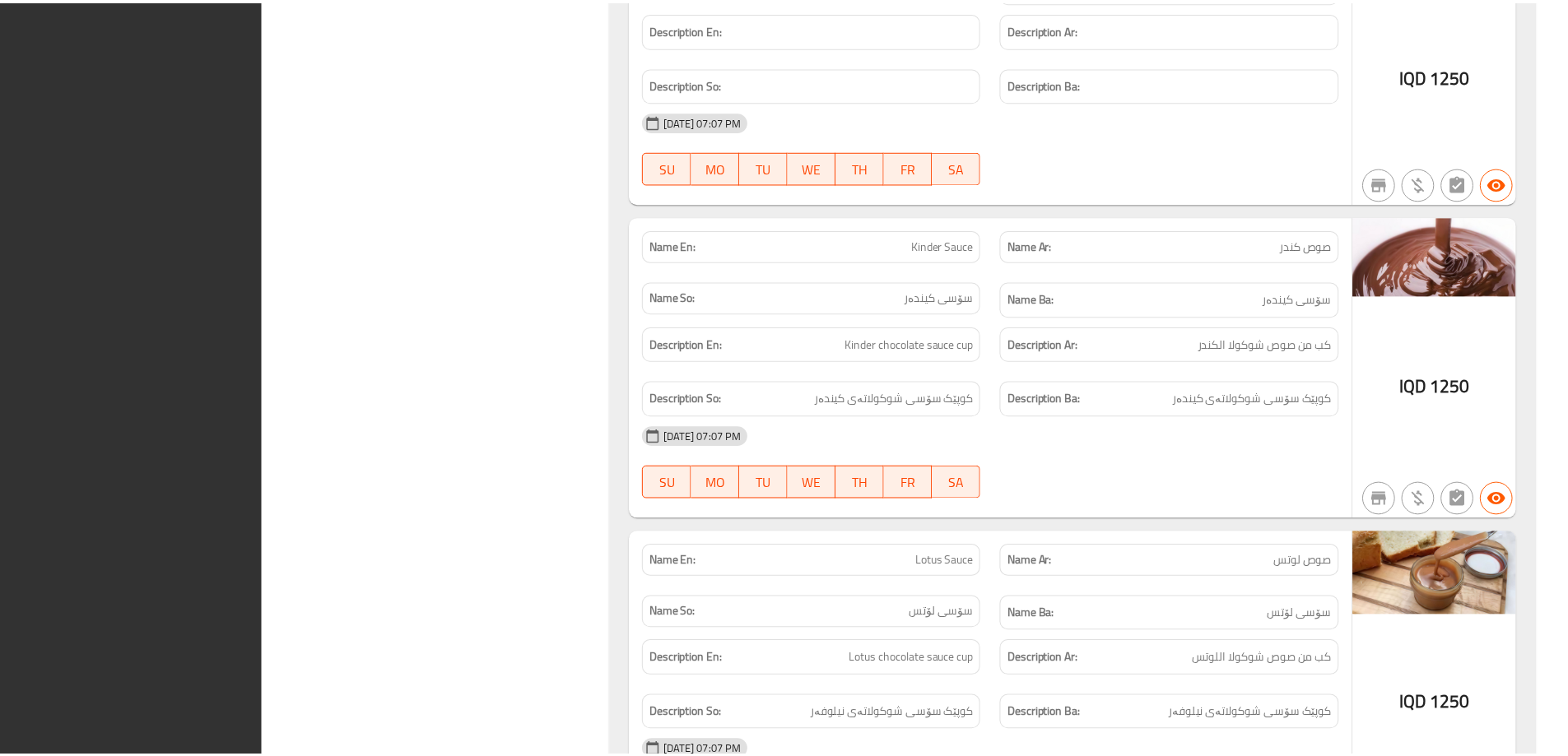
scroll to position [50721, 0]
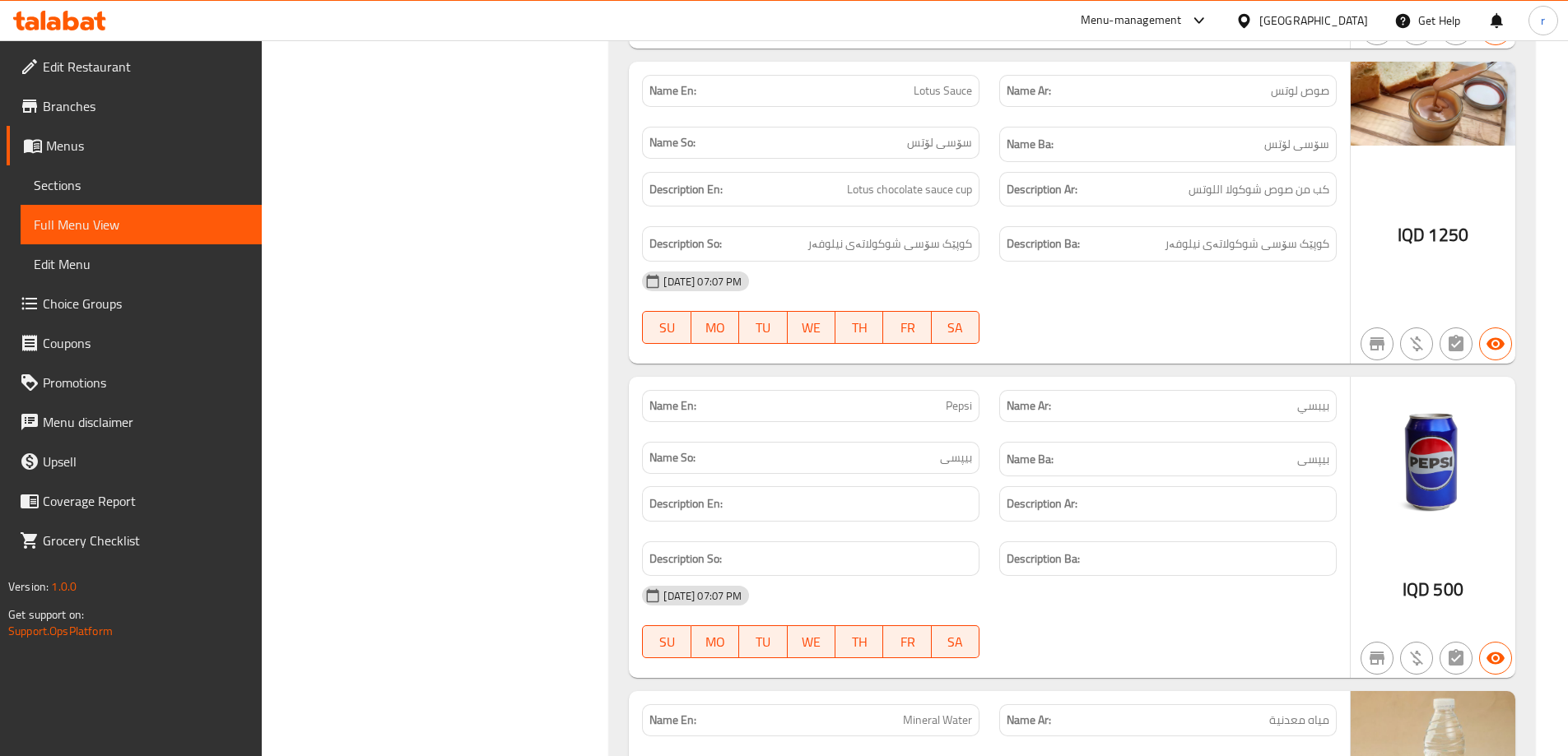
click at [221, 185] on span "Sections" at bounding box center [141, 185] width 215 height 20
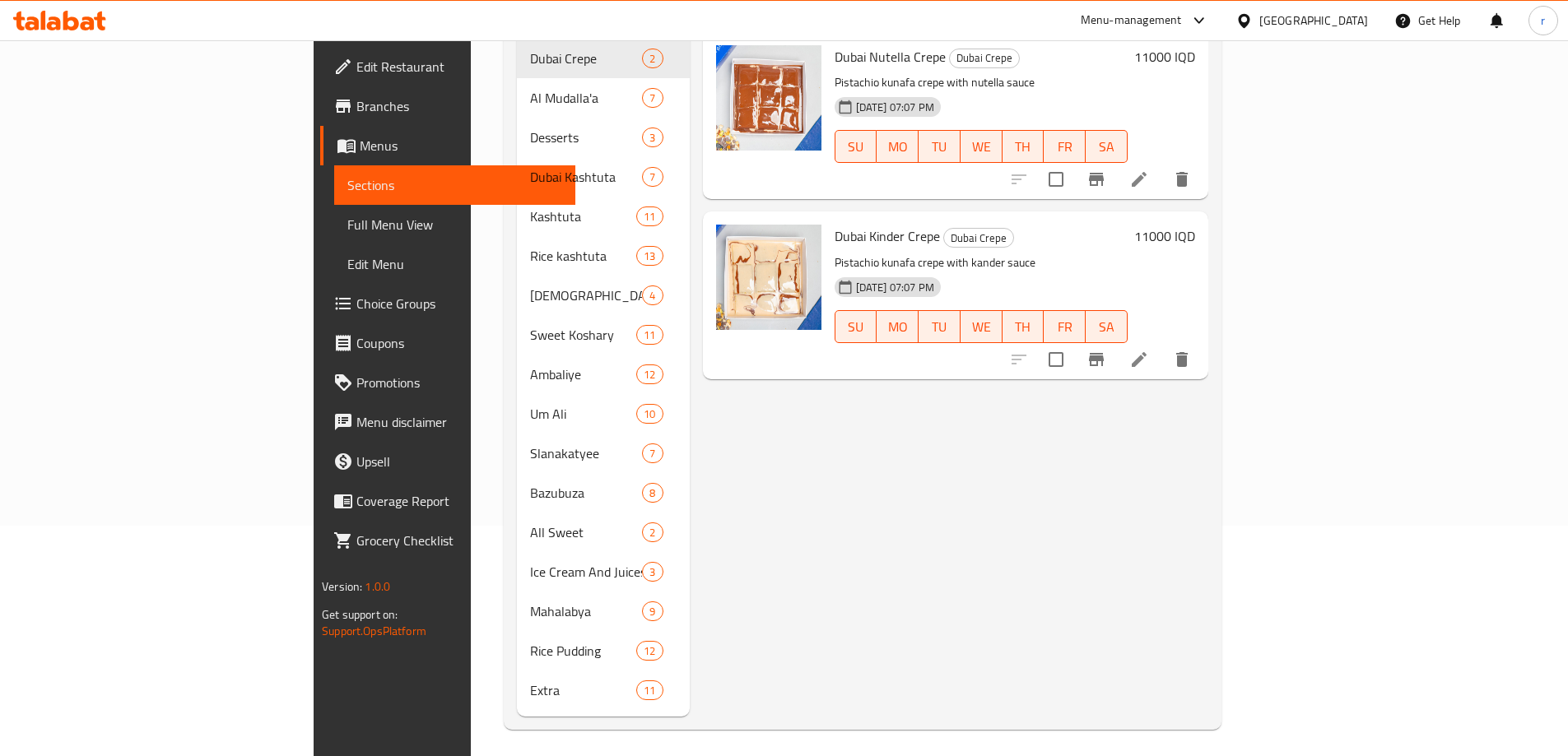
scroll to position [121, 0]
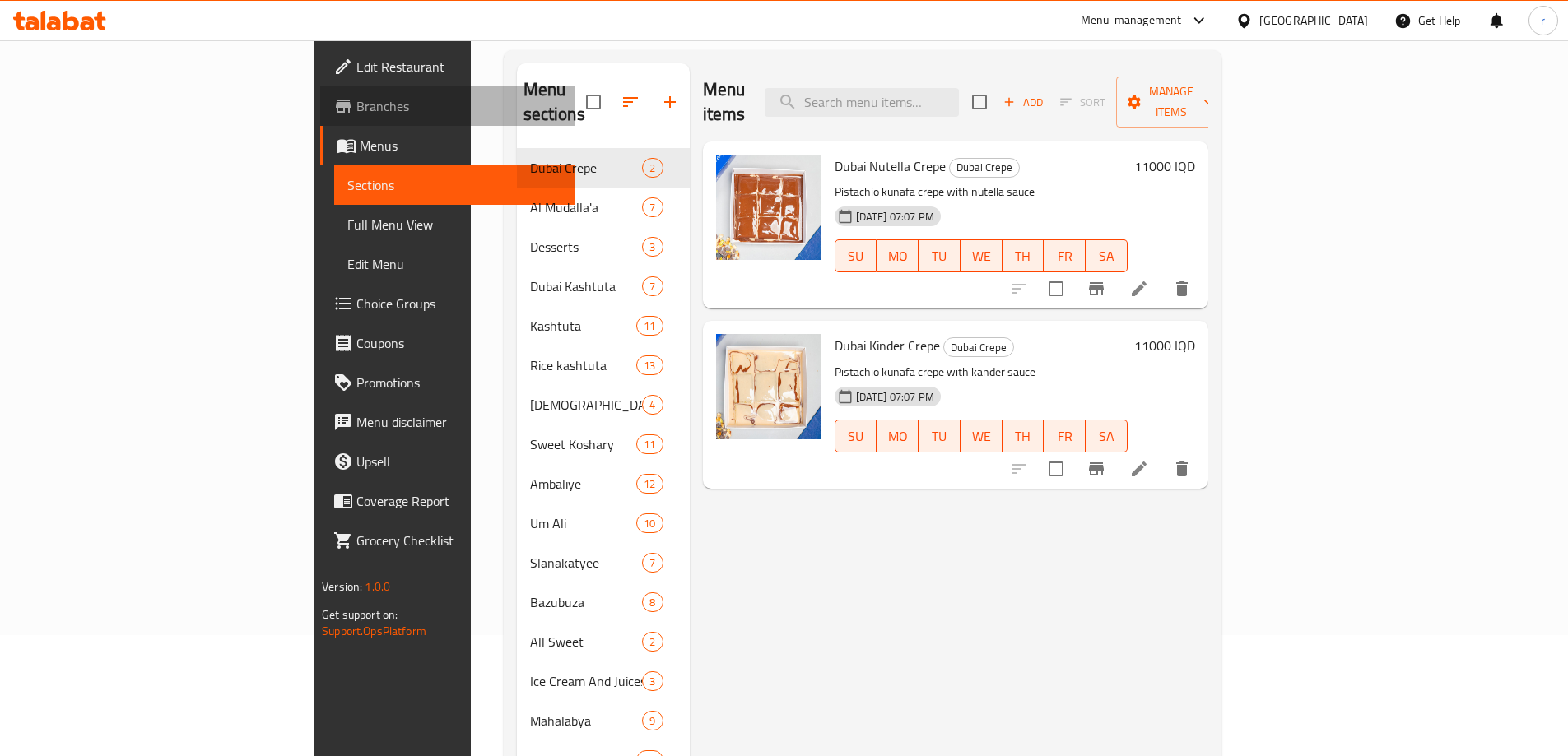
click at [357, 100] on span "Branches" at bounding box center [459, 107] width 206 height 20
